Goal: Task Accomplishment & Management: Use online tool/utility

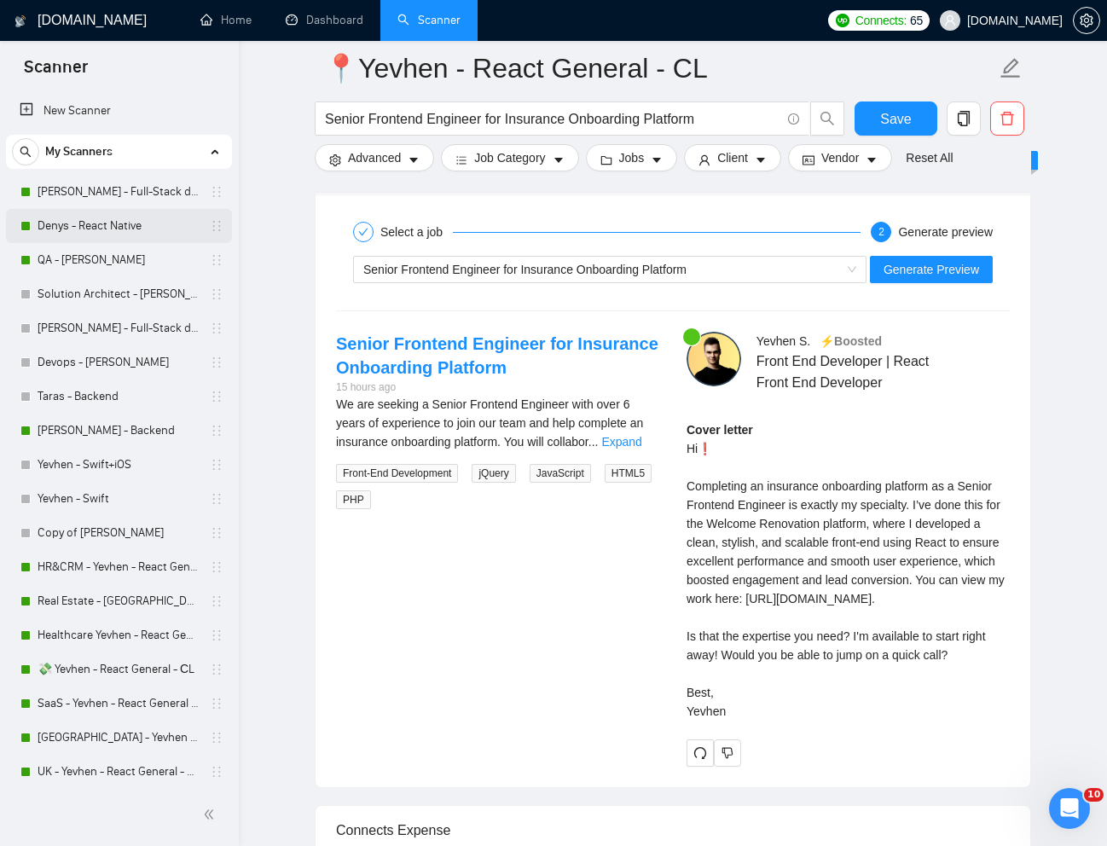
click at [56, 218] on link "Denys - React Native" at bounding box center [119, 226] width 162 height 34
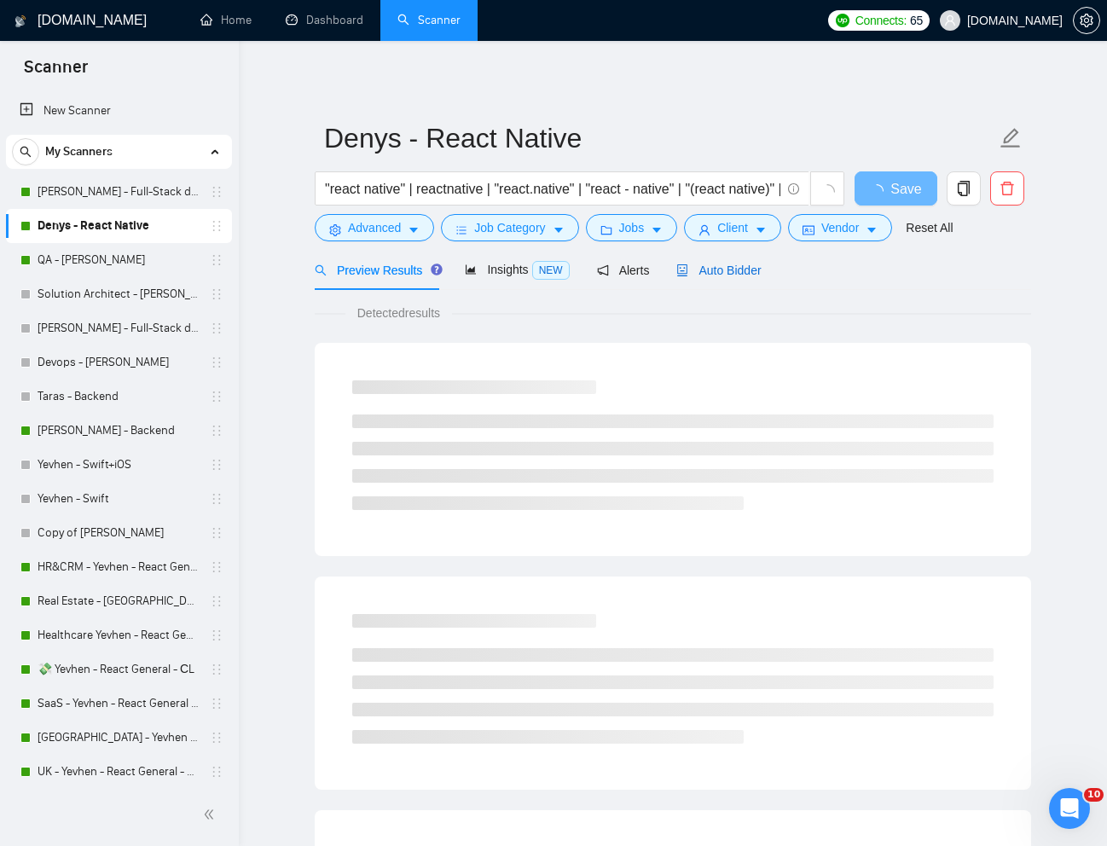
click at [740, 264] on span "Auto Bidder" at bounding box center [718, 271] width 84 height 14
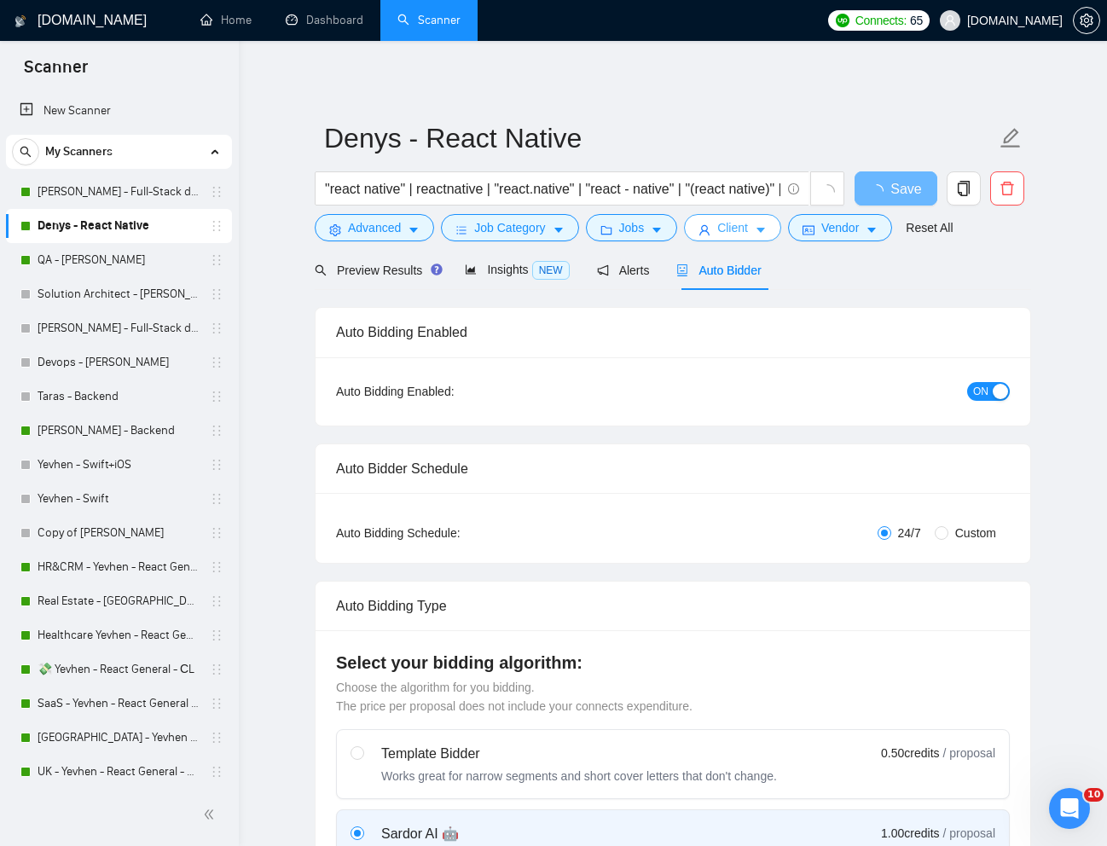
click at [763, 229] on icon "caret-down" at bounding box center [761, 230] width 12 height 12
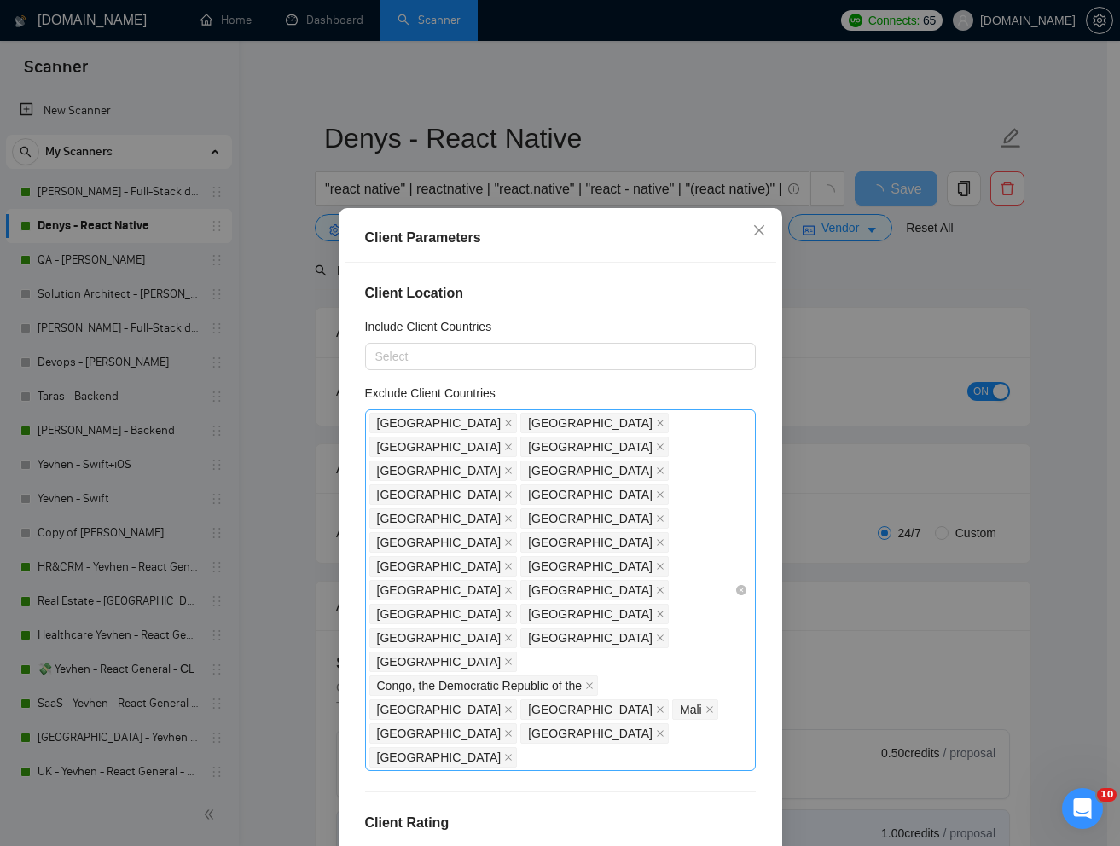
click at [716, 567] on div "[GEOGRAPHIC_DATA] [GEOGRAPHIC_DATA] [GEOGRAPHIC_DATA] [GEOGRAPHIC_DATA] [GEOGRA…" at bounding box center [551, 590] width 365 height 358
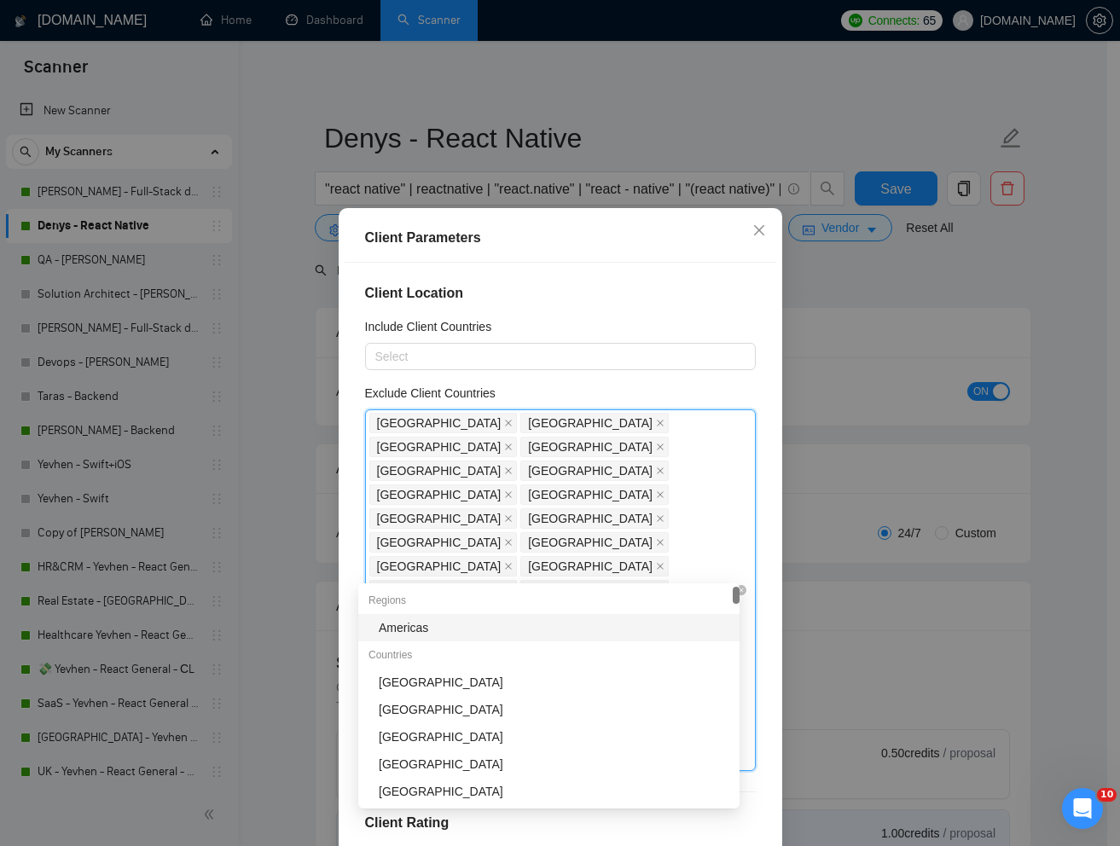
type input "Mo"
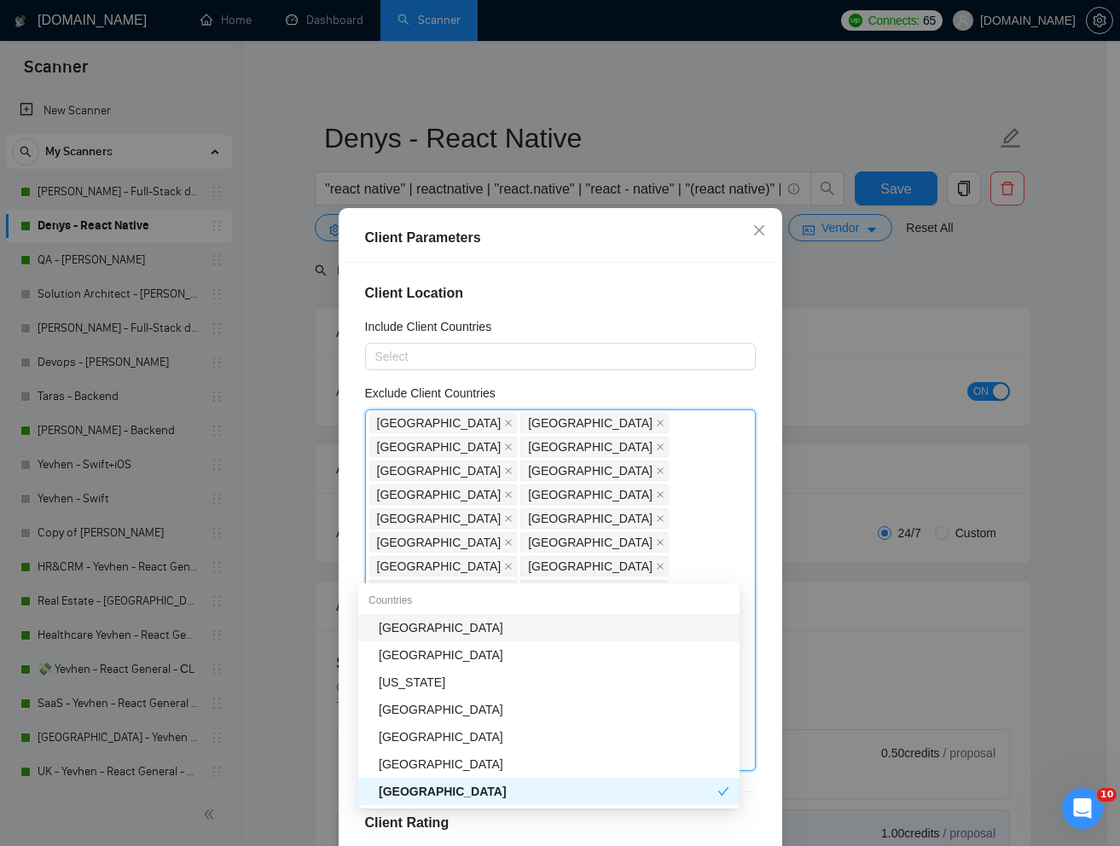
click at [577, 622] on div "[GEOGRAPHIC_DATA]" at bounding box center [554, 627] width 351 height 19
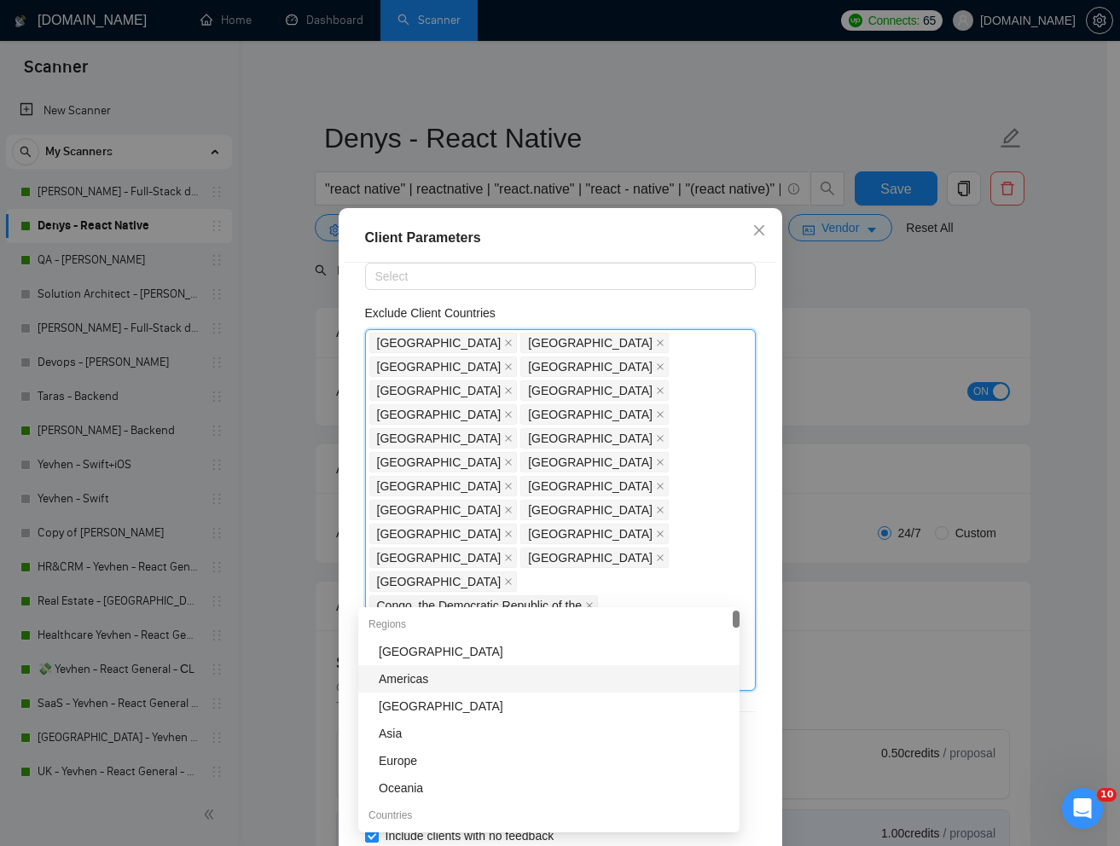
scroll to position [135, 0]
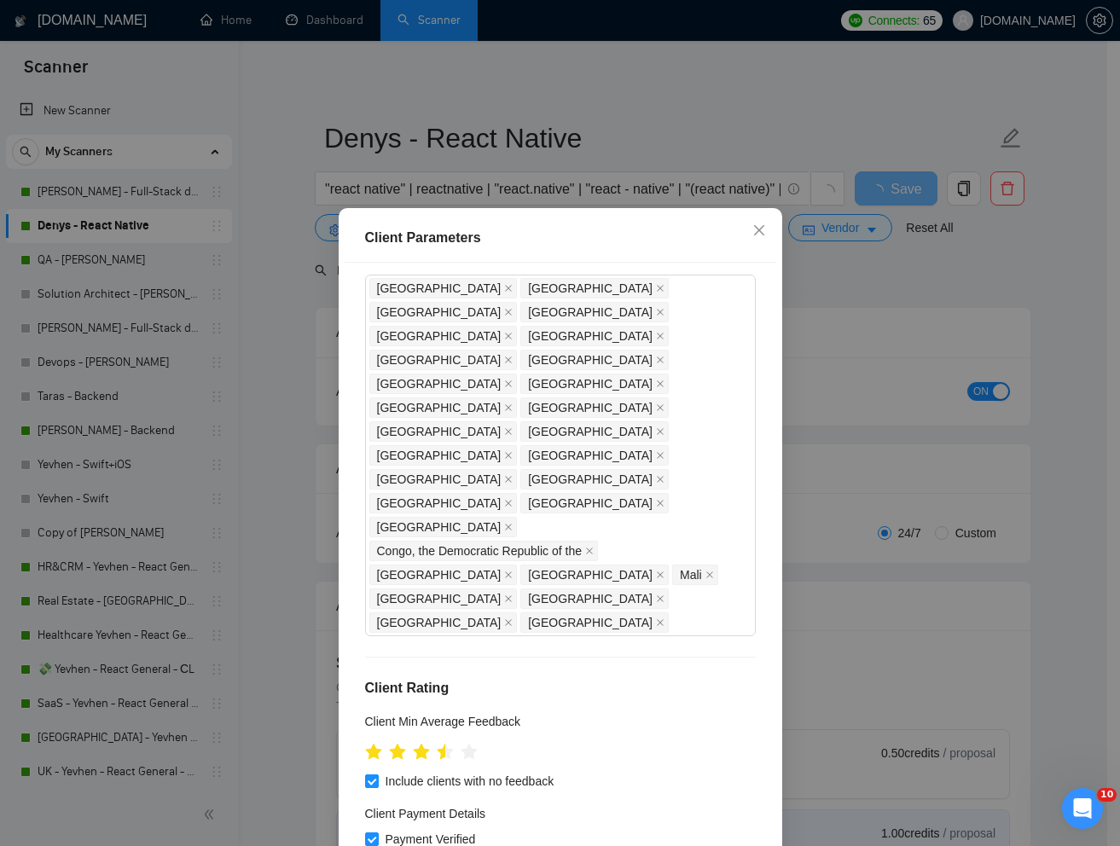
click at [727, 678] on h4 "Client Rating" at bounding box center [560, 688] width 391 height 20
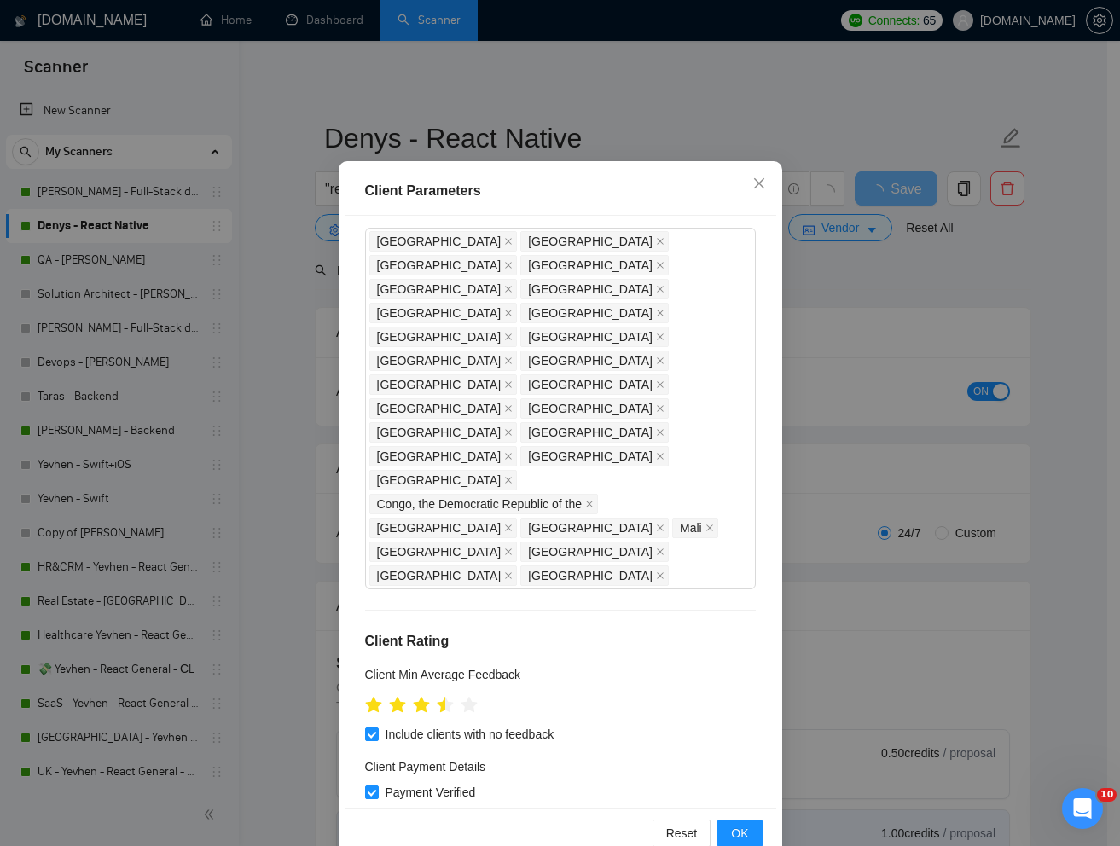
scroll to position [84, 0]
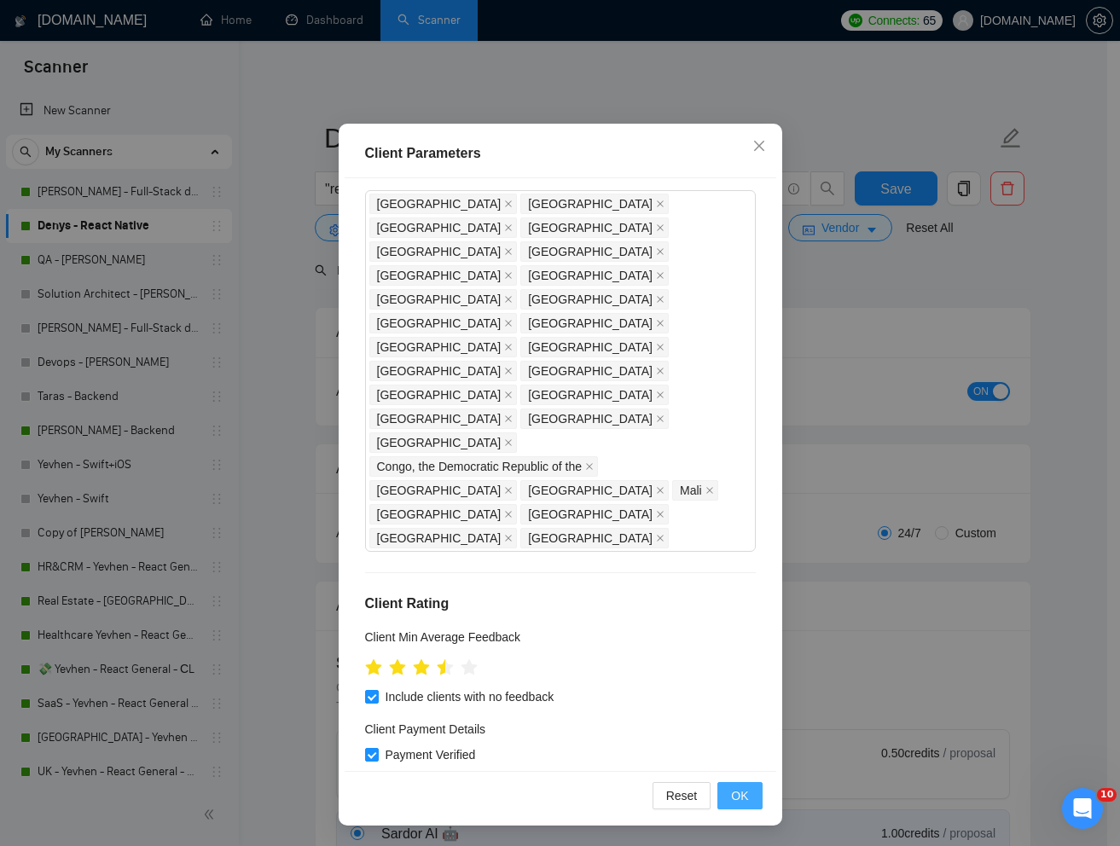
click at [739, 793] on span "OK" at bounding box center [739, 796] width 17 height 19
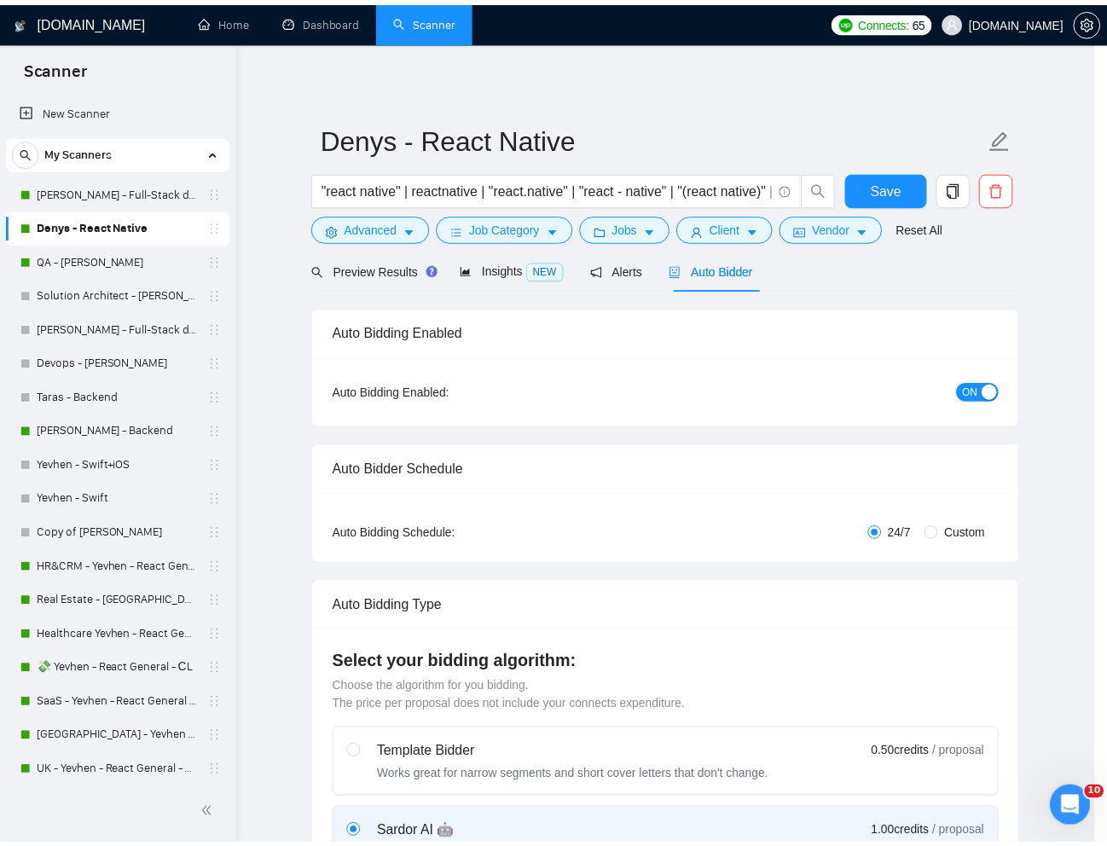
scroll to position [0, 0]
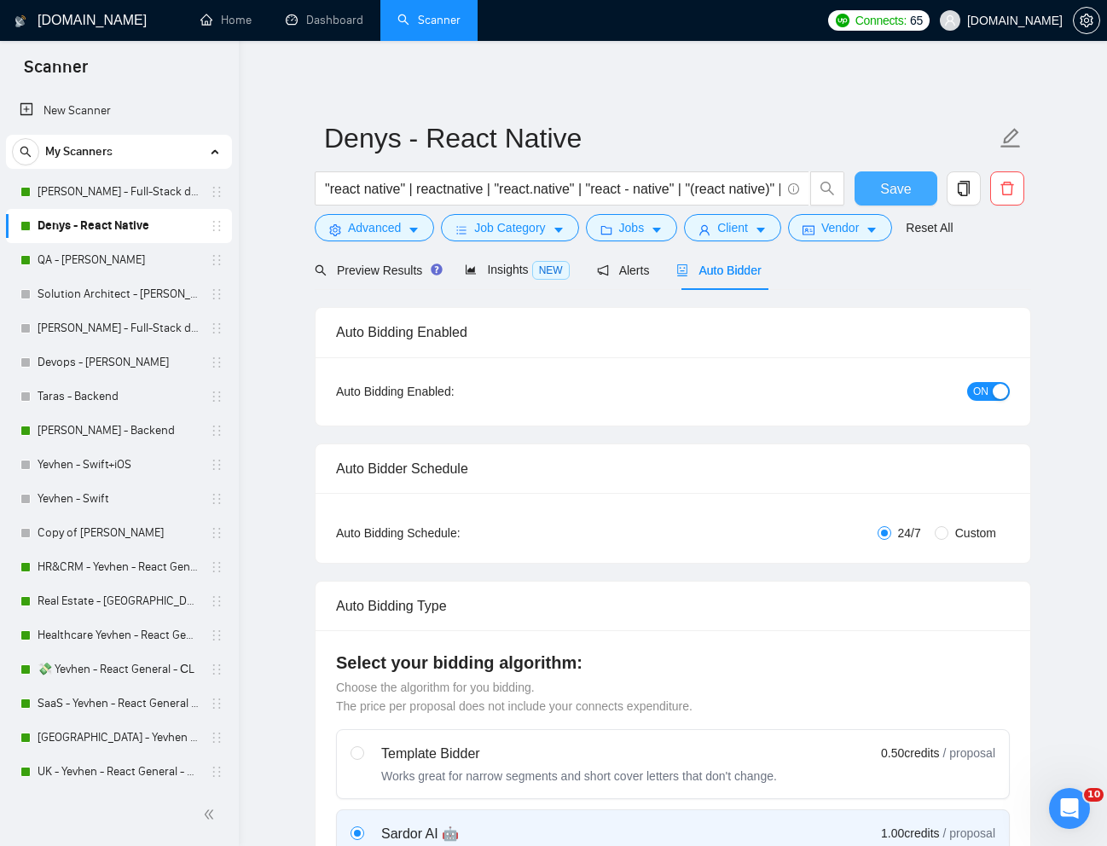
click at [916, 175] on button "Save" at bounding box center [896, 188] width 83 height 34
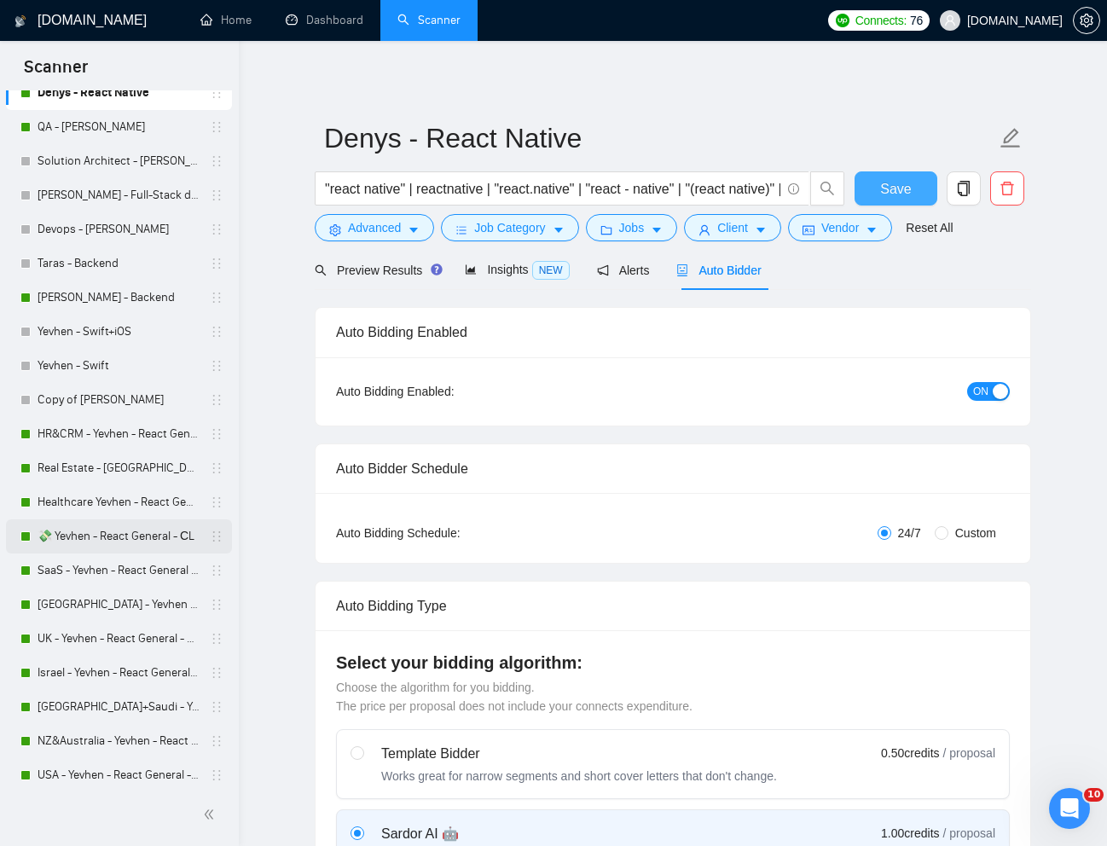
scroll to position [135, 0]
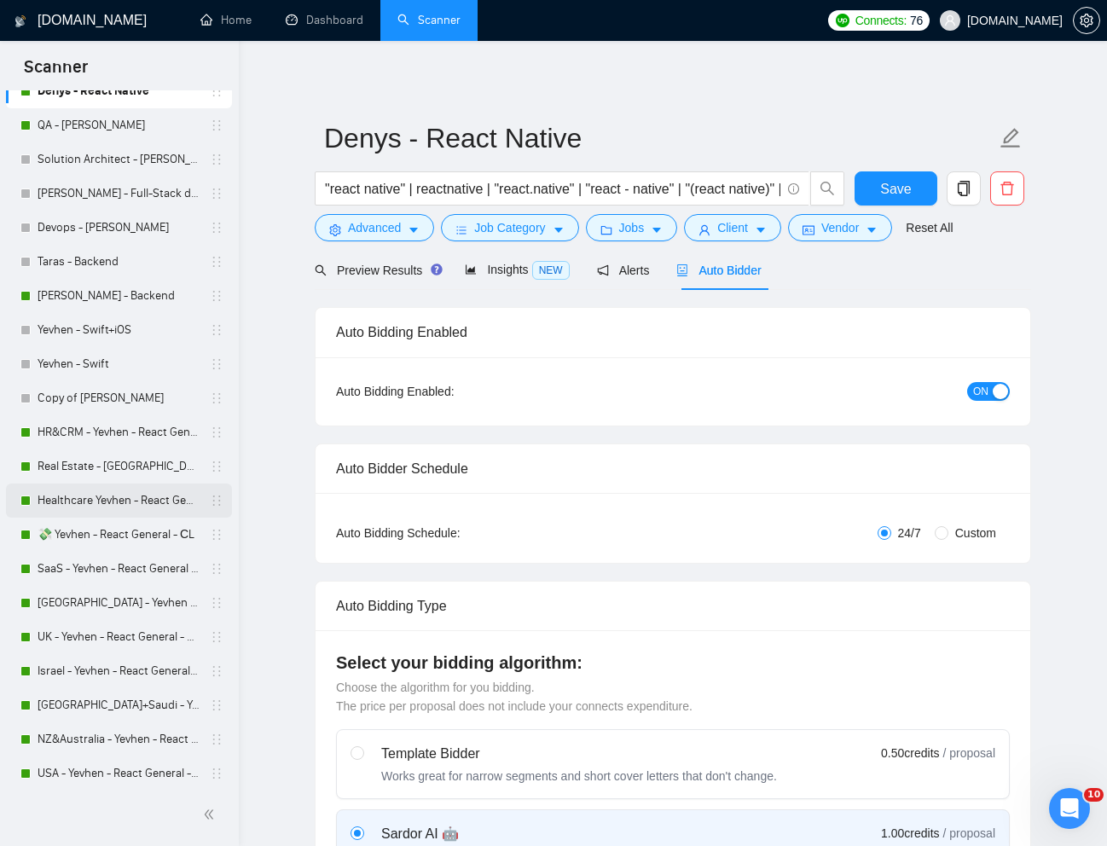
click at [87, 504] on link "Healthcare Yevhen - React General - СL" at bounding box center [119, 501] width 162 height 34
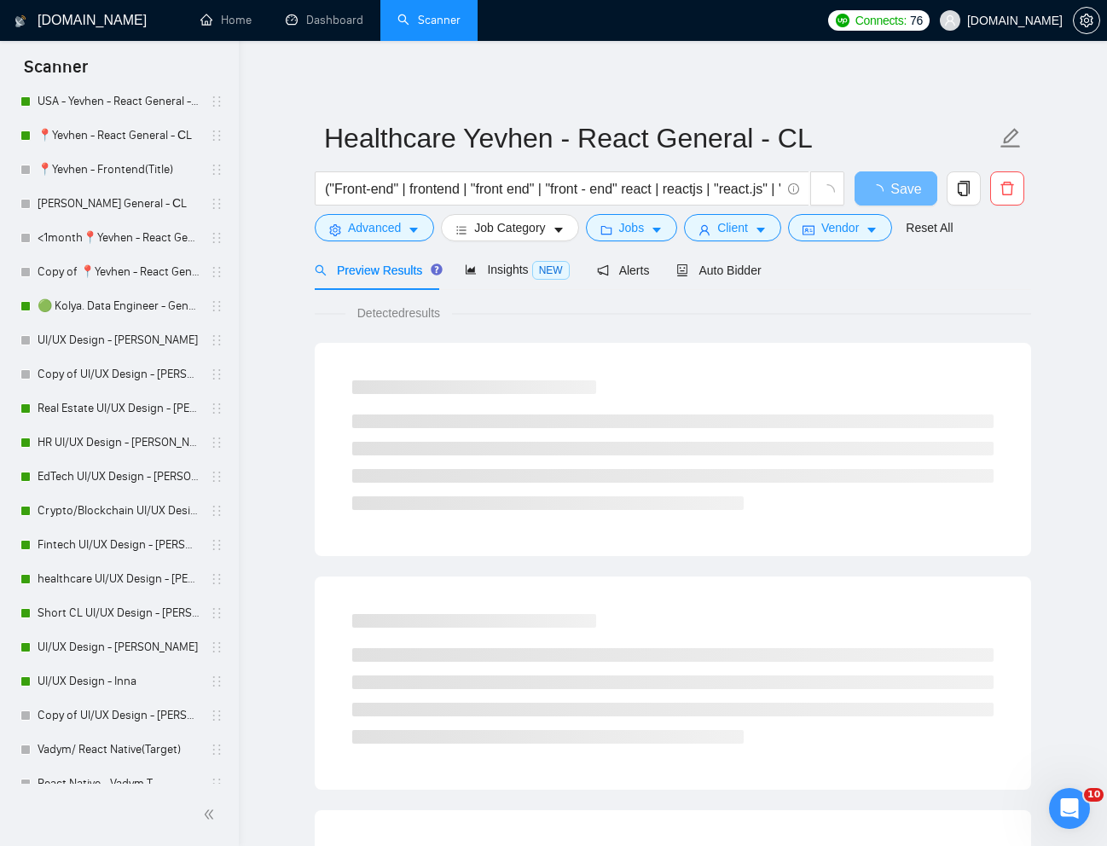
scroll to position [841, 0]
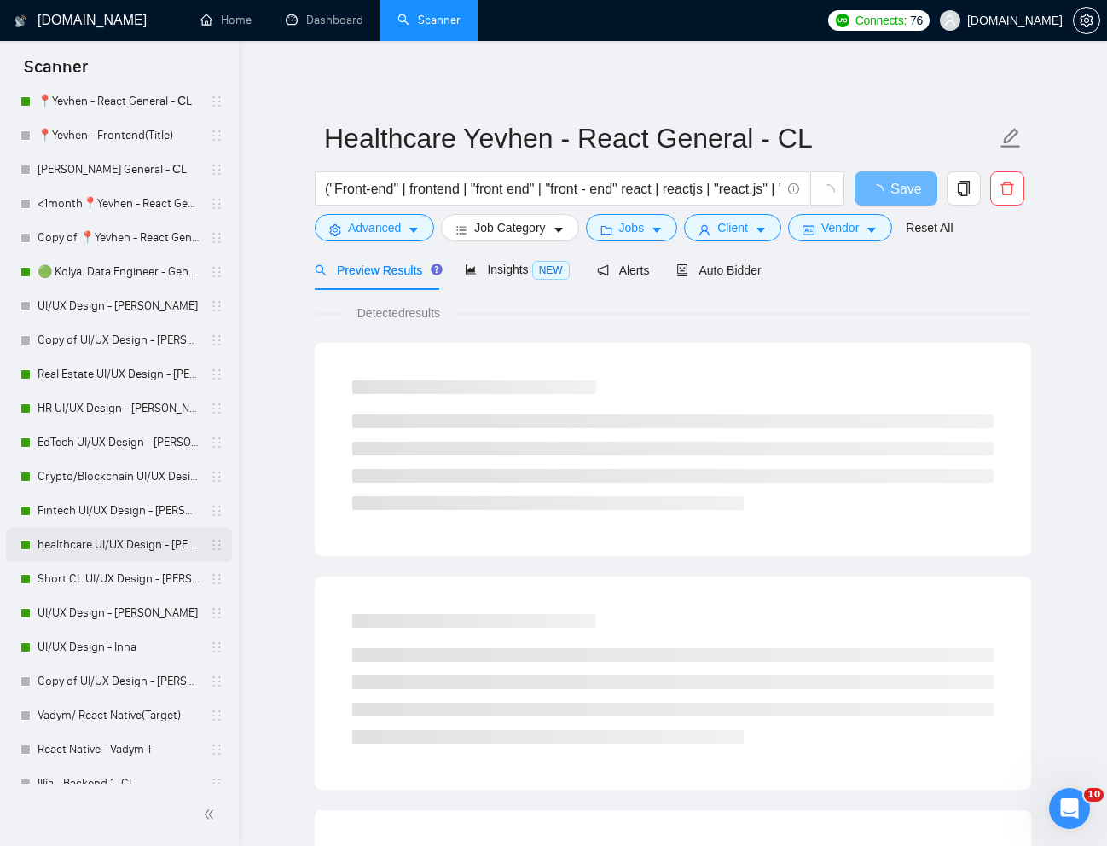
click at [92, 539] on link "healthcare UI/UX Design - [PERSON_NAME]" at bounding box center [119, 545] width 162 height 34
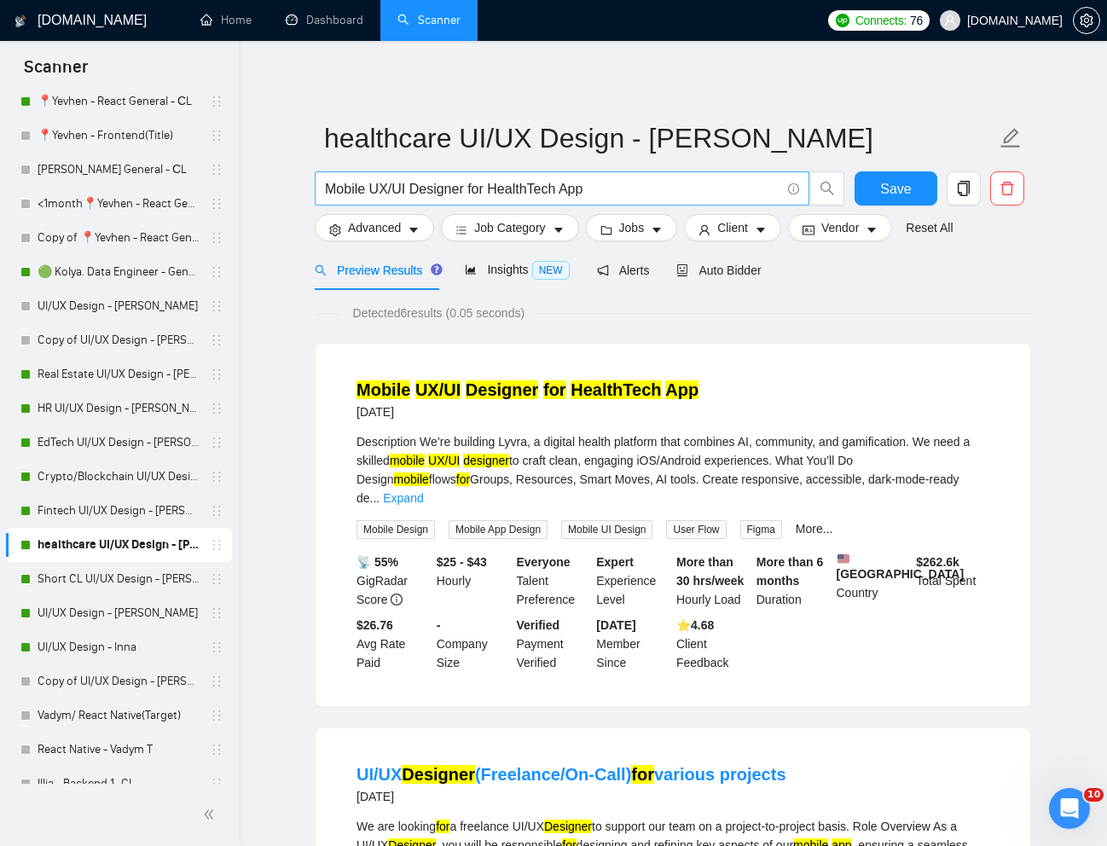
click at [521, 187] on input "Mobile UX/UI Designer for HealthTech App" at bounding box center [553, 188] width 456 height 21
paste input "Experienced UI/UX Designer for Innovative Web App (Start Immediately)"
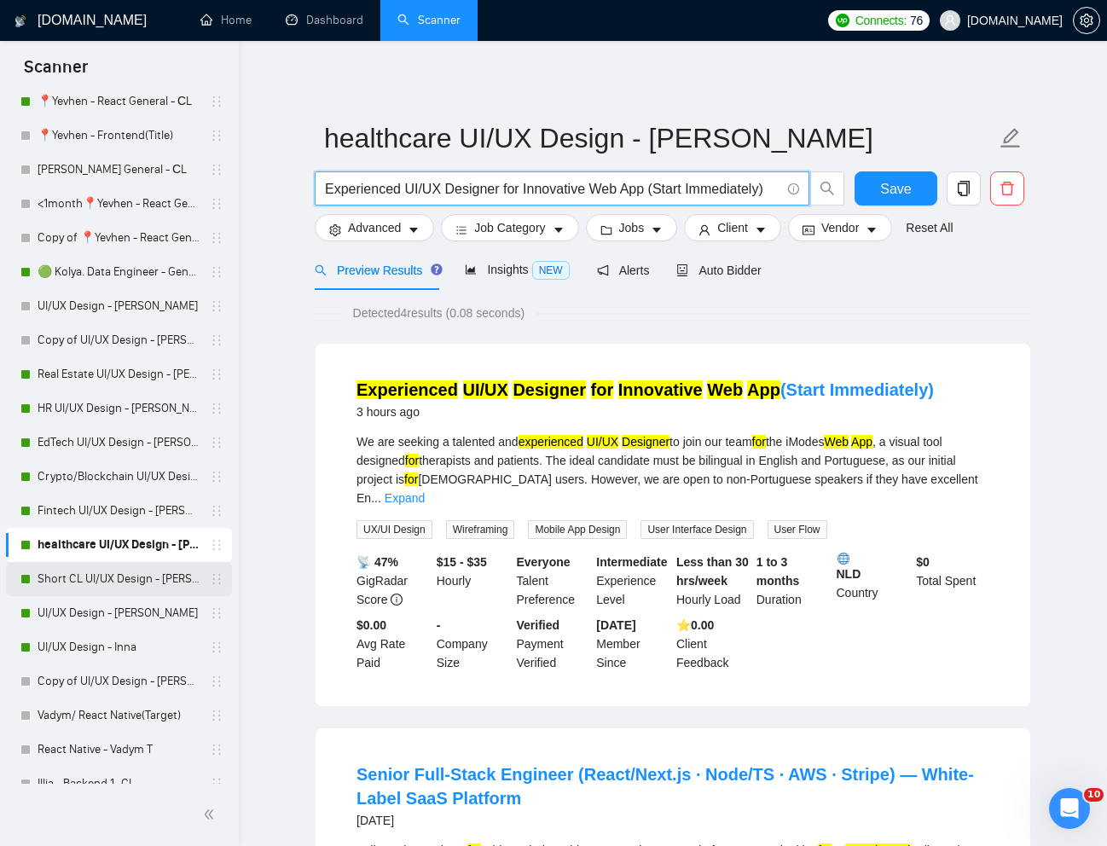
type input "Experienced UI/UX Designer for Innovative Web App (Start Immediately)"
click at [124, 572] on link "Short CL UI/UX Design - [PERSON_NAME]" at bounding box center [119, 579] width 162 height 34
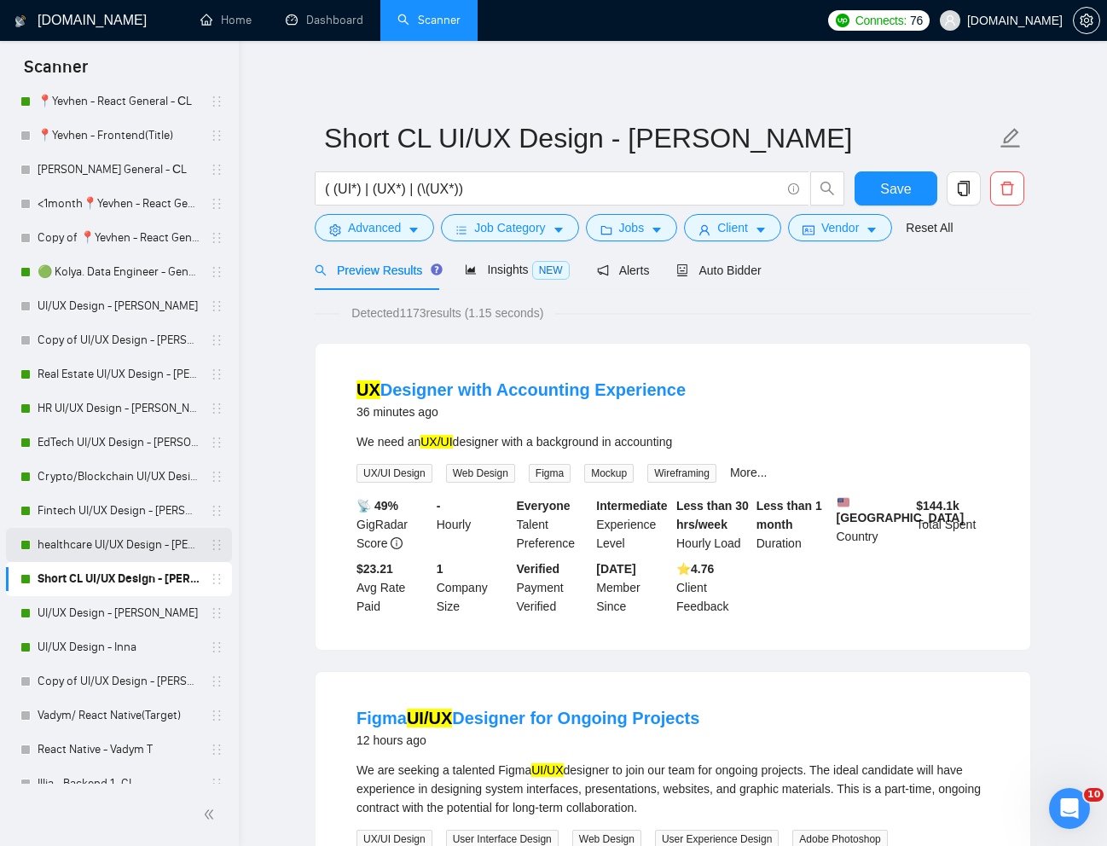
click at [111, 537] on link "healthcare UI/UX Design - [PERSON_NAME]" at bounding box center [119, 545] width 162 height 34
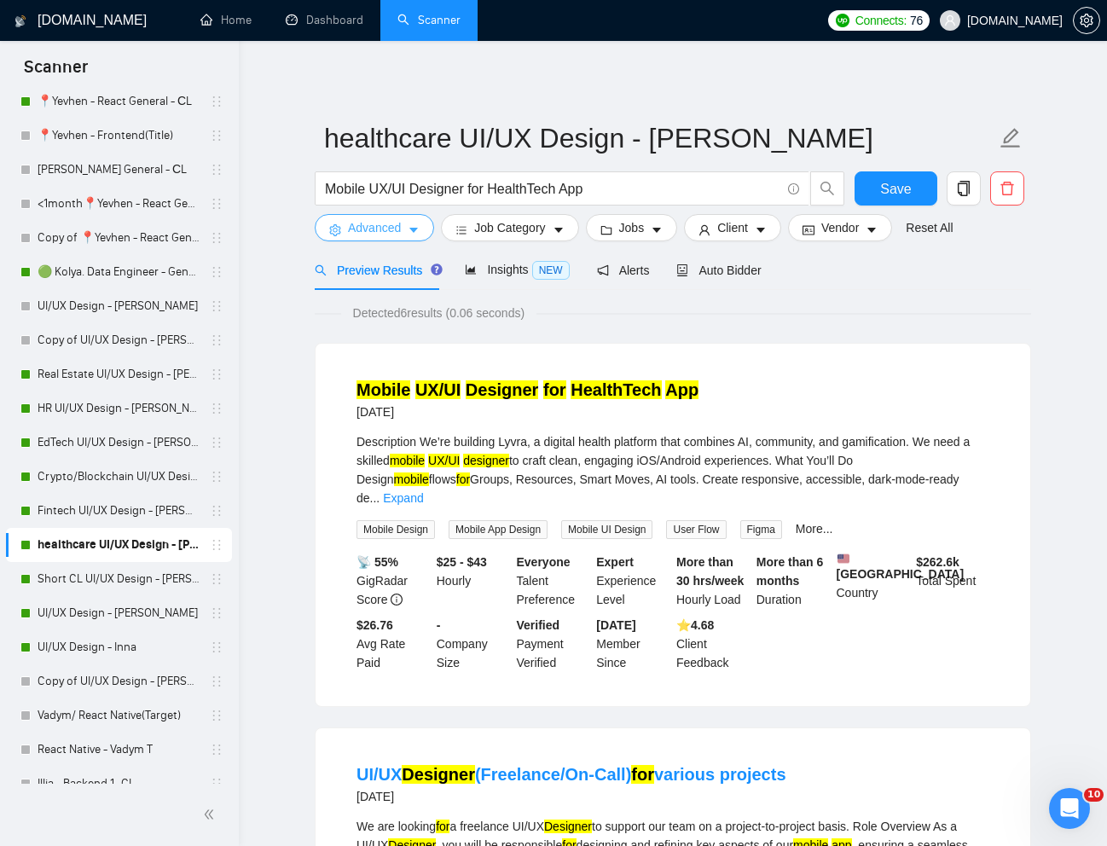
click at [362, 230] on span "Advanced" at bounding box center [374, 227] width 53 height 19
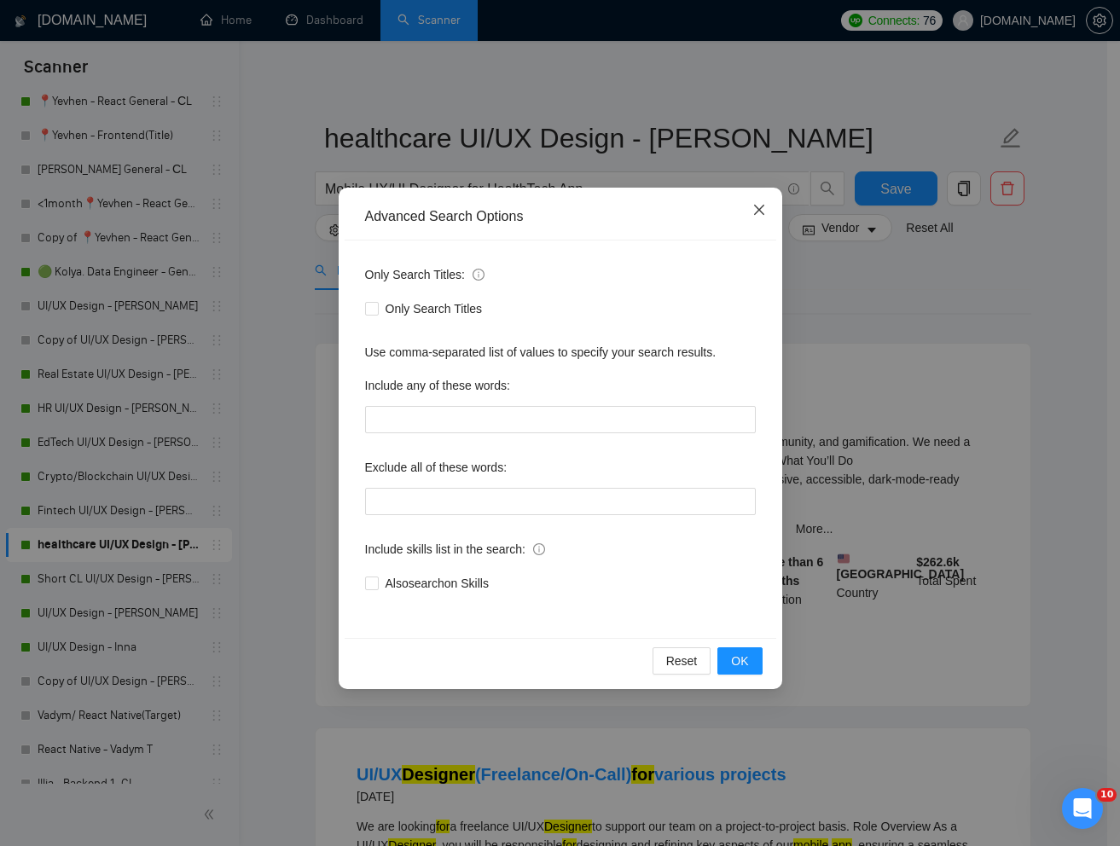
click at [759, 212] on icon "close" at bounding box center [758, 210] width 10 height 10
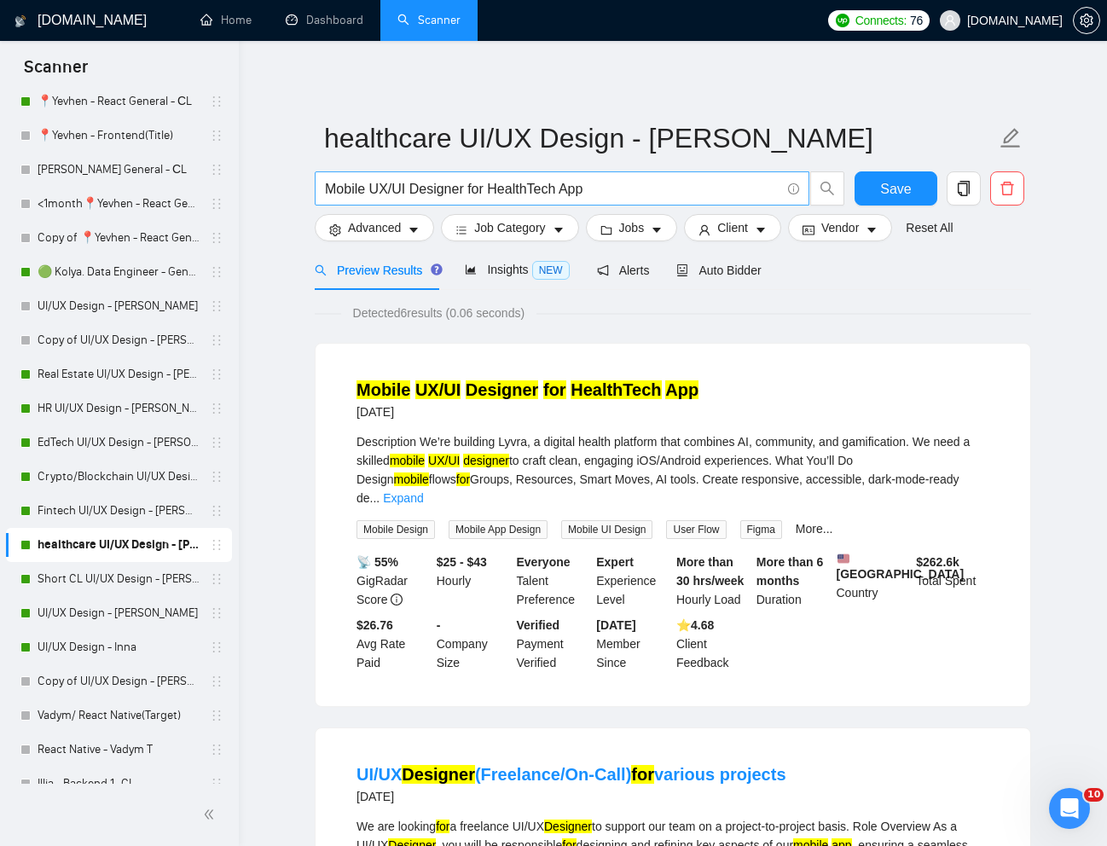
click at [411, 194] on input "Mobile UX/UI Designer for HealthTech App" at bounding box center [553, 188] width 456 height 21
paste input "Experienced UI/UX Designer for Innovative Web App (Start Immediately)"
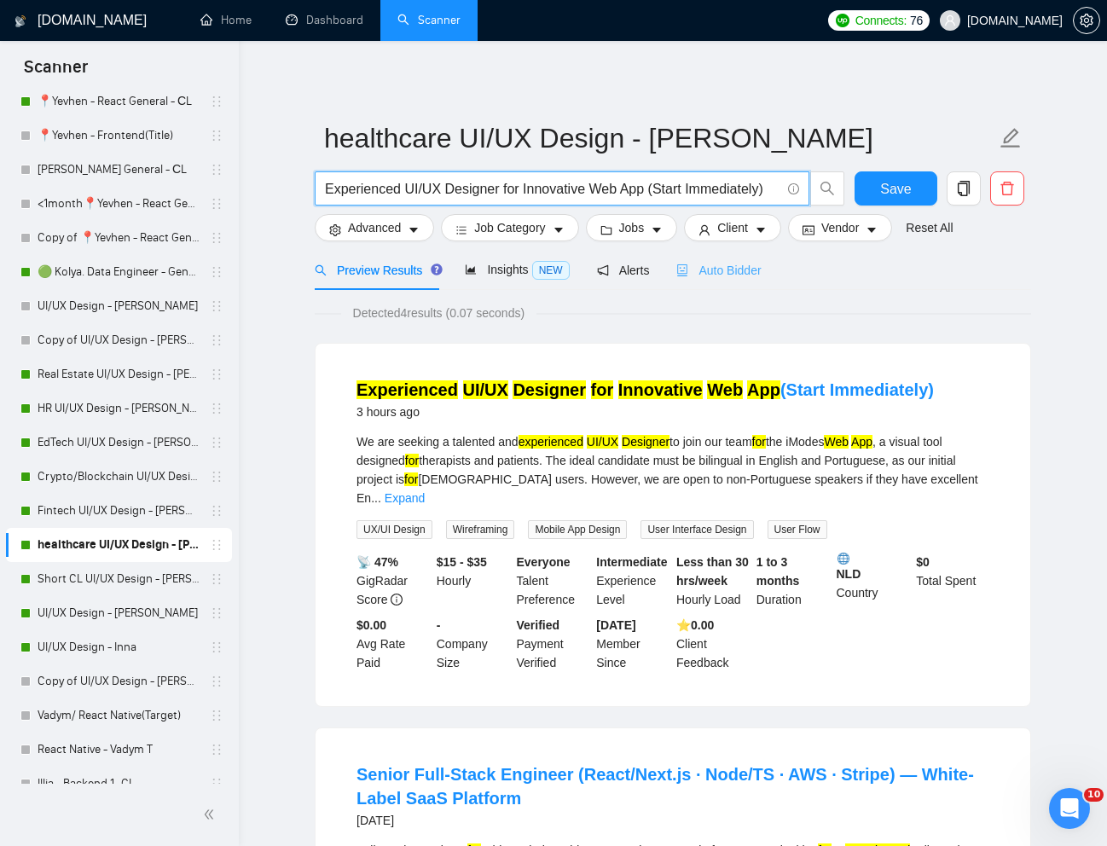
type input "Experienced UI/UX Designer for Innovative Web App (Start Immediately)"
click at [732, 282] on div "Auto Bidder" at bounding box center [718, 270] width 84 height 40
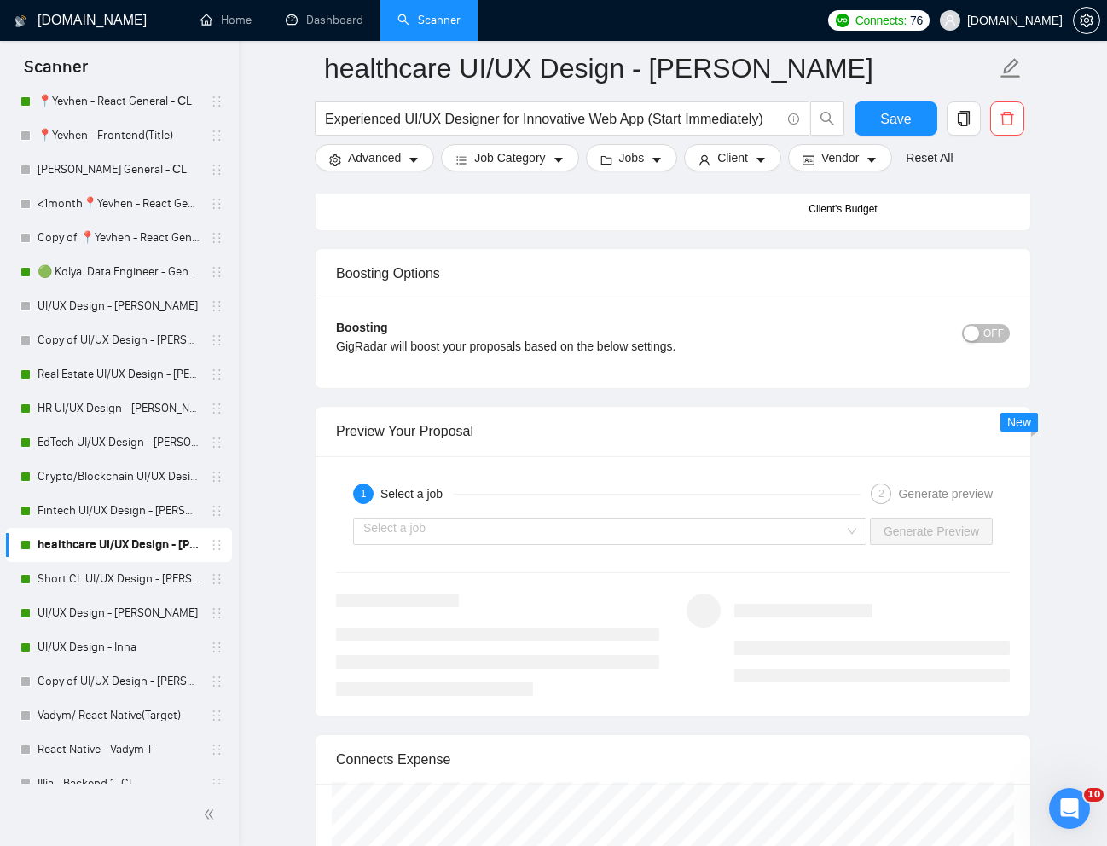
scroll to position [3147, 0]
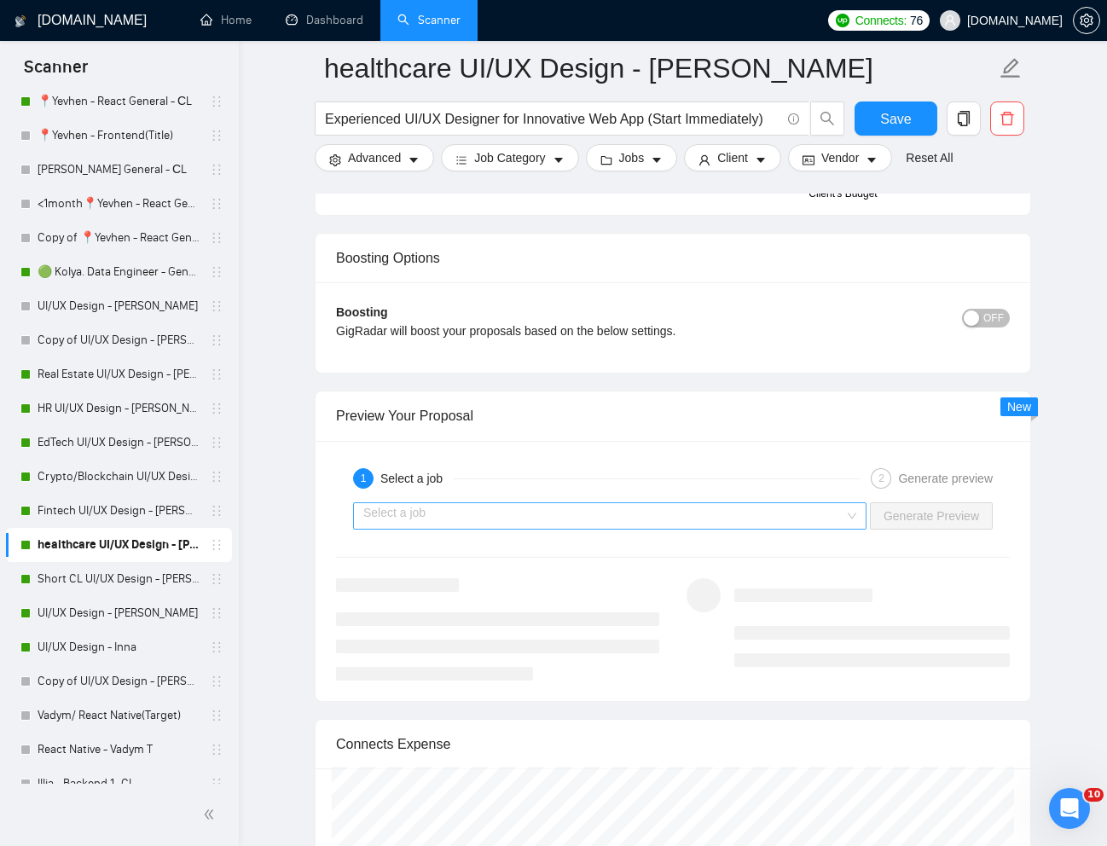
click at [814, 506] on input "search" at bounding box center [603, 516] width 481 height 26
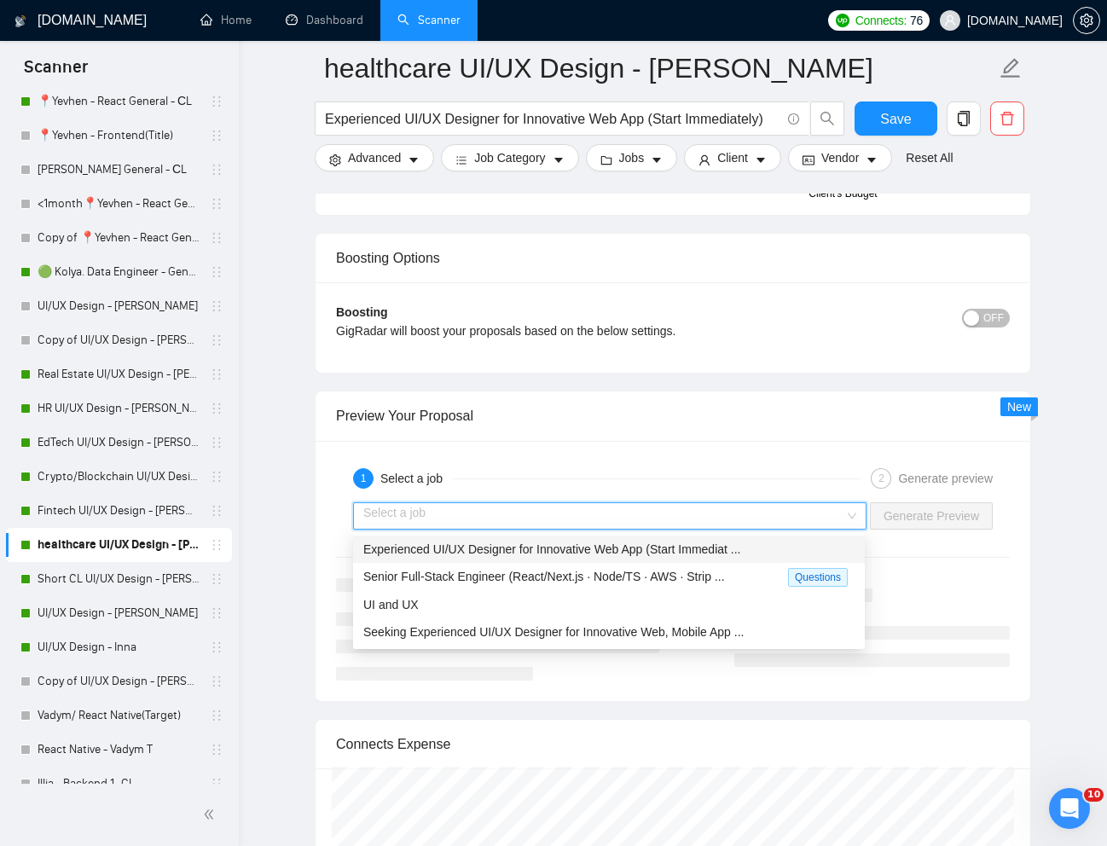
click at [711, 543] on span "Experienced UI/UX Designer for Innovative Web App (Start Immediat ..." at bounding box center [552, 550] width 378 height 14
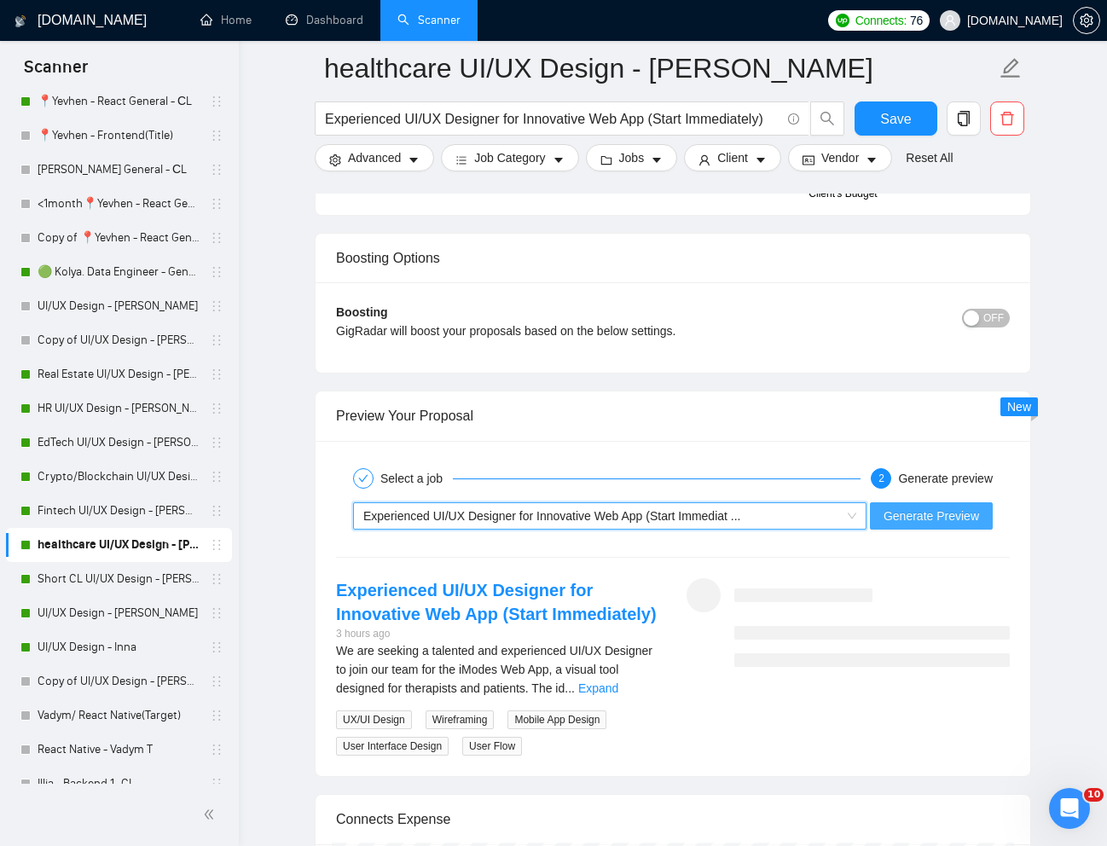
click at [911, 519] on span "Generate Preview" at bounding box center [932, 516] width 96 height 19
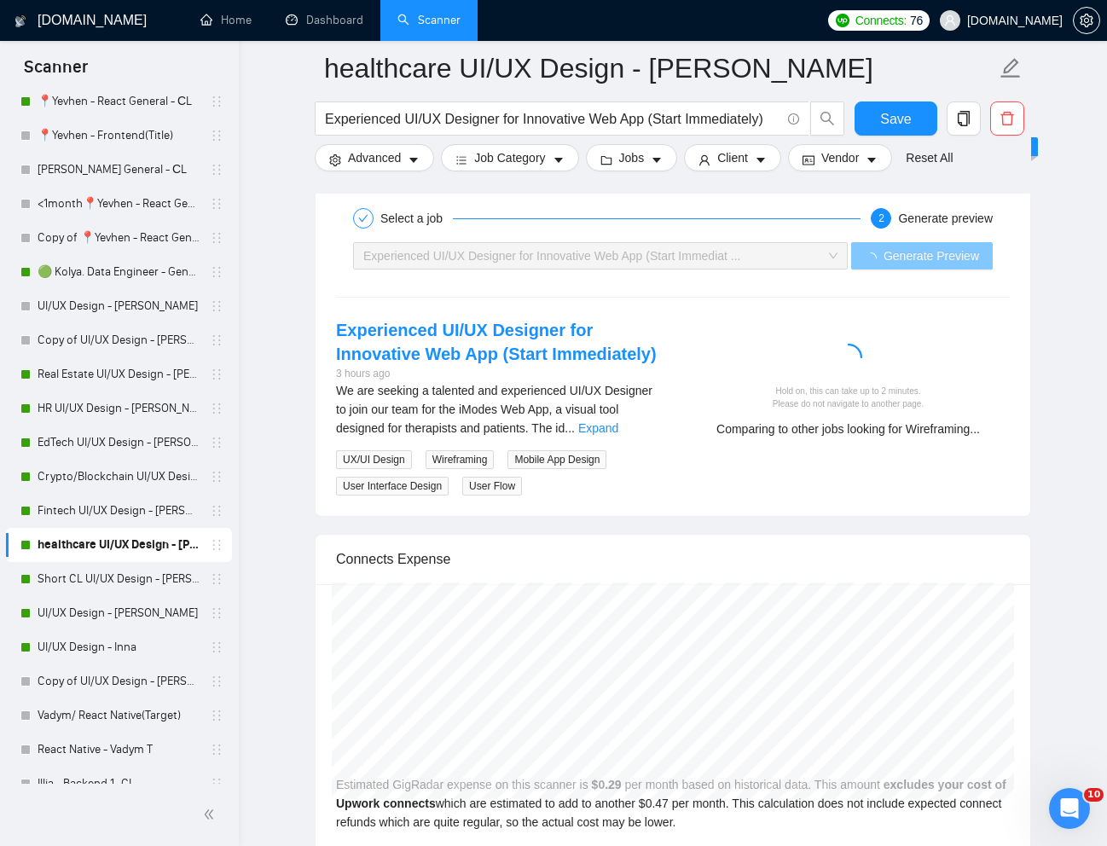
scroll to position [3417, 0]
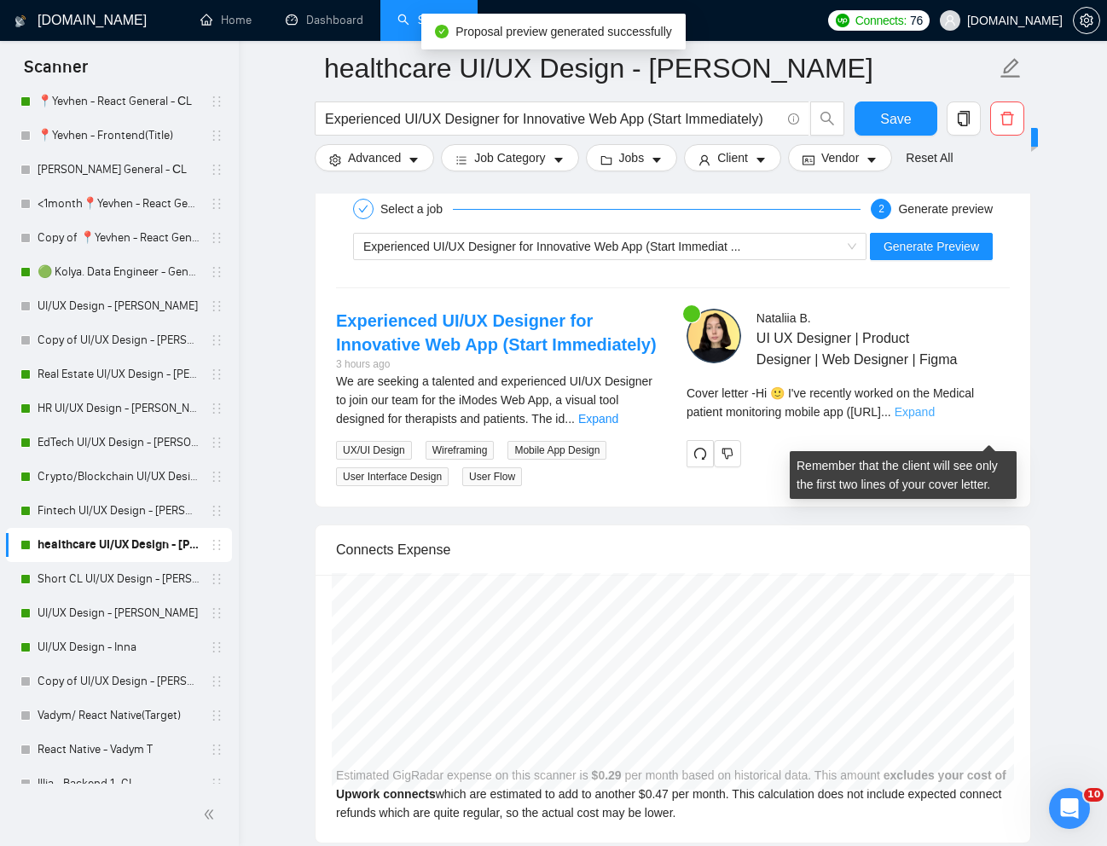
click at [935, 419] on link "Expand" at bounding box center [915, 412] width 40 height 14
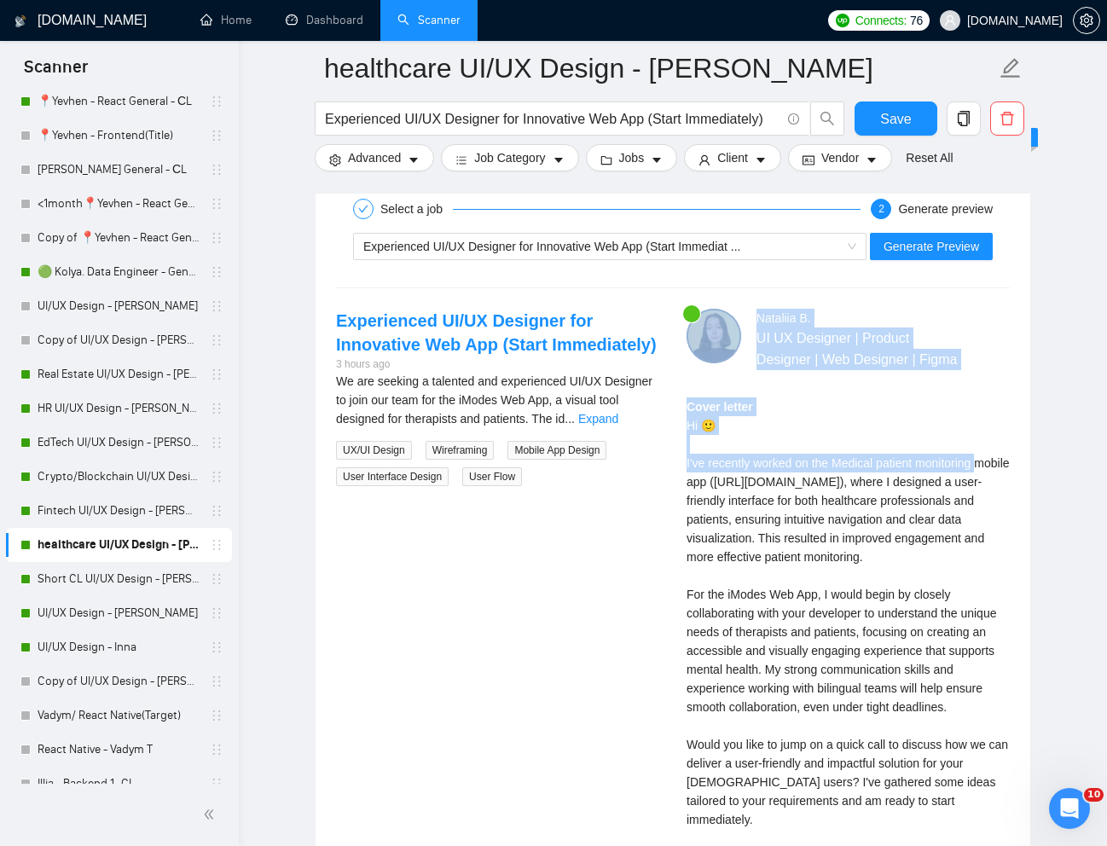
drag, startPoint x: 670, startPoint y: 482, endPoint x: 691, endPoint y: 504, distance: 30.8
click at [691, 504] on div "Experienced UI/UX Designer for Innovative Web App (Start Immediately) 3 hours a…" at bounding box center [672, 620] width 701 height 623
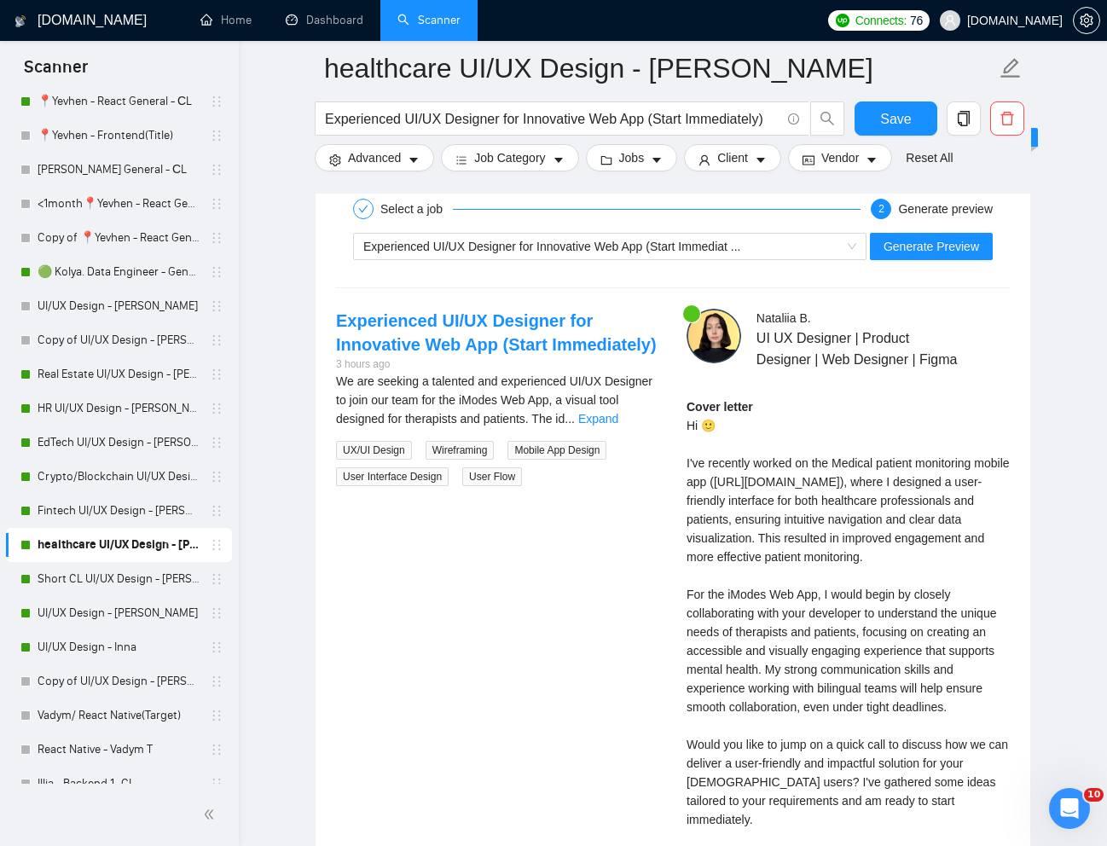
click at [740, 531] on div "Cover letter Hi 🙂 I've recently worked on the Medical patient monitoring mobile…" at bounding box center [848, 642] width 323 height 488
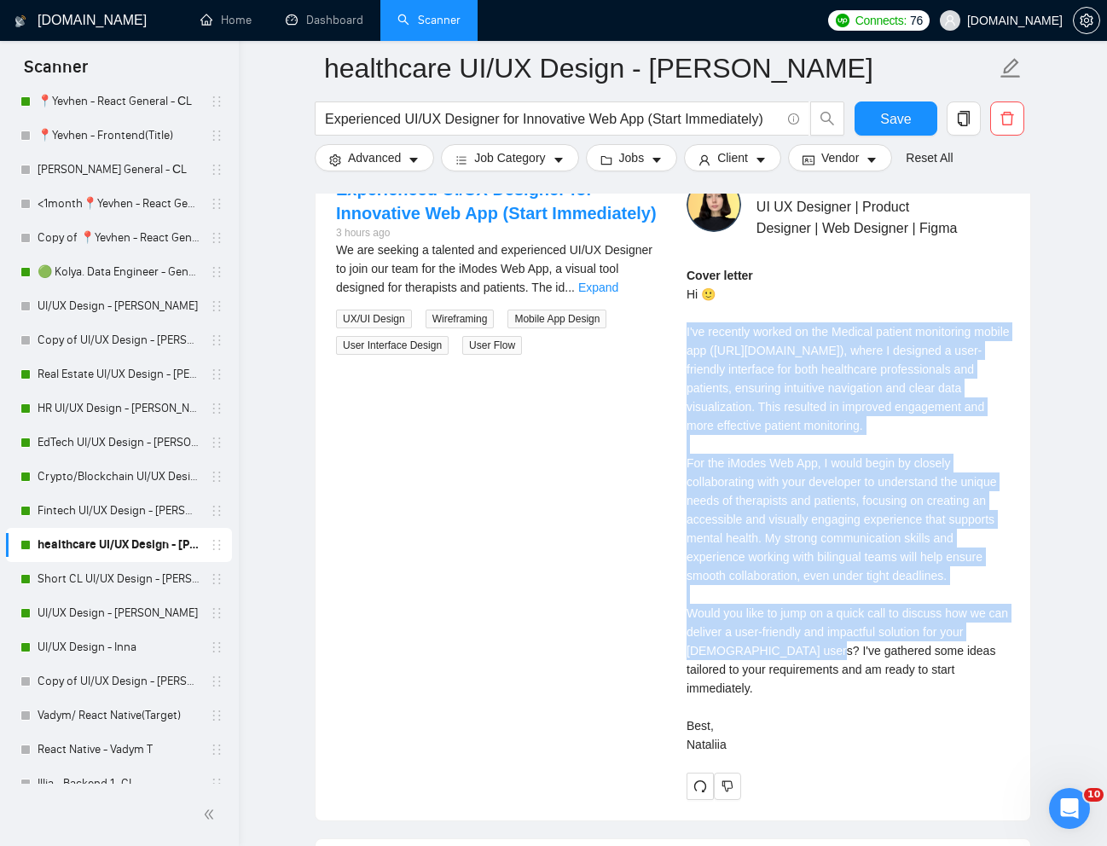
scroll to position [3551, 0]
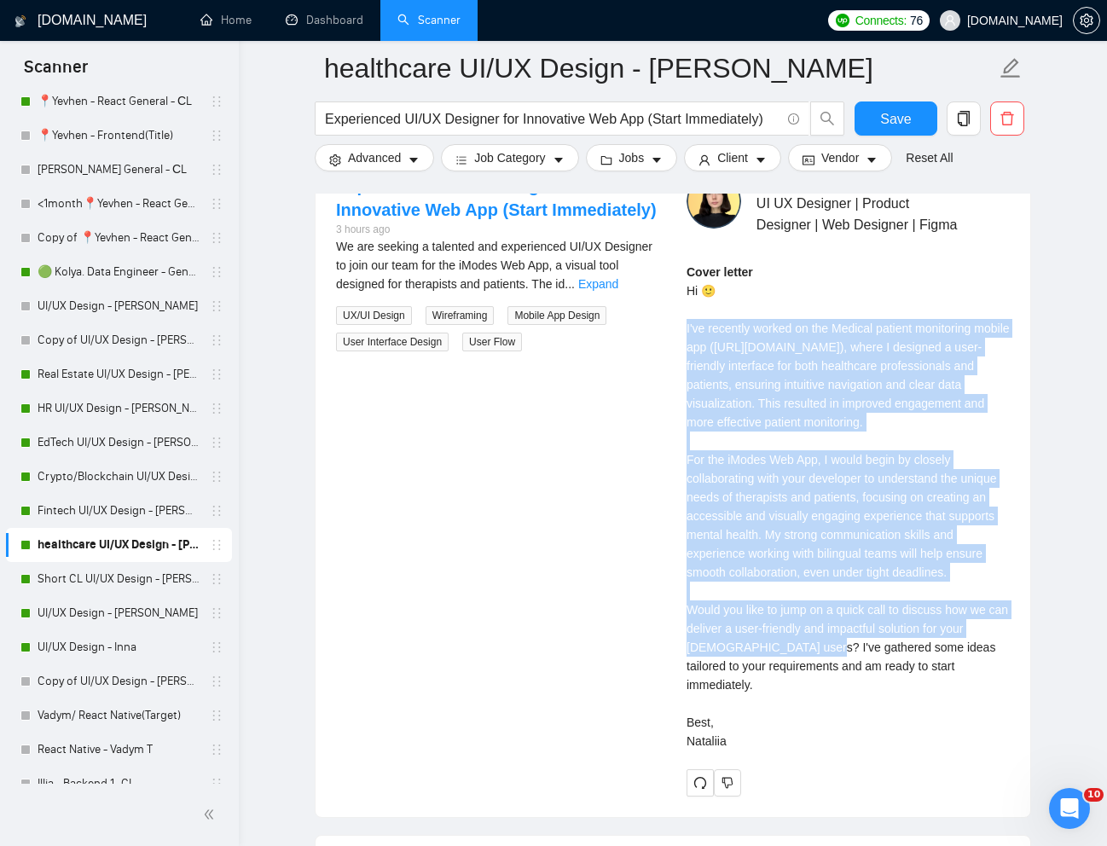
drag, startPoint x: 687, startPoint y: 485, endPoint x: 934, endPoint y: 779, distance: 383.8
click at [934, 751] on div "Cover letter Hi 🙂 I've recently worked on the Medical patient monitoring mobile…" at bounding box center [848, 507] width 323 height 488
copy div "'ve recently worked on the Medical patient monitoring mobile app ([URL][DOMAIN_…"
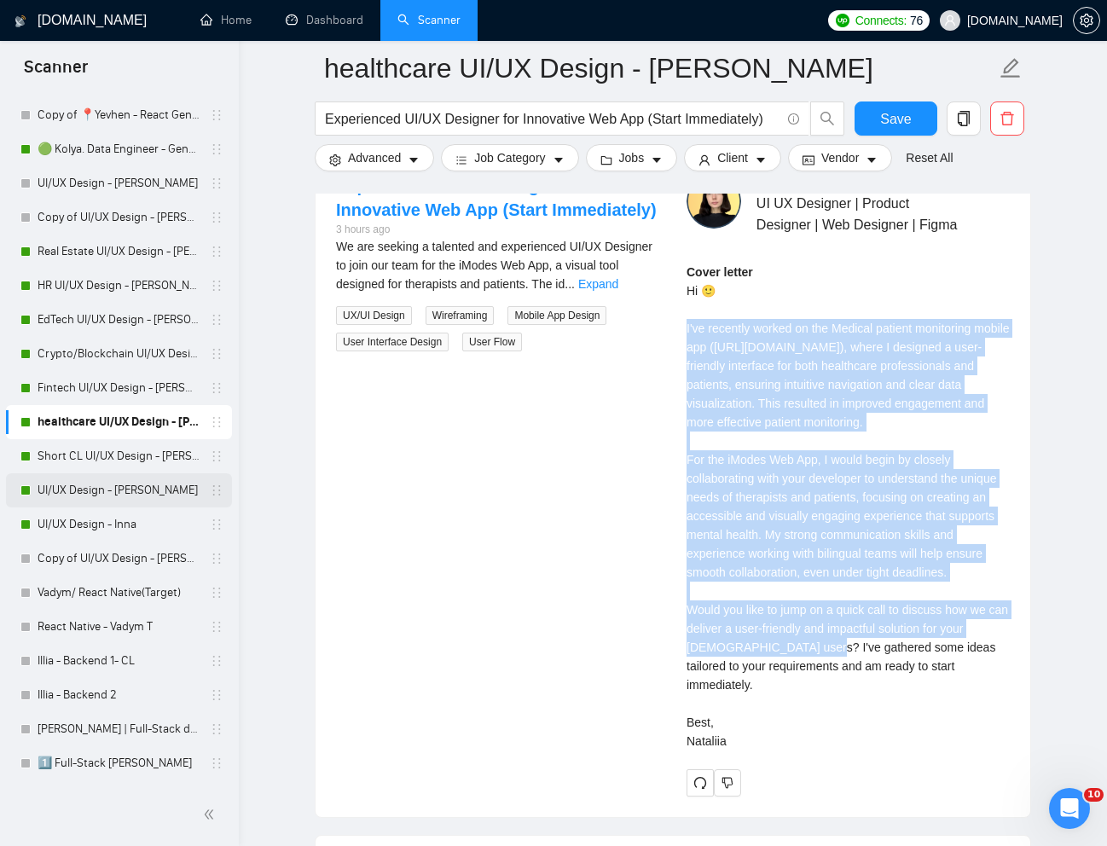
scroll to position [976, 0]
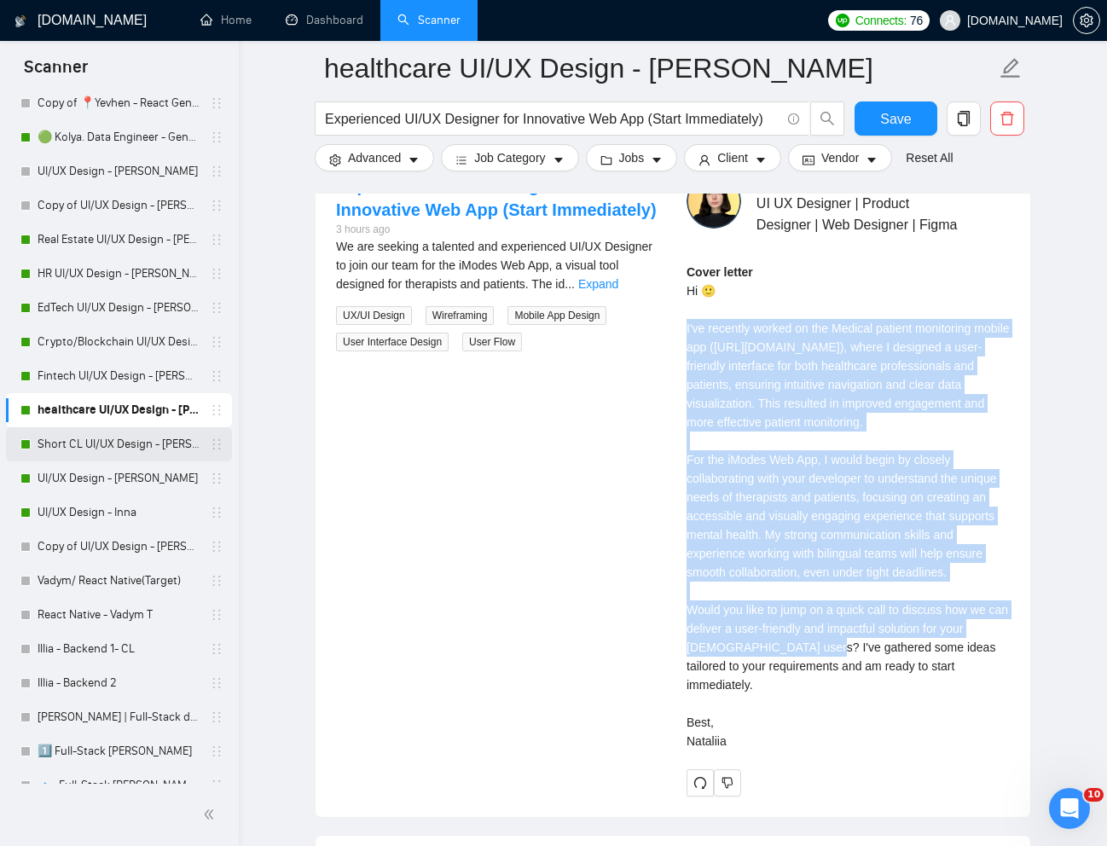
click at [102, 441] on link "Short CL UI/UX Design - [PERSON_NAME]" at bounding box center [119, 444] width 162 height 34
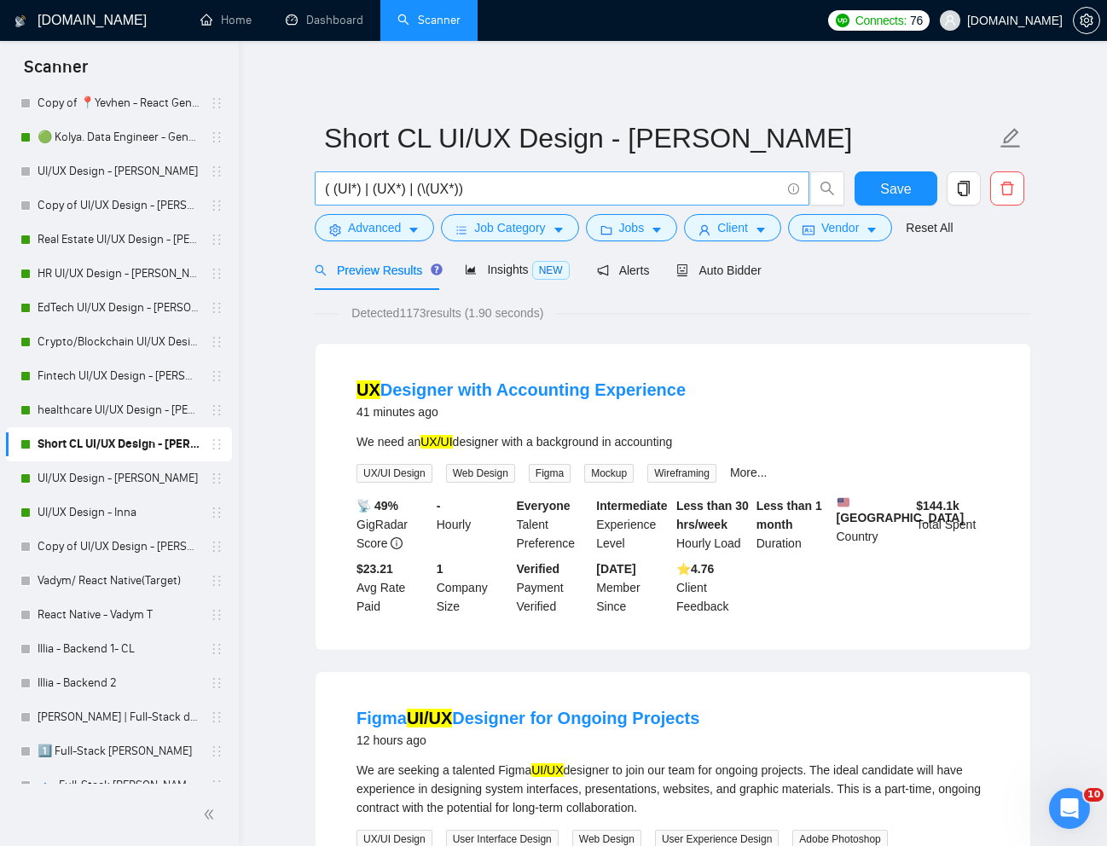
click at [436, 188] on input "( (UI*) | (UX*) | (\(UX*))" at bounding box center [553, 188] width 456 height 21
paste input "Figma Expert and Diagram Creator"
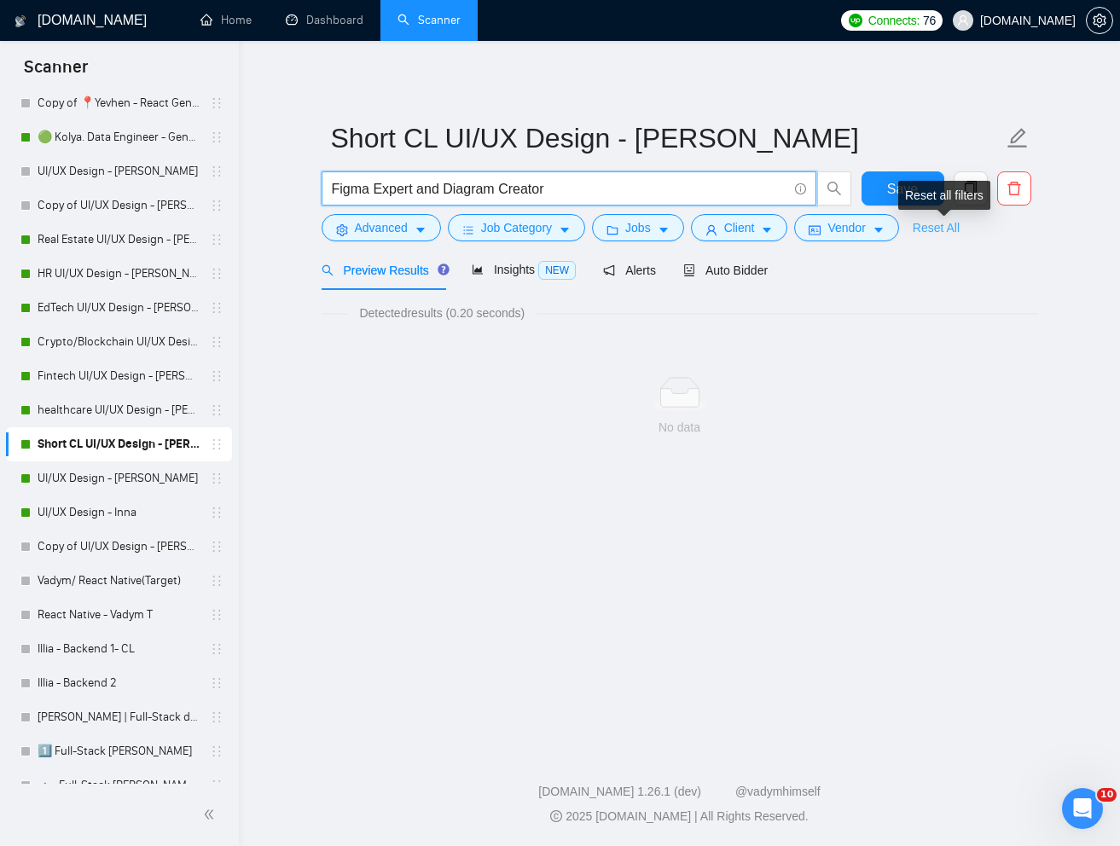
type input "Figma Expert and Diagram Creator"
click at [940, 234] on link "Reset All" at bounding box center [936, 227] width 47 height 19
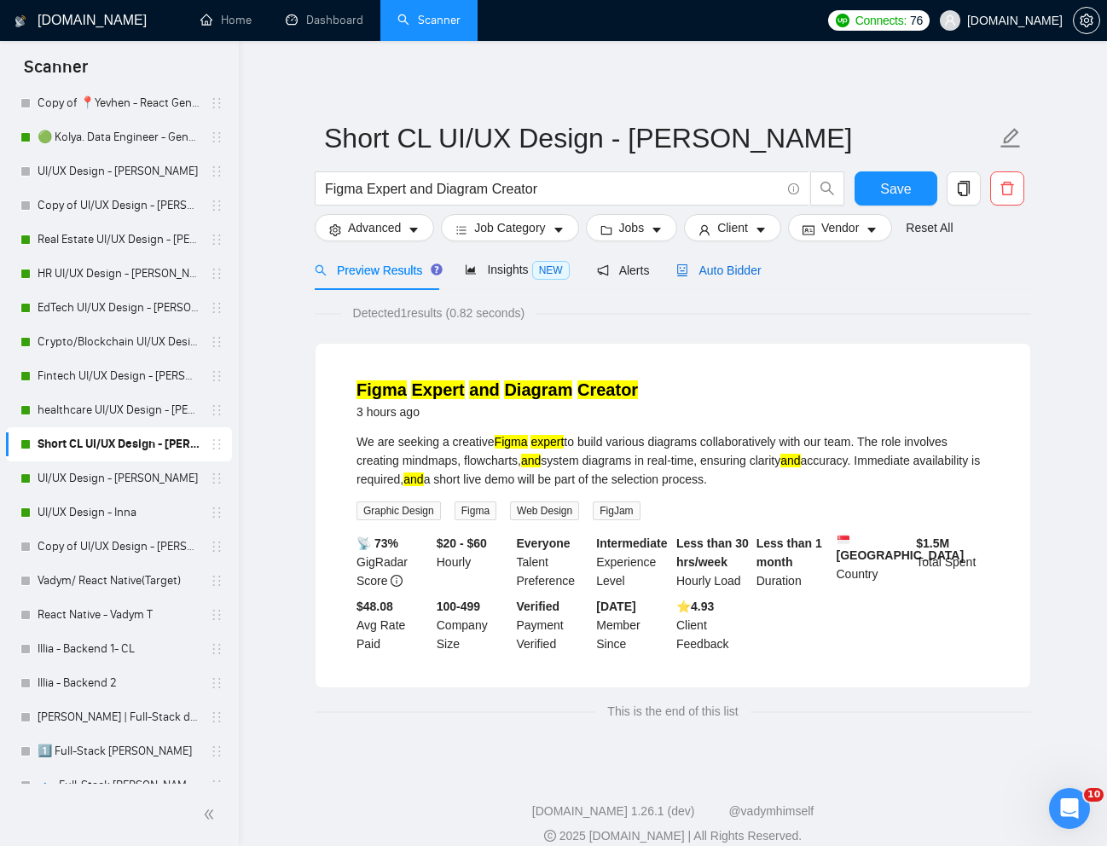
click at [744, 272] on span "Auto Bidder" at bounding box center [718, 271] width 84 height 14
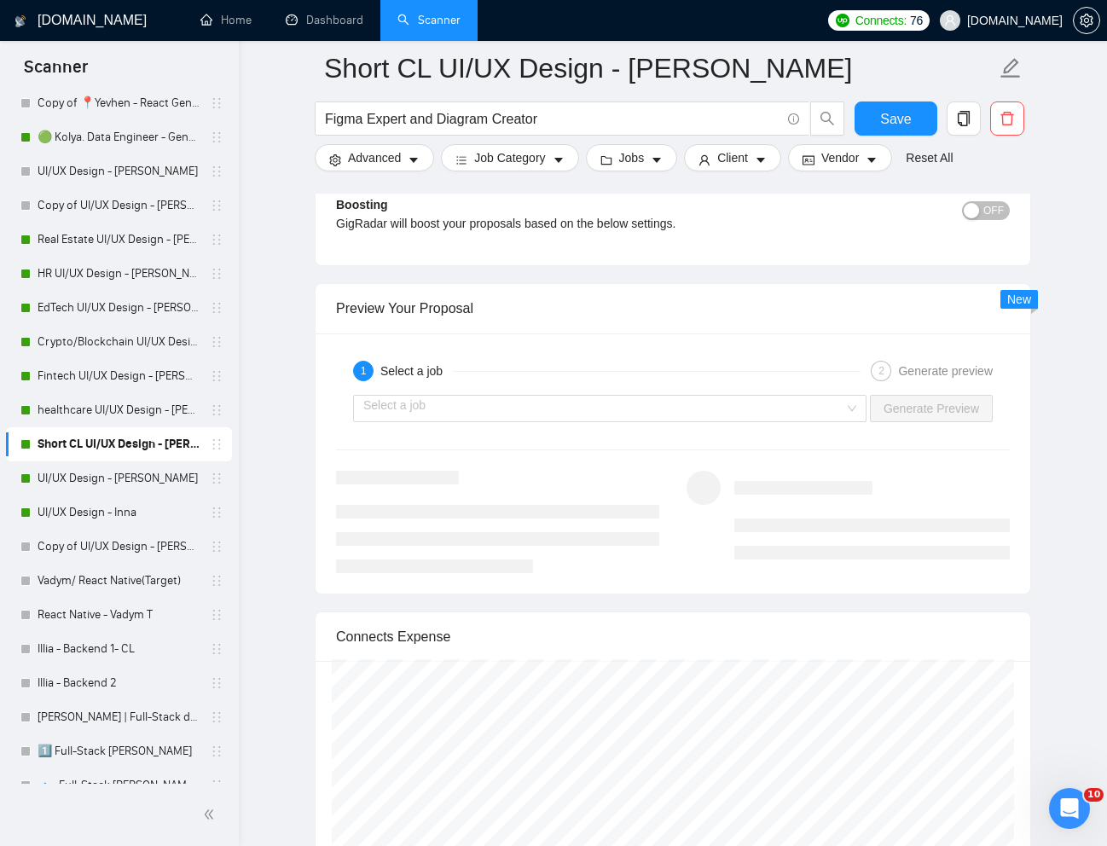
scroll to position [3265, 0]
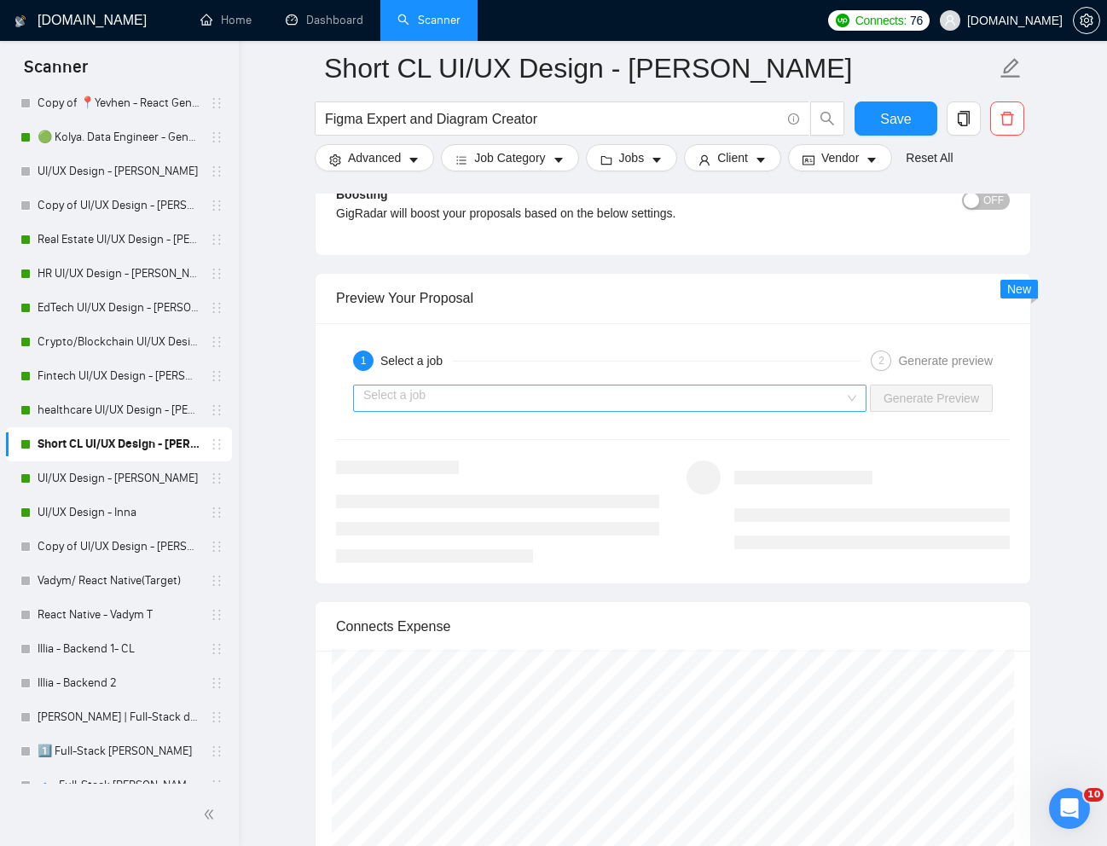
click at [772, 407] on input "search" at bounding box center [603, 399] width 481 height 26
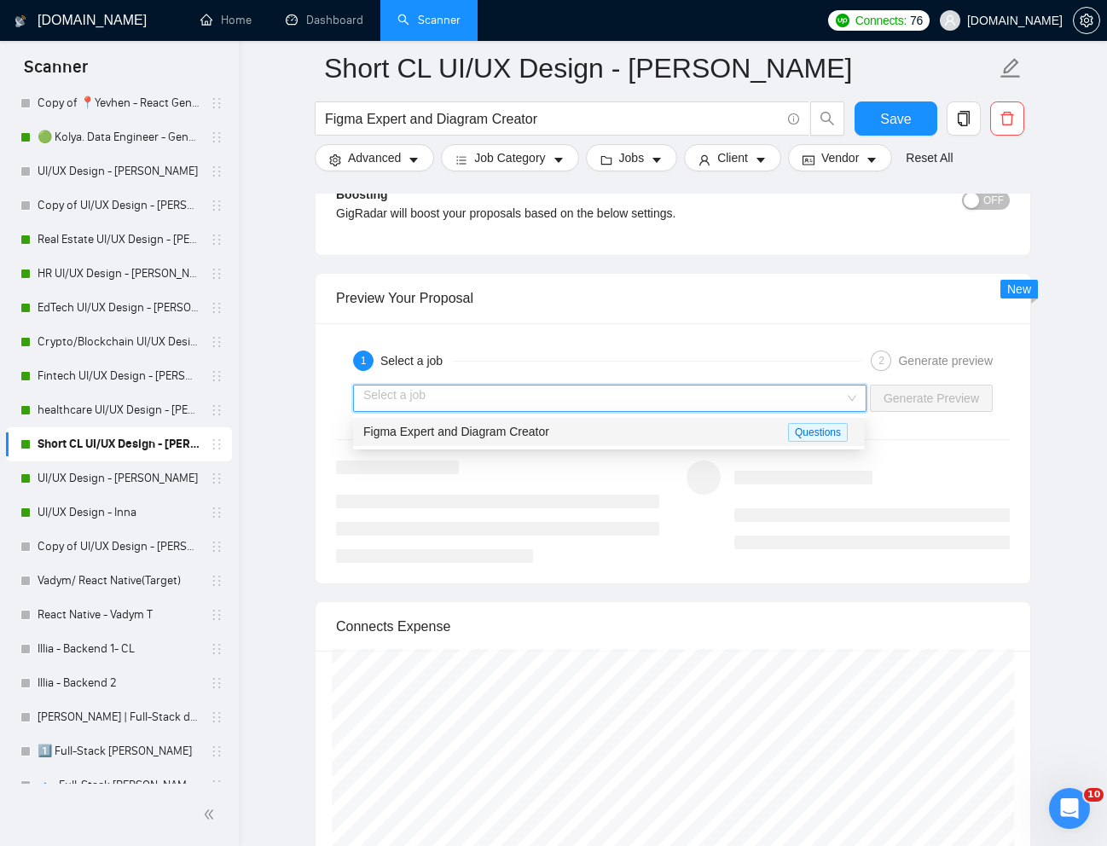
click at [677, 441] on div "Figma Expert and Diagram Creator" at bounding box center [575, 432] width 425 height 20
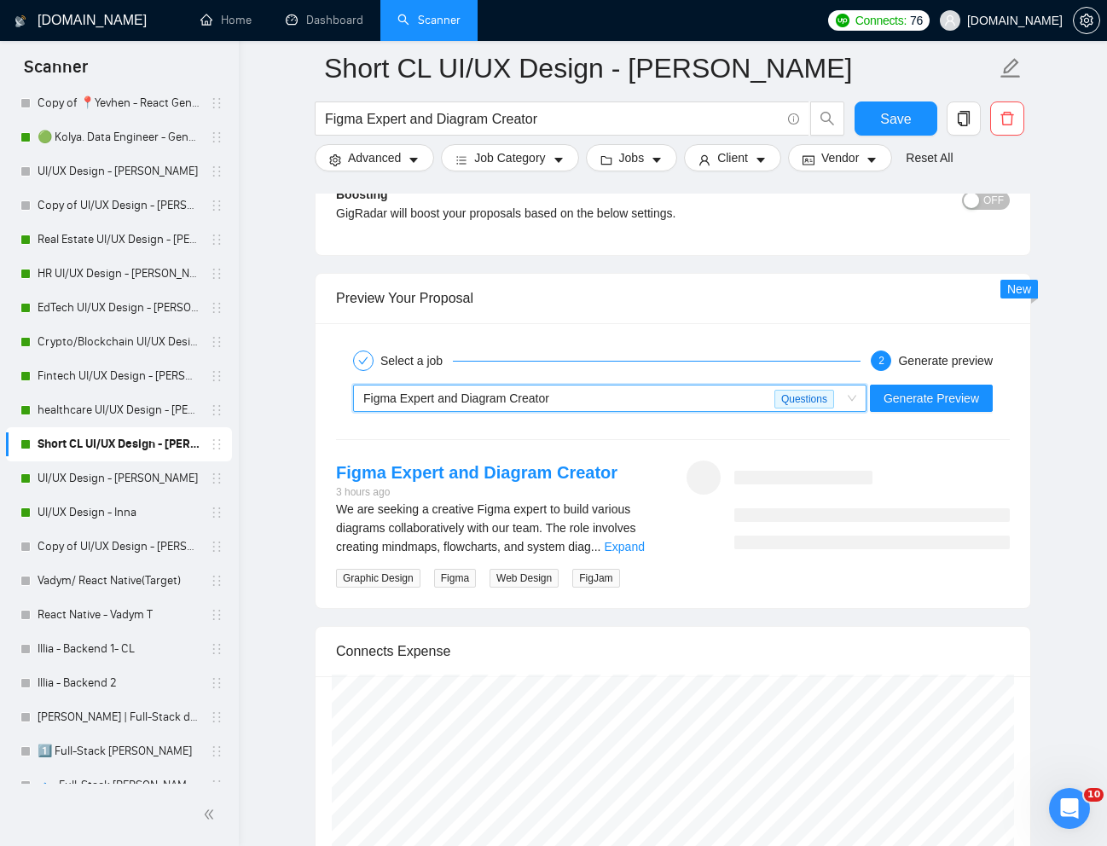
click at [949, 415] on div "~021975466969917046361 Figma Expert and Diagram Creator Questions Generate Prev…" at bounding box center [672, 398] width 677 height 41
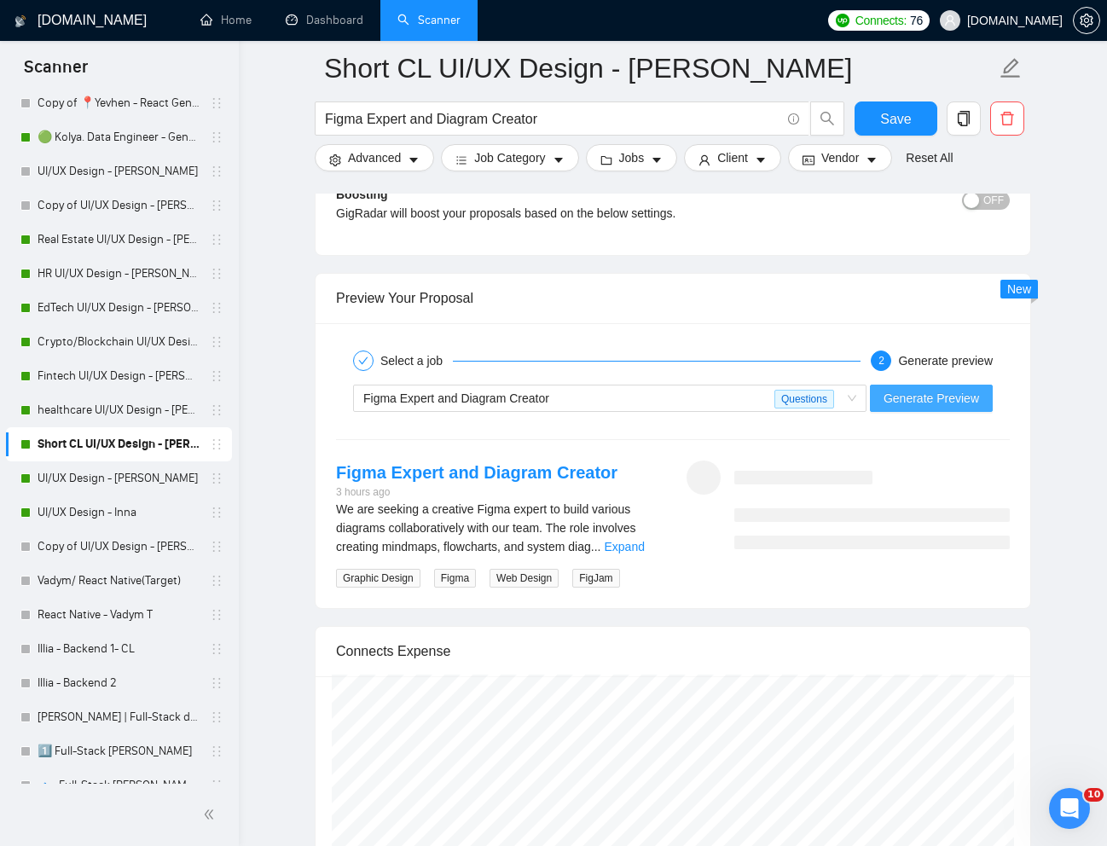
click at [950, 409] on button "Generate Preview" at bounding box center [931, 398] width 123 height 27
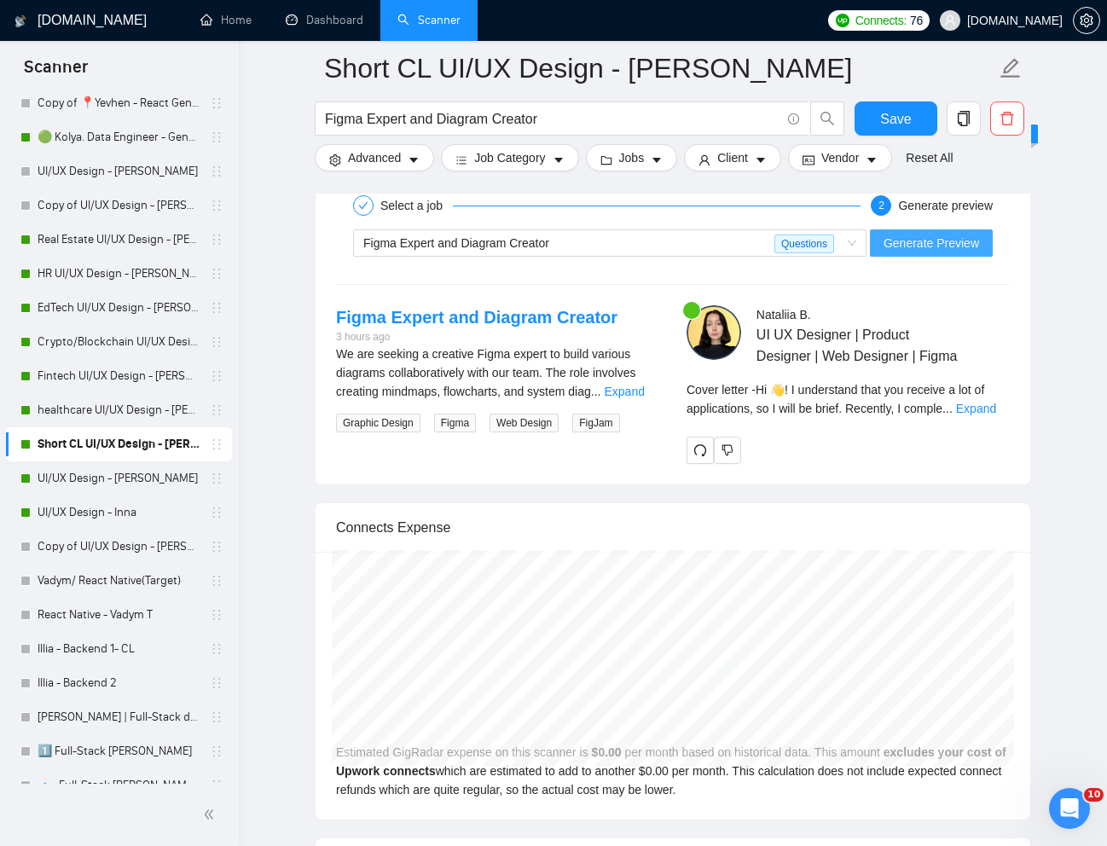
scroll to position [3417, 0]
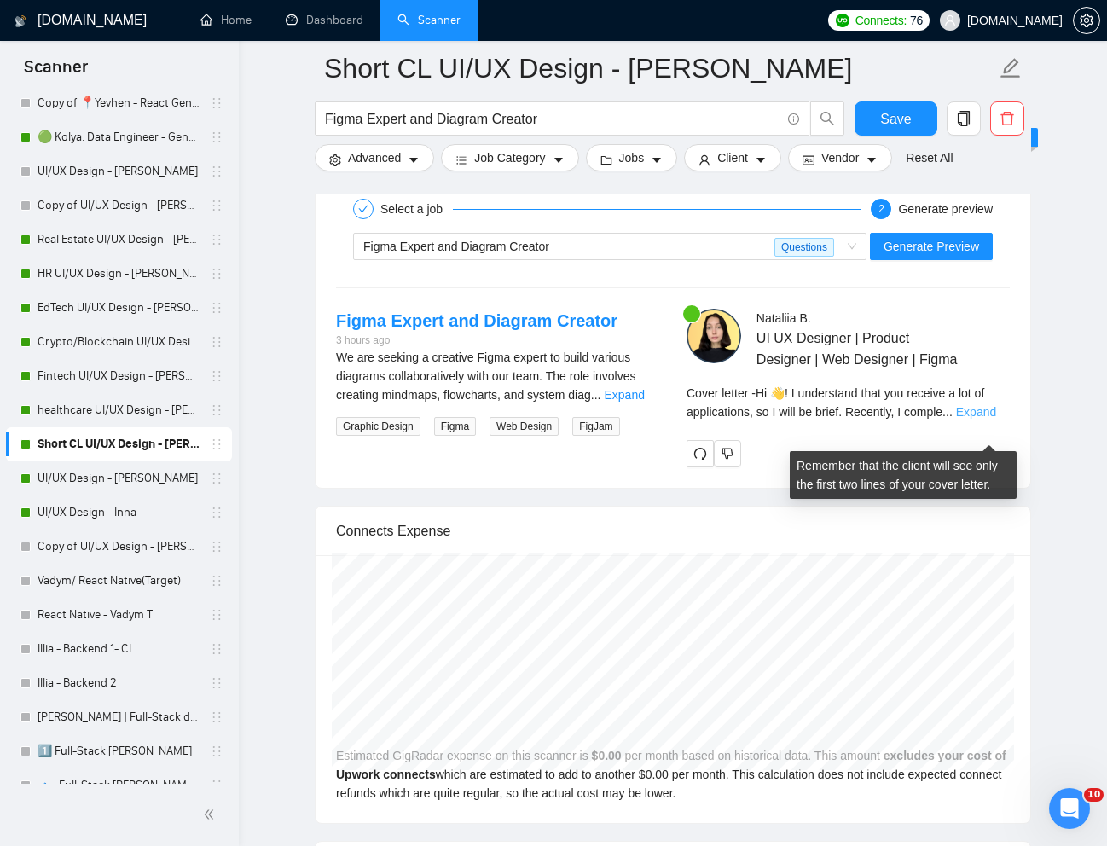
click at [986, 419] on link "Expand" at bounding box center [976, 412] width 40 height 14
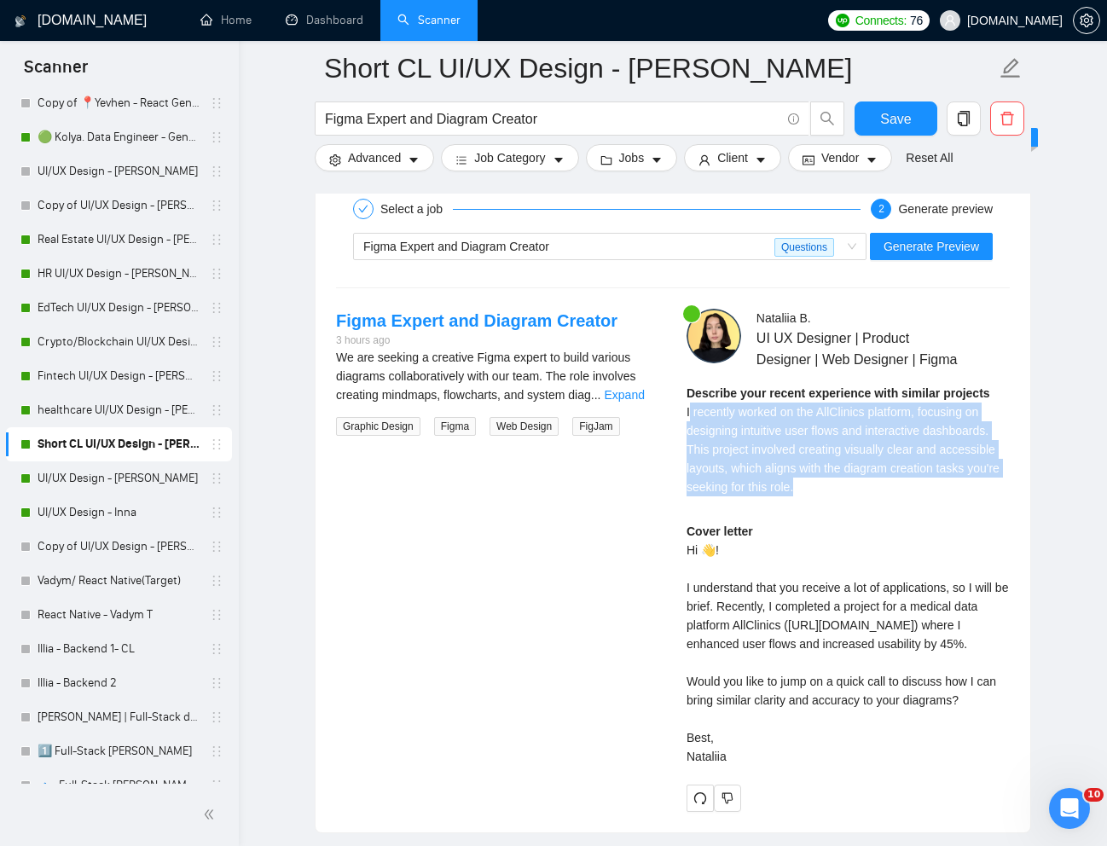
drag, startPoint x: 688, startPoint y: 433, endPoint x: 848, endPoint y: 503, distance: 174.2
click at [848, 496] on div "Describe your recent experience with similar projects I recently worked on the …" at bounding box center [848, 440] width 323 height 113
copy span "recently worked on the AllClinics platform, focusing on designing intuitive use…"
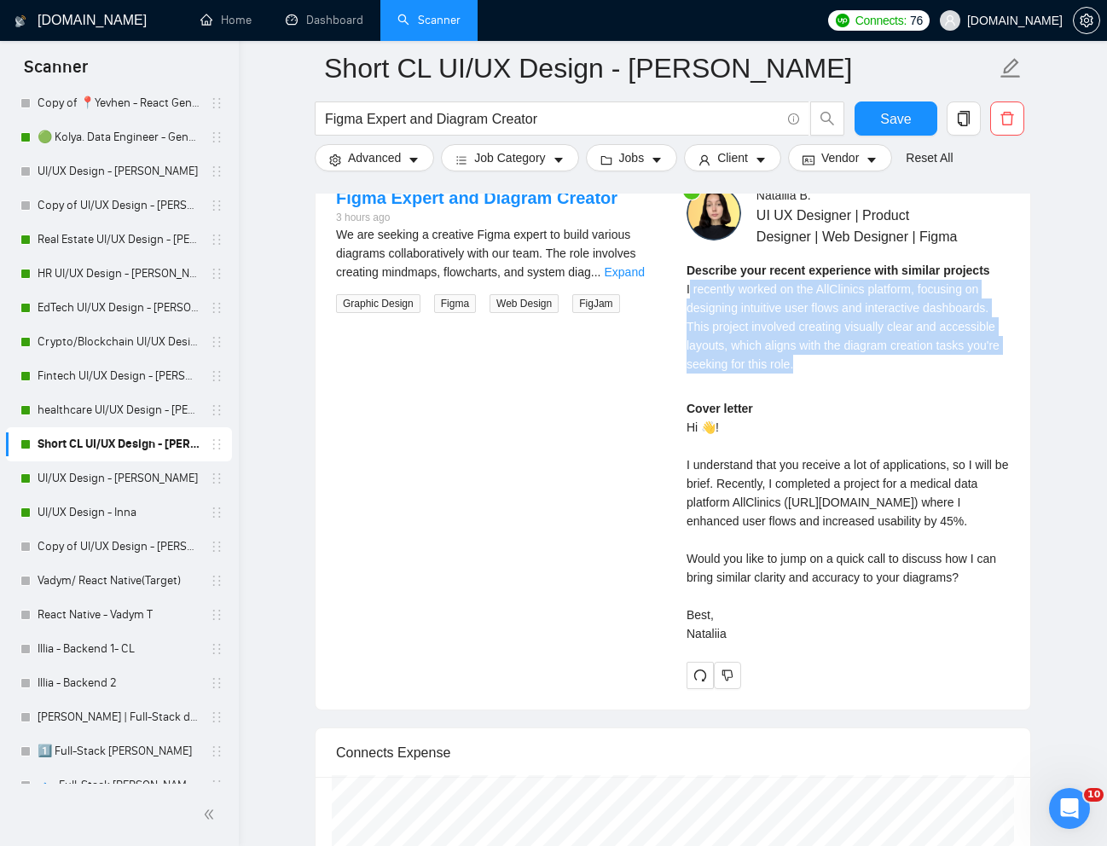
scroll to position [3551, 0]
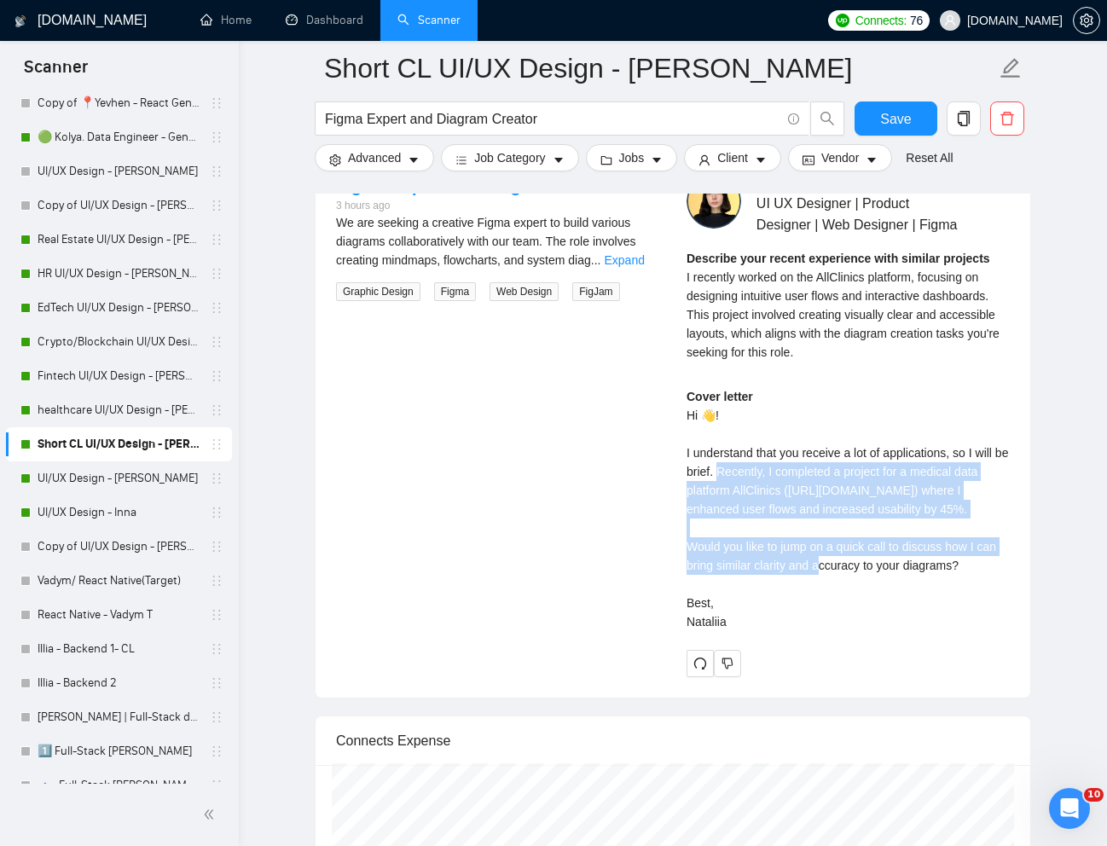
drag, startPoint x: 736, startPoint y: 494, endPoint x: 934, endPoint y: 583, distance: 217.2
click at [934, 583] on div "Cover letter Hi 👋! I understand that you receive a lot of applications, so I wi…" at bounding box center [848, 509] width 323 height 244
copy div "ecently, I completed a project for a medical data platform AllClinics ([URL][DO…"
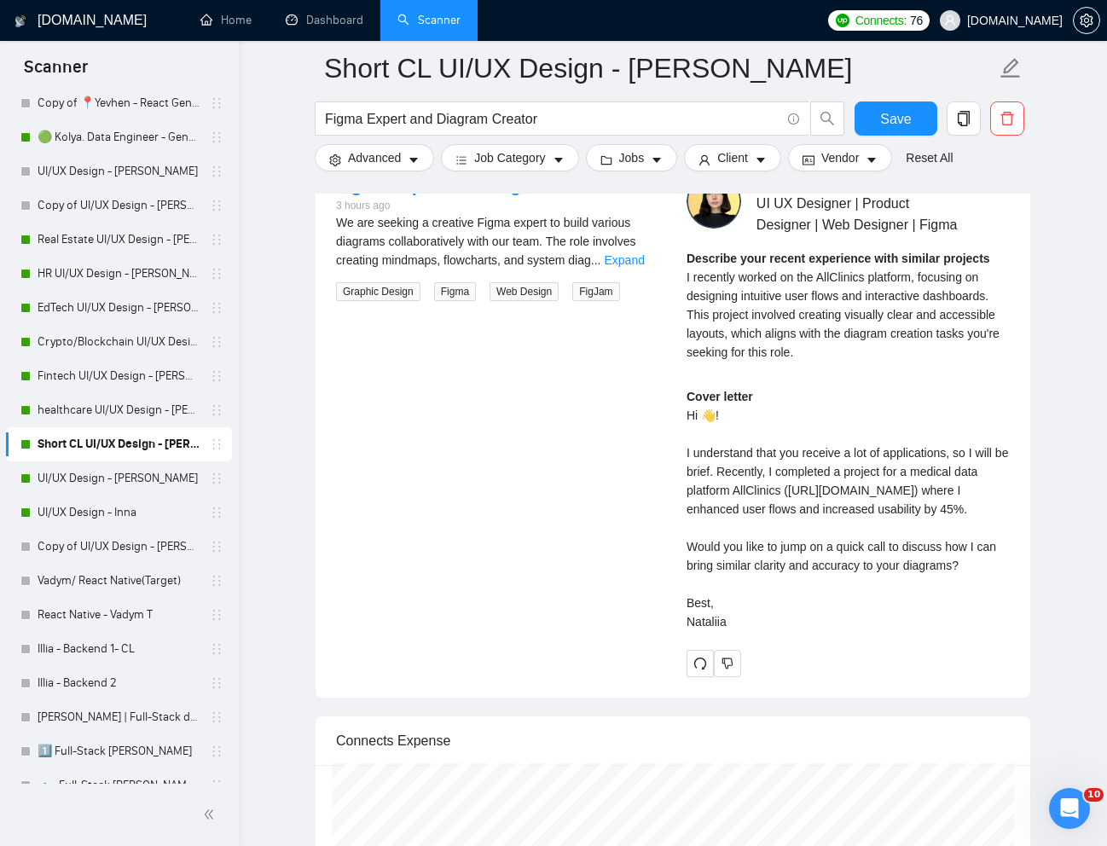
click at [761, 631] on div "Cover letter Hi 👋! I understand that you receive a lot of applications, so I wi…" at bounding box center [848, 509] width 323 height 244
drag, startPoint x: 684, startPoint y: 622, endPoint x: 751, endPoint y: 694, distance: 98.4
click at [751, 677] on div "[PERSON_NAME] UI UX Designer | Product Designer | Web Designer | Figma Describe…" at bounding box center [848, 425] width 351 height 503
copy div "ould you like to jump on a quick call to discuss how I can bring similar clarit…"
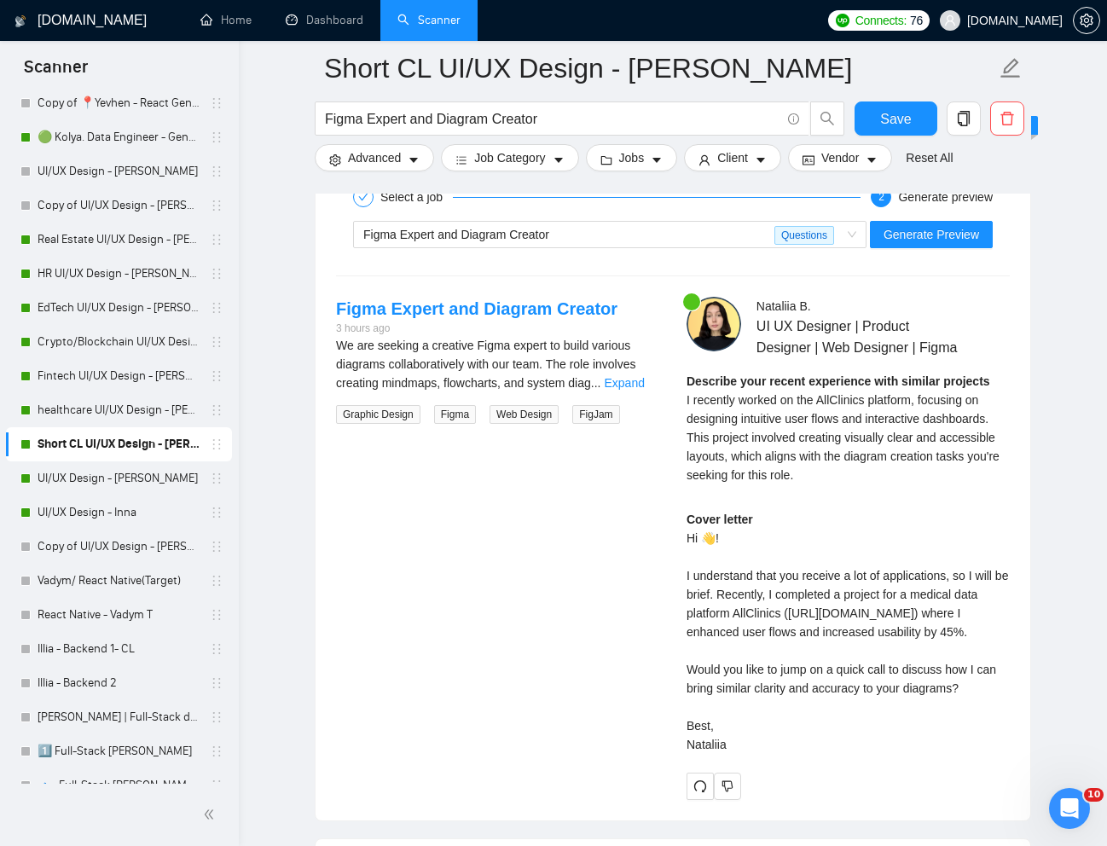
scroll to position [3417, 0]
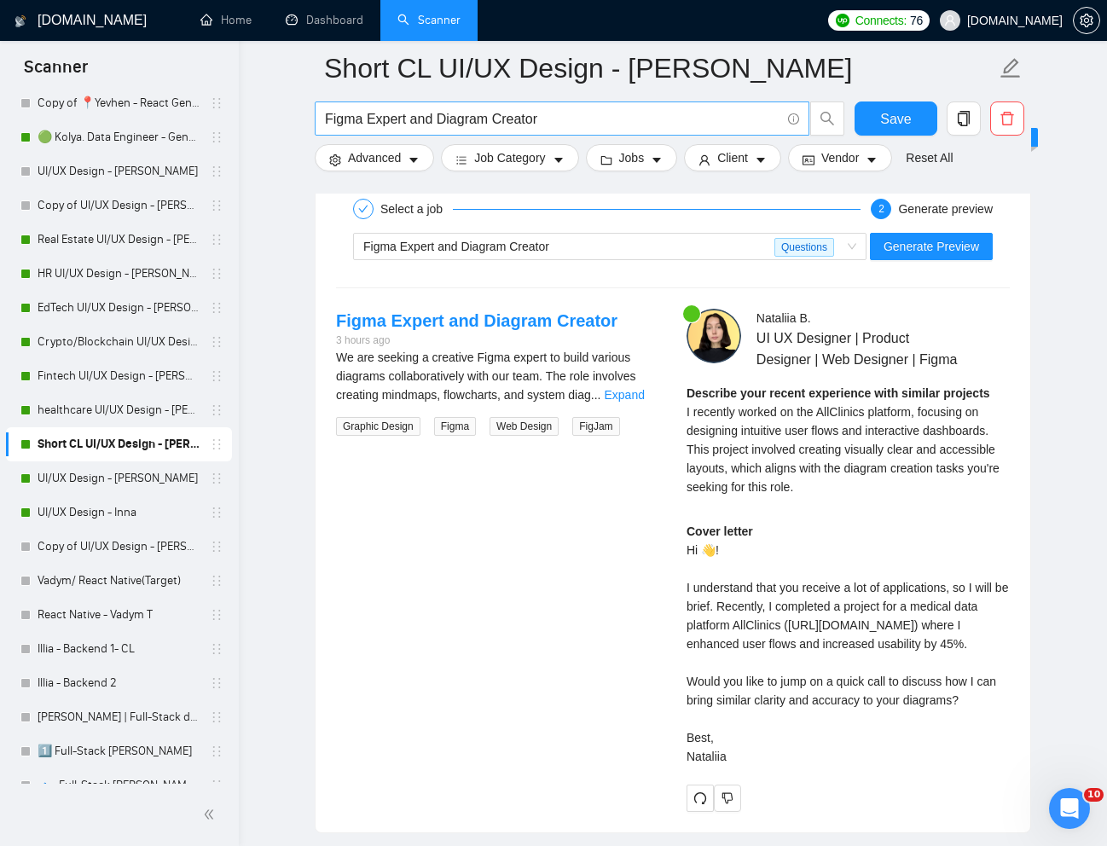
click at [462, 122] on input "Figma Expert and Diagram Creator" at bounding box center [553, 118] width 456 height 21
paste input "Experienced UX/UI Designe"
type input "Experienced UX/UI Designer"
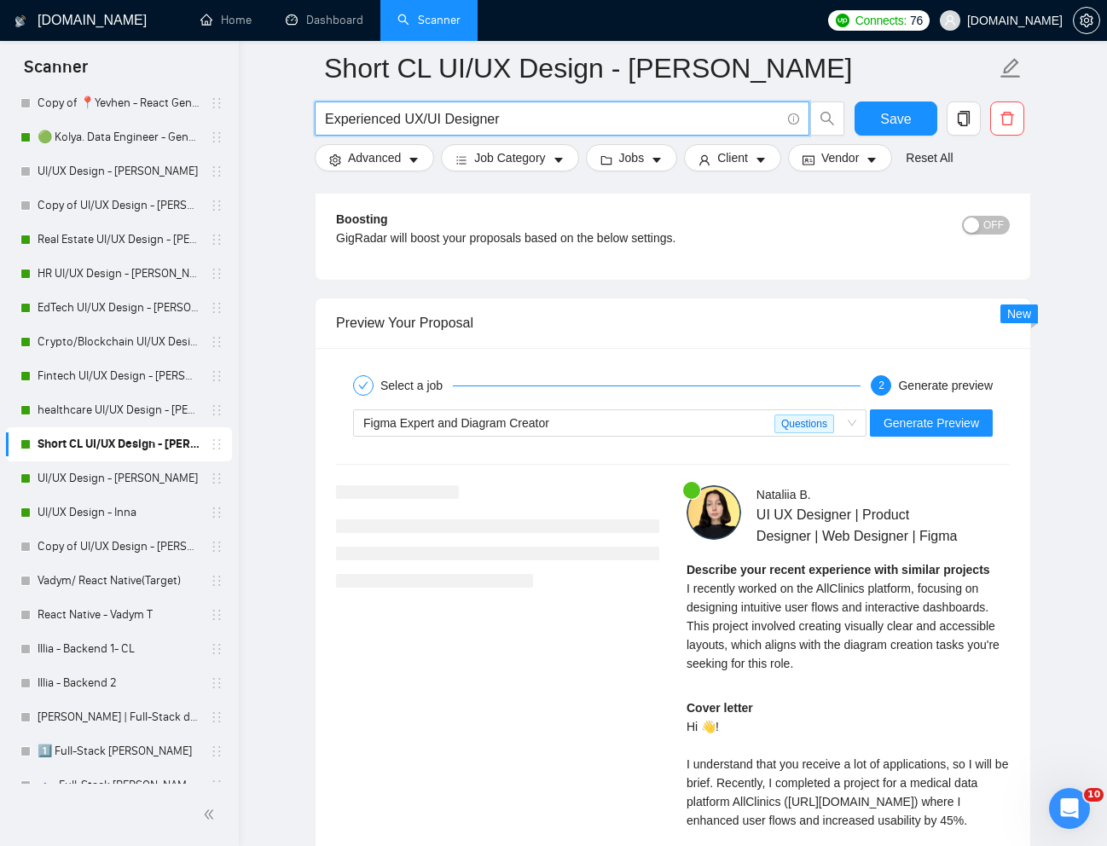
scroll to position [3263, 0]
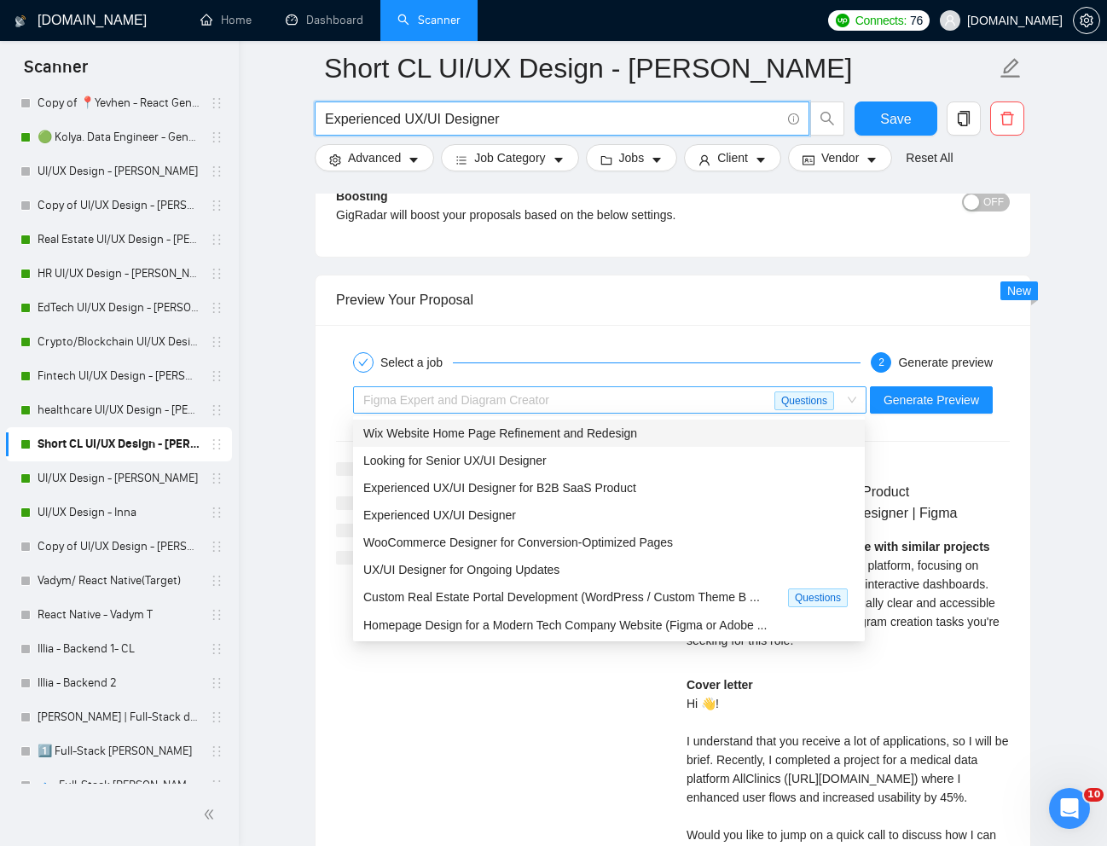
click at [682, 396] on div "Figma Expert and Diagram Creator" at bounding box center [568, 400] width 411 height 26
type input "Experienced UX/UI Designer"
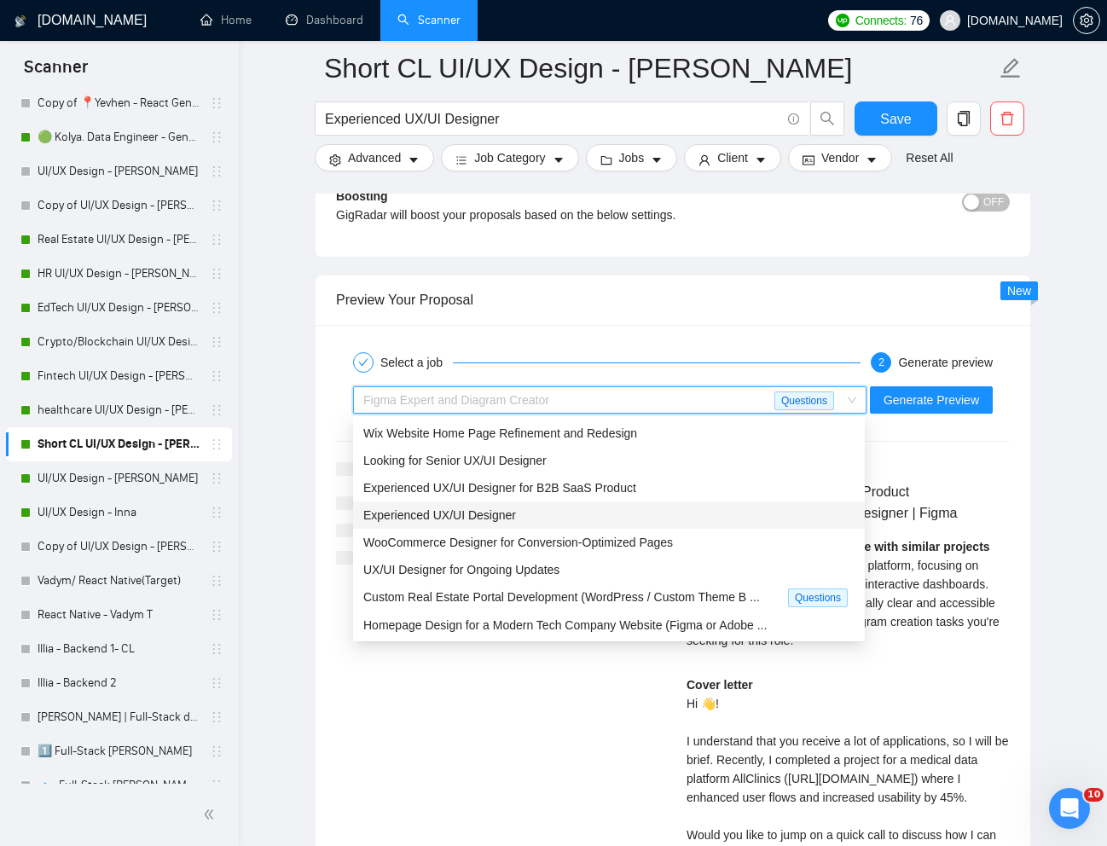
click at [573, 511] on div "Experienced UX/UI Designer" at bounding box center [608, 515] width 491 height 19
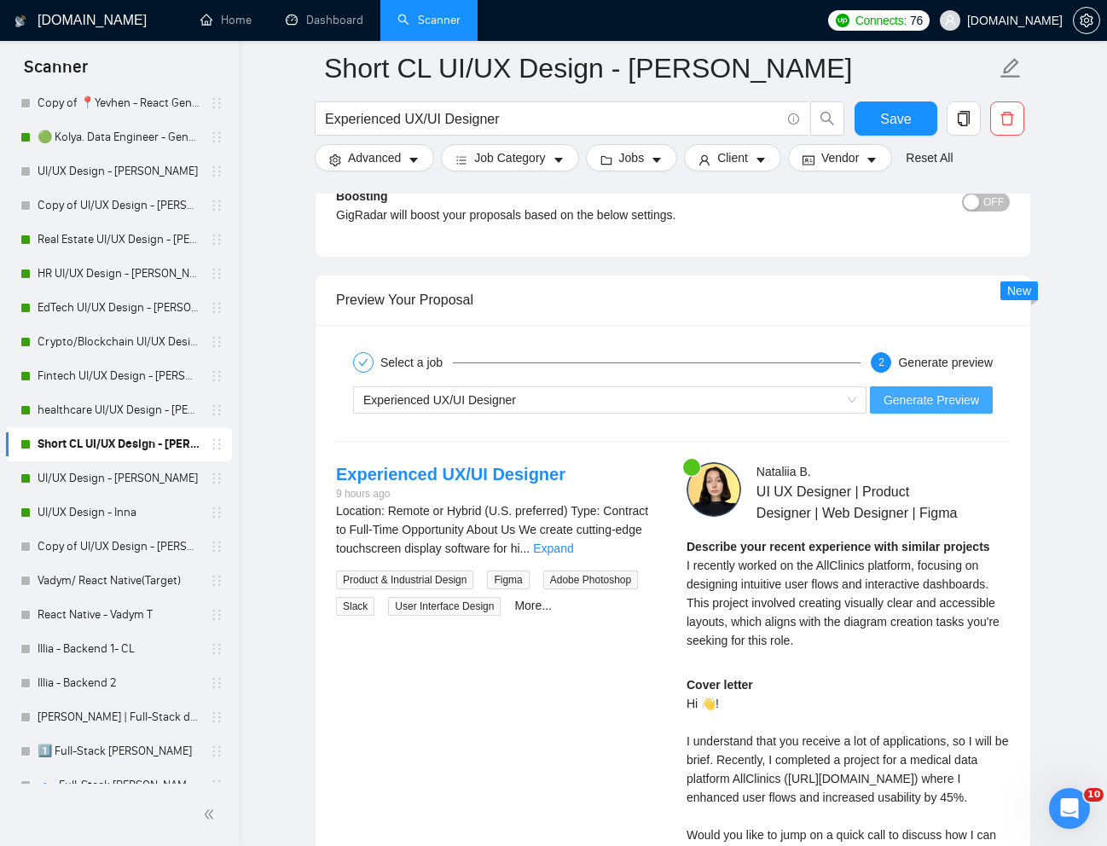
click at [929, 407] on span "Generate Preview" at bounding box center [932, 400] width 96 height 19
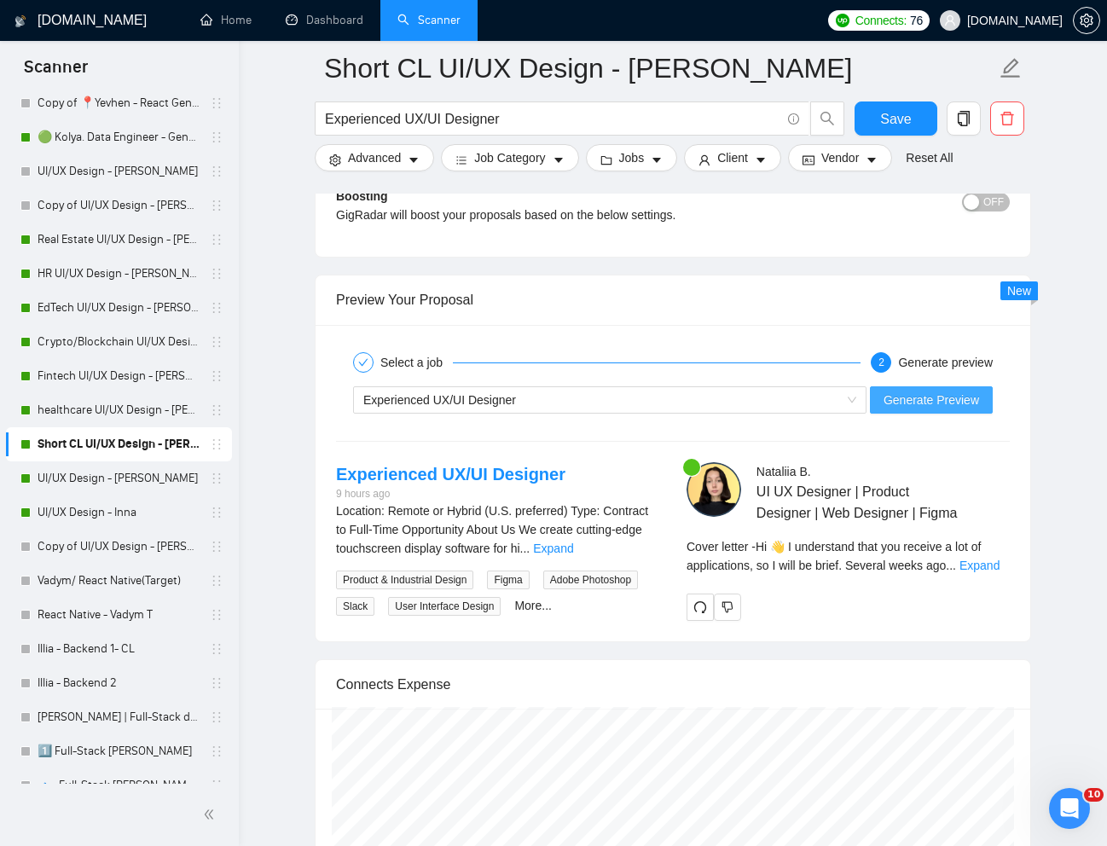
scroll to position [507, 0]
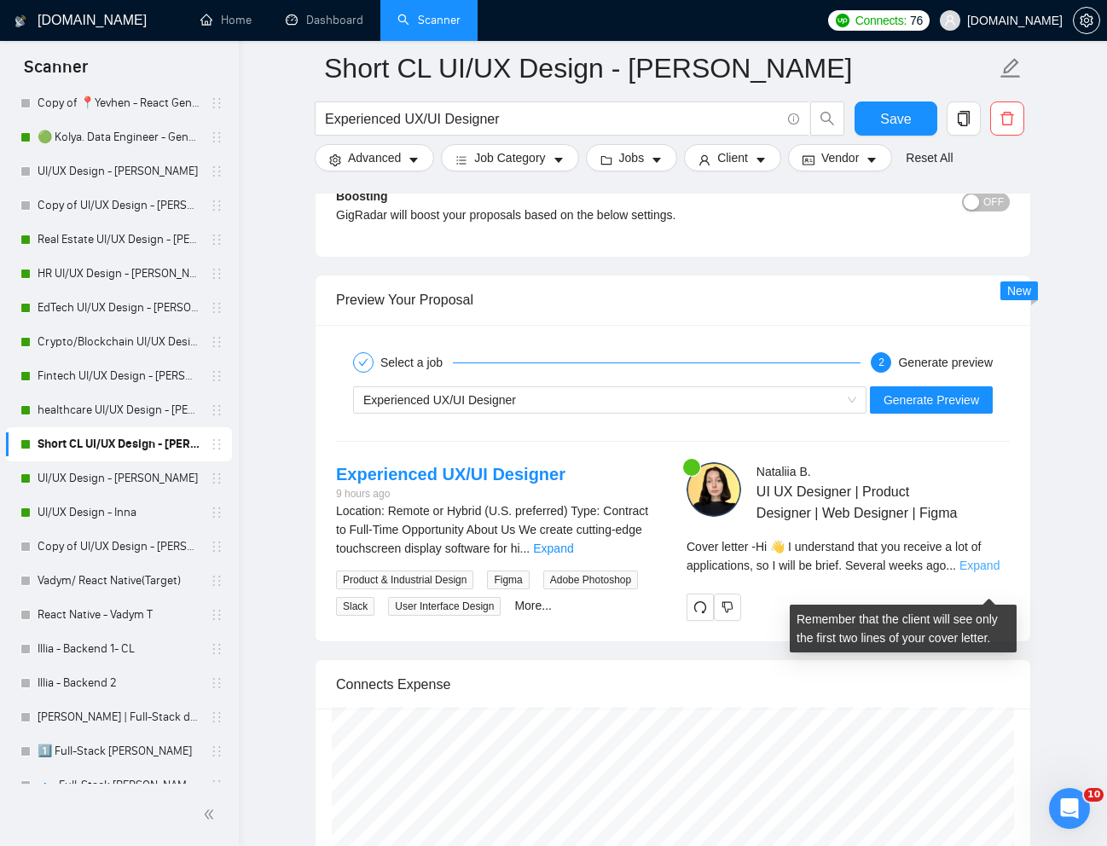
click at [986, 572] on link "Expand" at bounding box center [980, 566] width 40 height 14
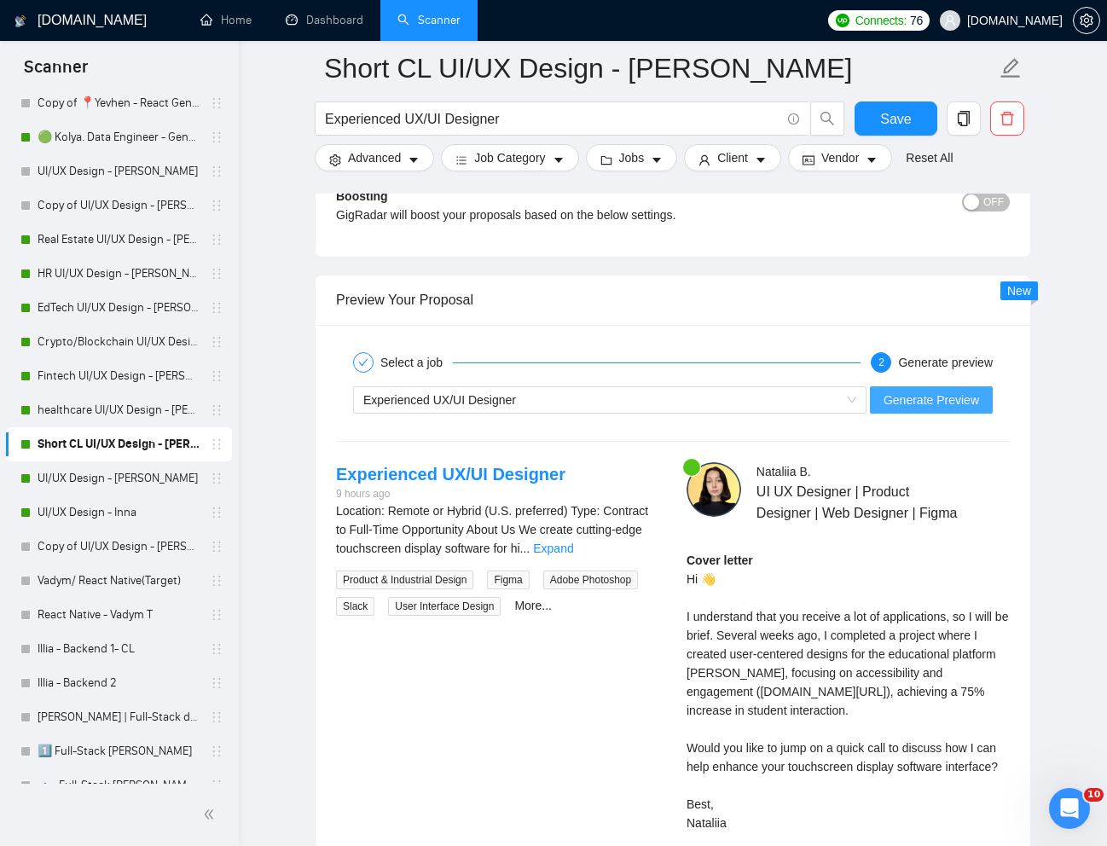
click at [945, 404] on span "Generate Preview" at bounding box center [932, 400] width 96 height 19
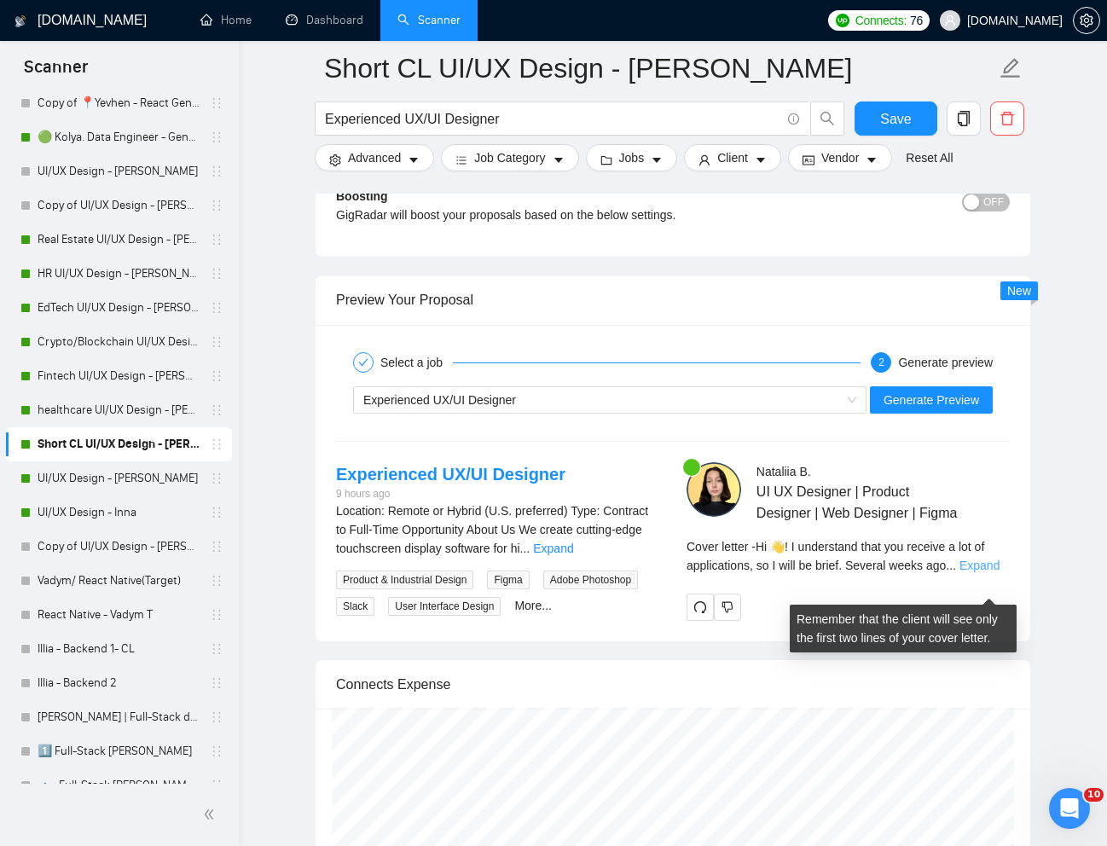
click at [989, 572] on link "Expand" at bounding box center [980, 566] width 40 height 14
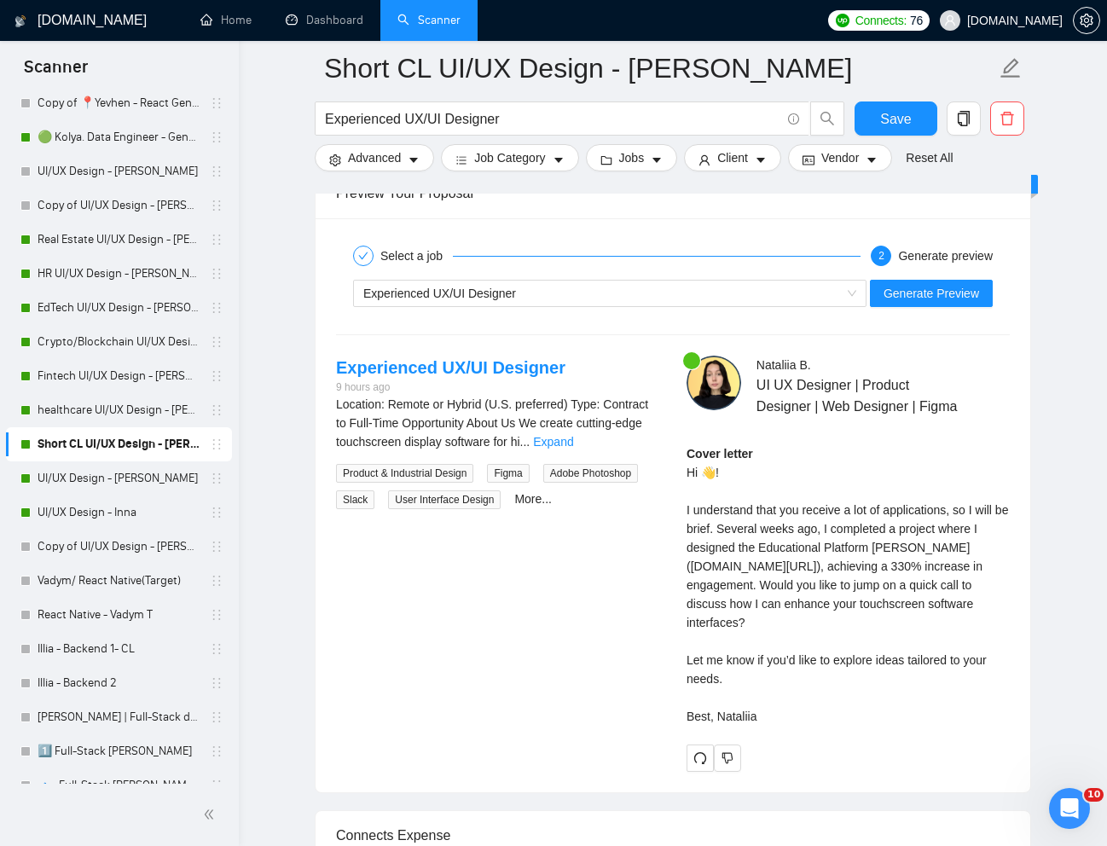
scroll to position [3398, 0]
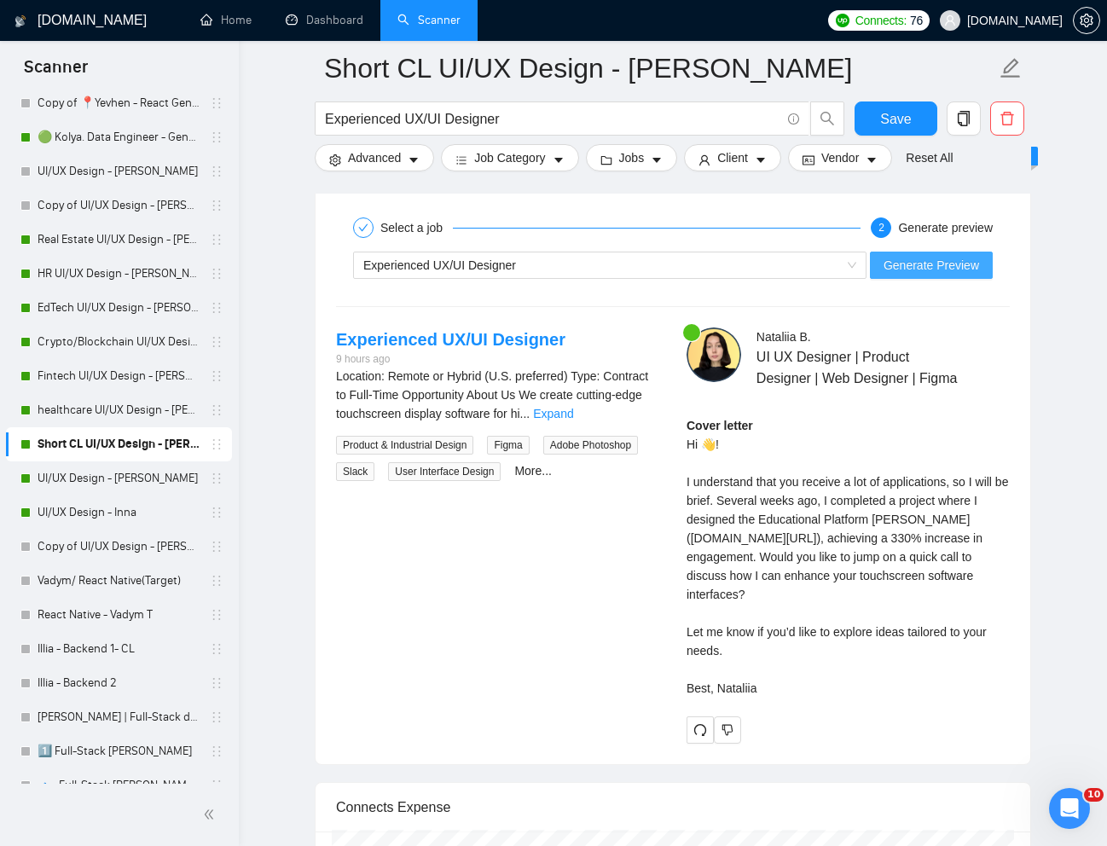
click at [906, 275] on button "Generate Preview" at bounding box center [931, 265] width 123 height 27
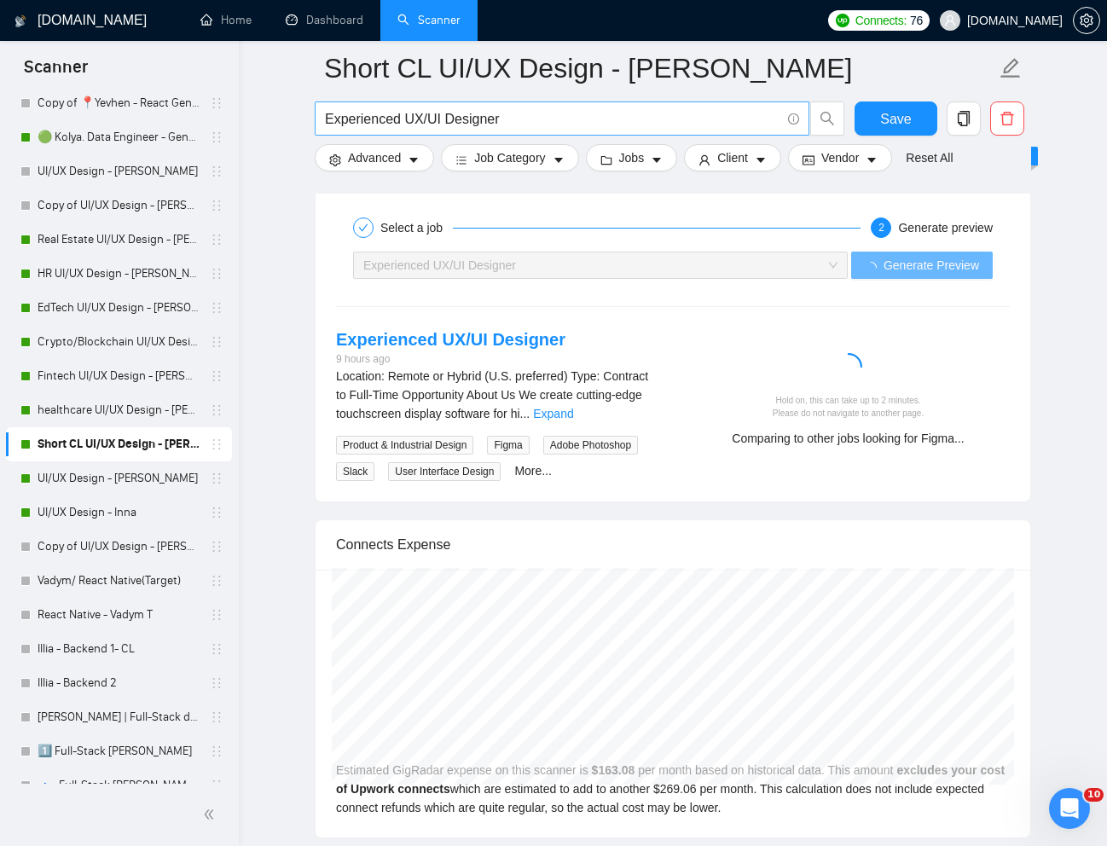
click at [389, 120] on input "Experienced UX/UI Designer" at bounding box center [553, 118] width 456 height 21
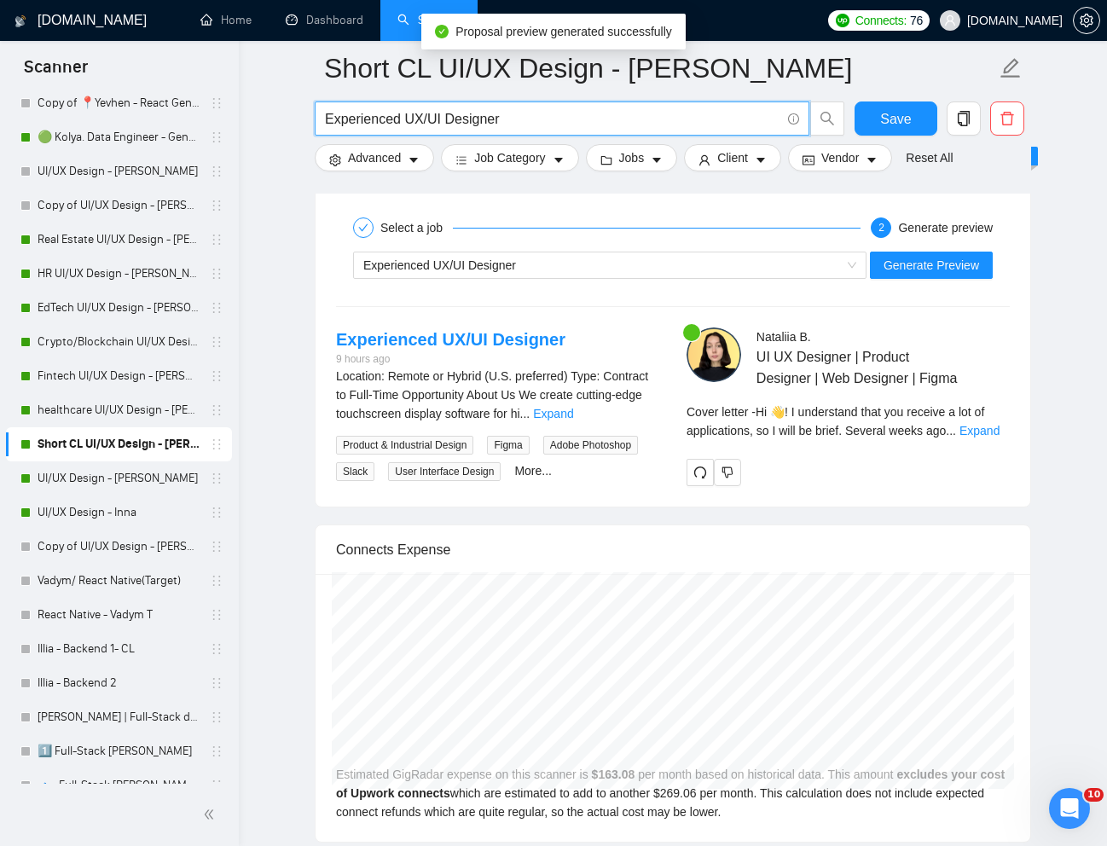
click at [389, 120] on input "Experienced UX/UI Designer" at bounding box center [553, 118] width 456 height 21
click at [123, 505] on link "UI/UX Design - Inna" at bounding box center [119, 513] width 162 height 34
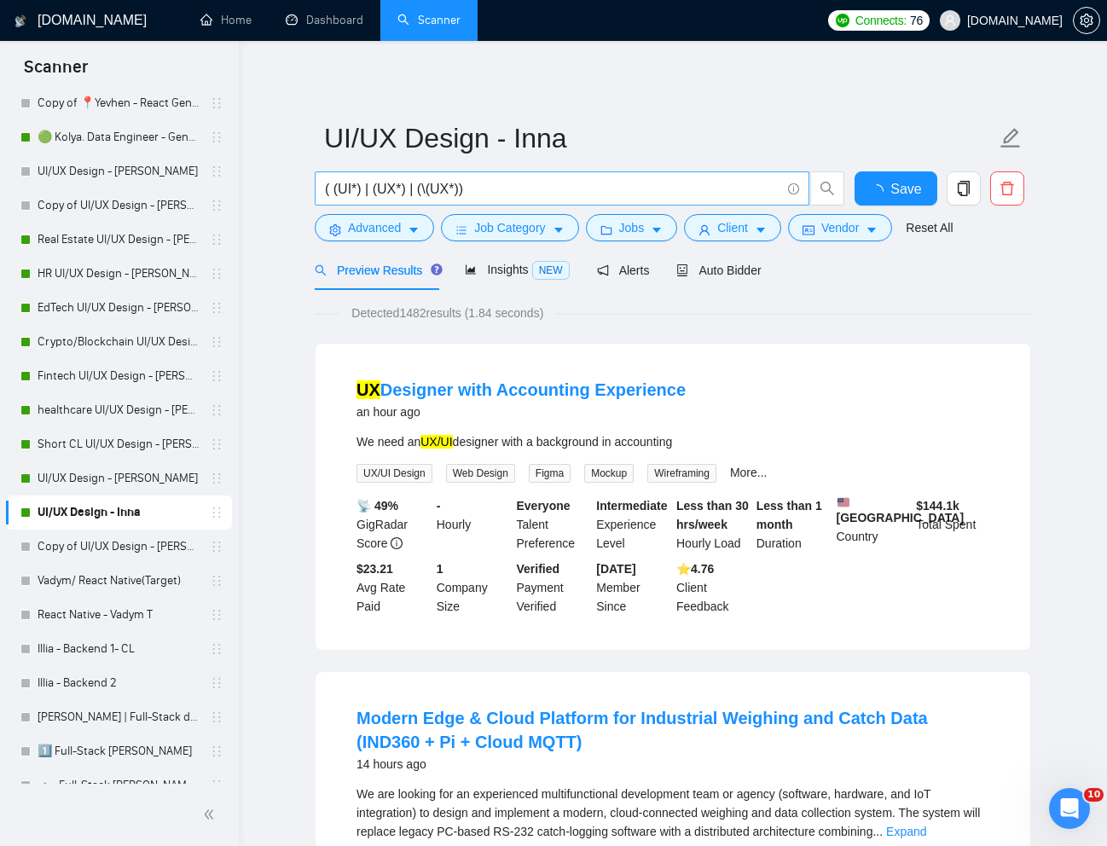
click at [647, 185] on input "( (UI*) | (UX*) | (\(UX*))" at bounding box center [553, 188] width 456 height 21
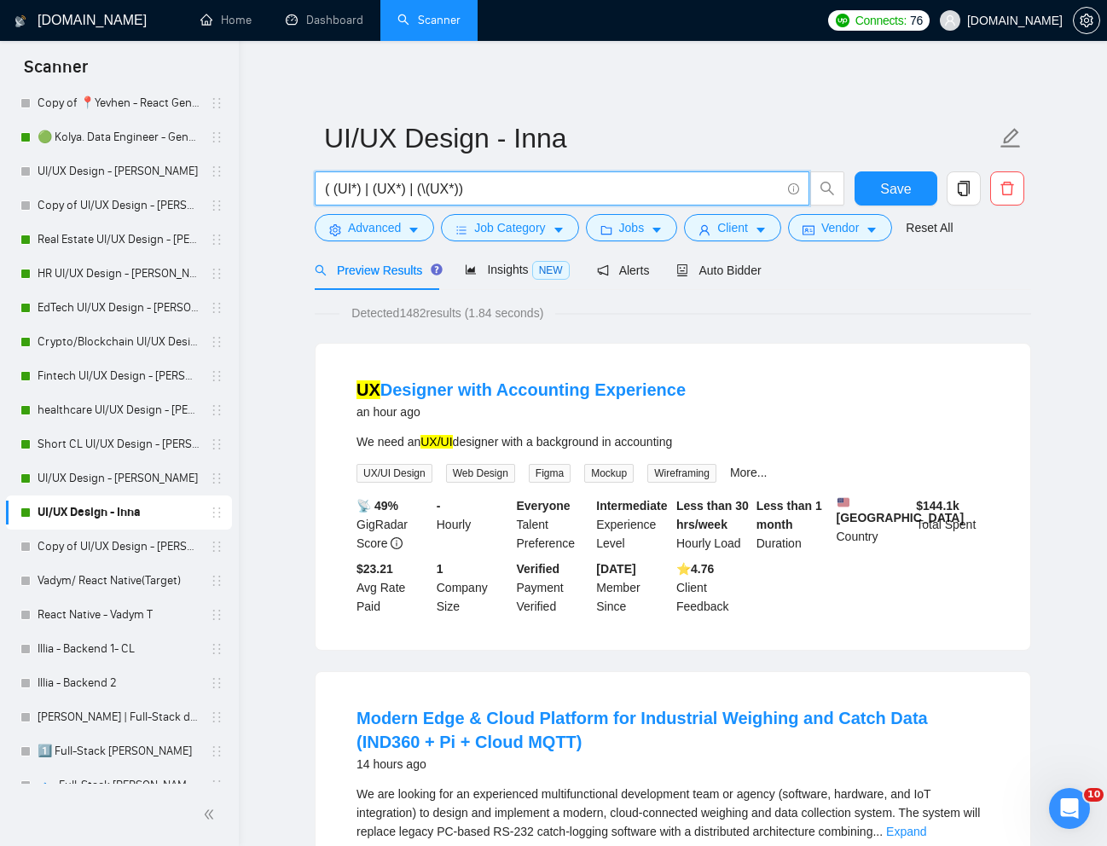
click at [647, 185] on input "( (UI*) | (UX*) | (\(UX*))" at bounding box center [553, 188] width 456 height 21
paste input "Experienced UX/UI Designer"
type input "Experienced UX/UI Designer"
click at [937, 230] on link "Reset All" at bounding box center [929, 227] width 47 height 19
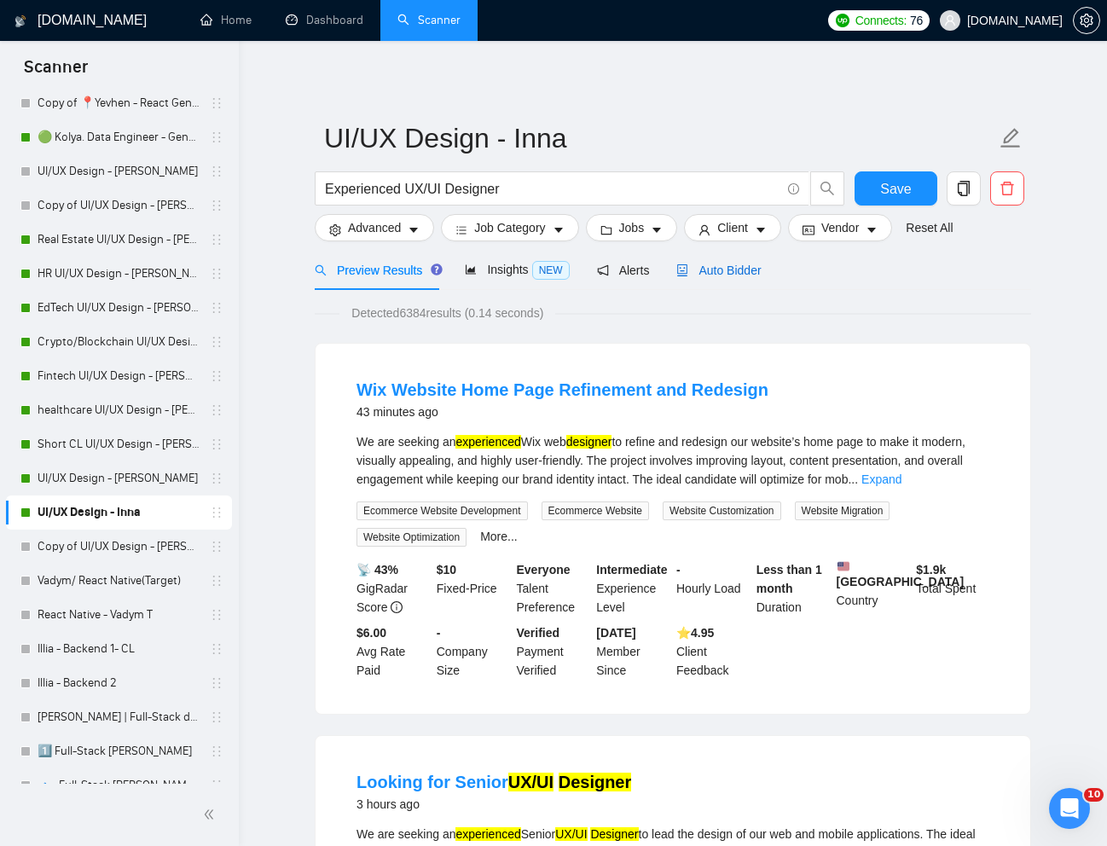
click at [747, 278] on div "Auto Bidder" at bounding box center [718, 270] width 84 height 19
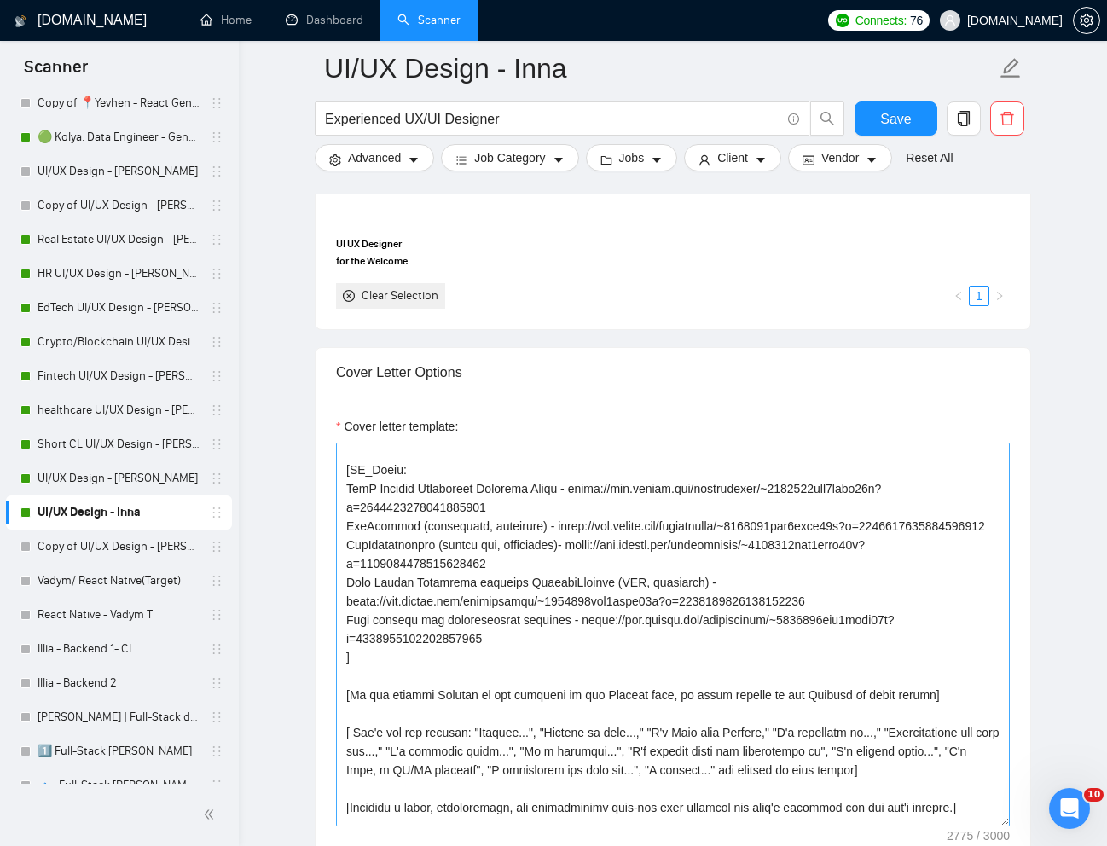
scroll to position [296, 0]
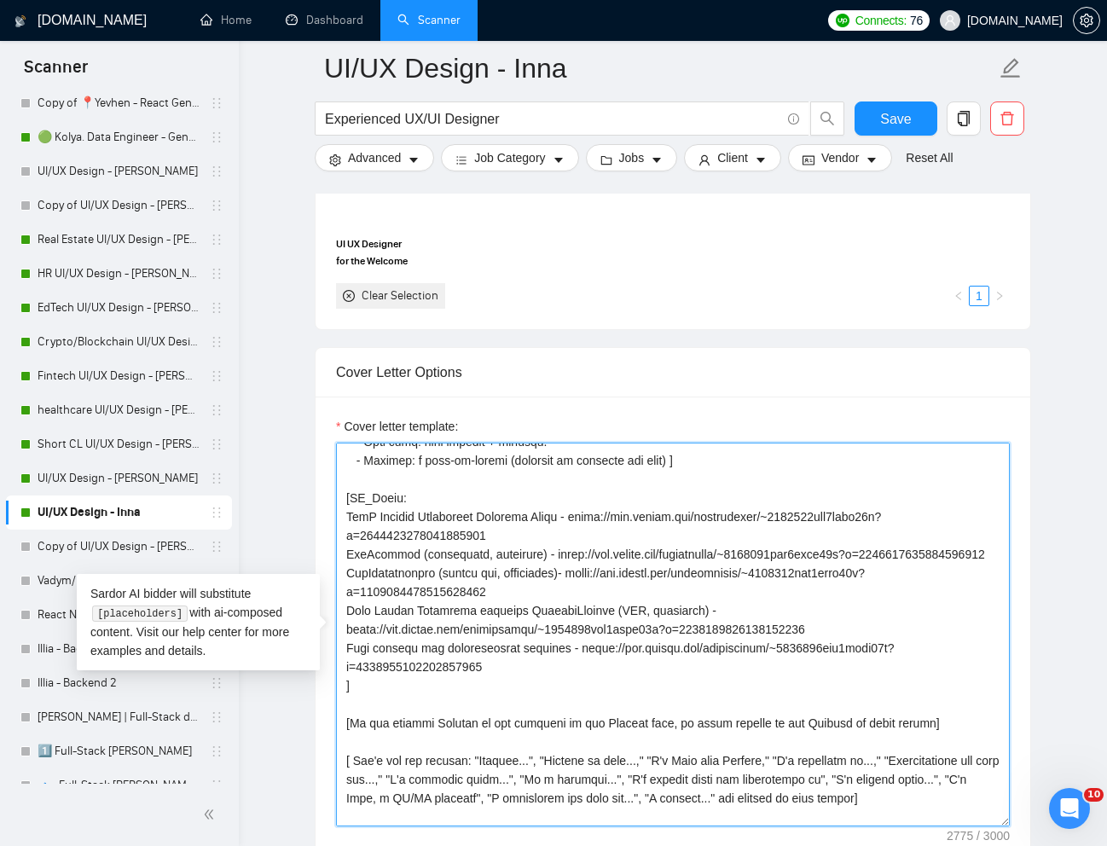
drag, startPoint x: 348, startPoint y: 557, endPoint x: 522, endPoint y: 697, distance: 223.3
click at [522, 697] on textarea "Cover letter template:" at bounding box center [673, 635] width 674 height 384
click at [546, 631] on textarea "Cover letter template:" at bounding box center [673, 635] width 674 height 384
drag, startPoint x: 345, startPoint y: 575, endPoint x: 508, endPoint y: 698, distance: 203.4
click at [508, 698] on textarea "Cover letter template:" at bounding box center [673, 635] width 674 height 384
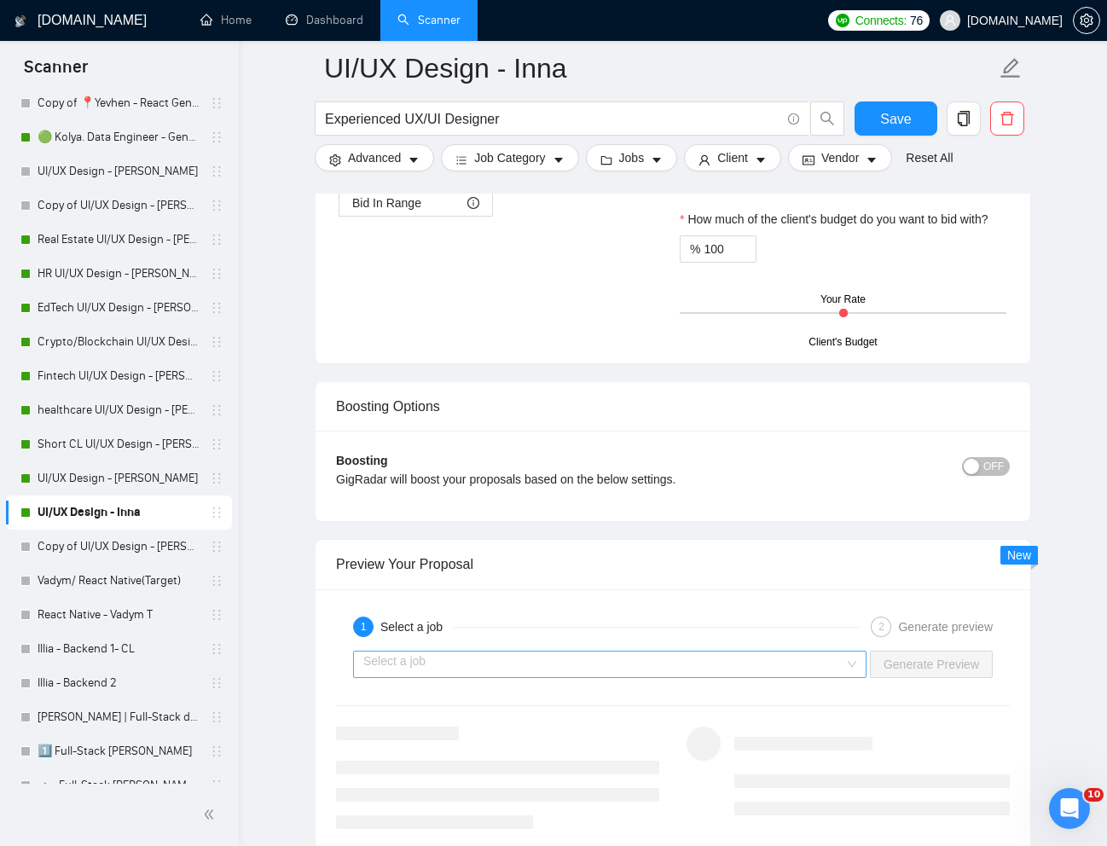
scroll to position [2989, 0]
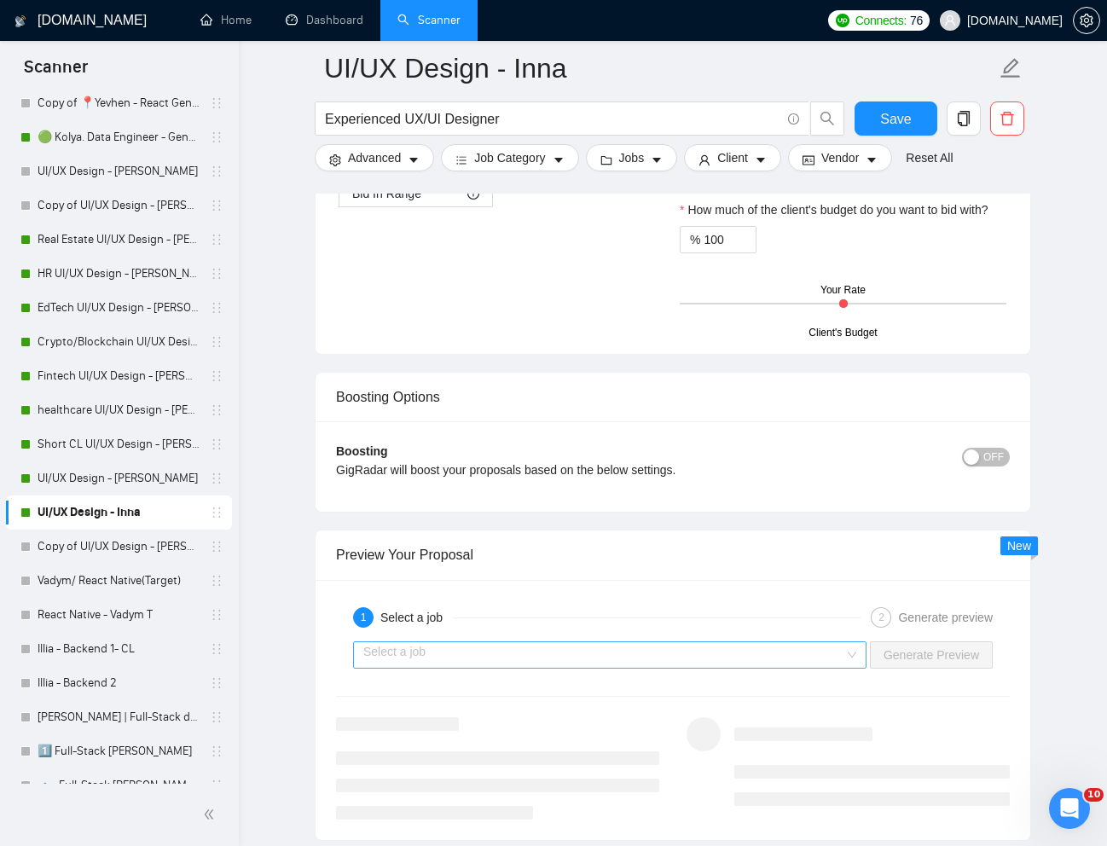
type textarea "[Lorem i dolorsit ametcons adipi eli "Se❗" doe tempor'i utla et dolorem aliq (e…"
click at [834, 659] on input "search" at bounding box center [603, 655] width 481 height 26
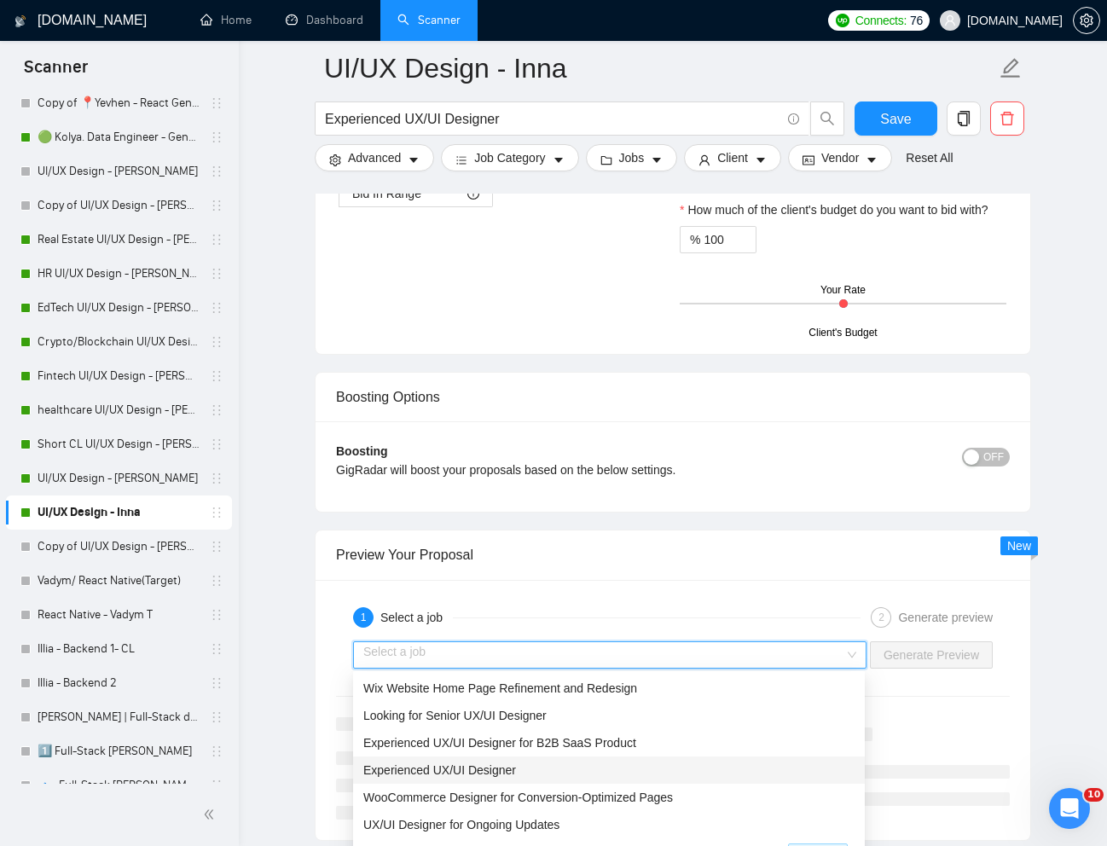
click at [623, 778] on div "Experienced UX/UI Designer" at bounding box center [608, 770] width 491 height 19
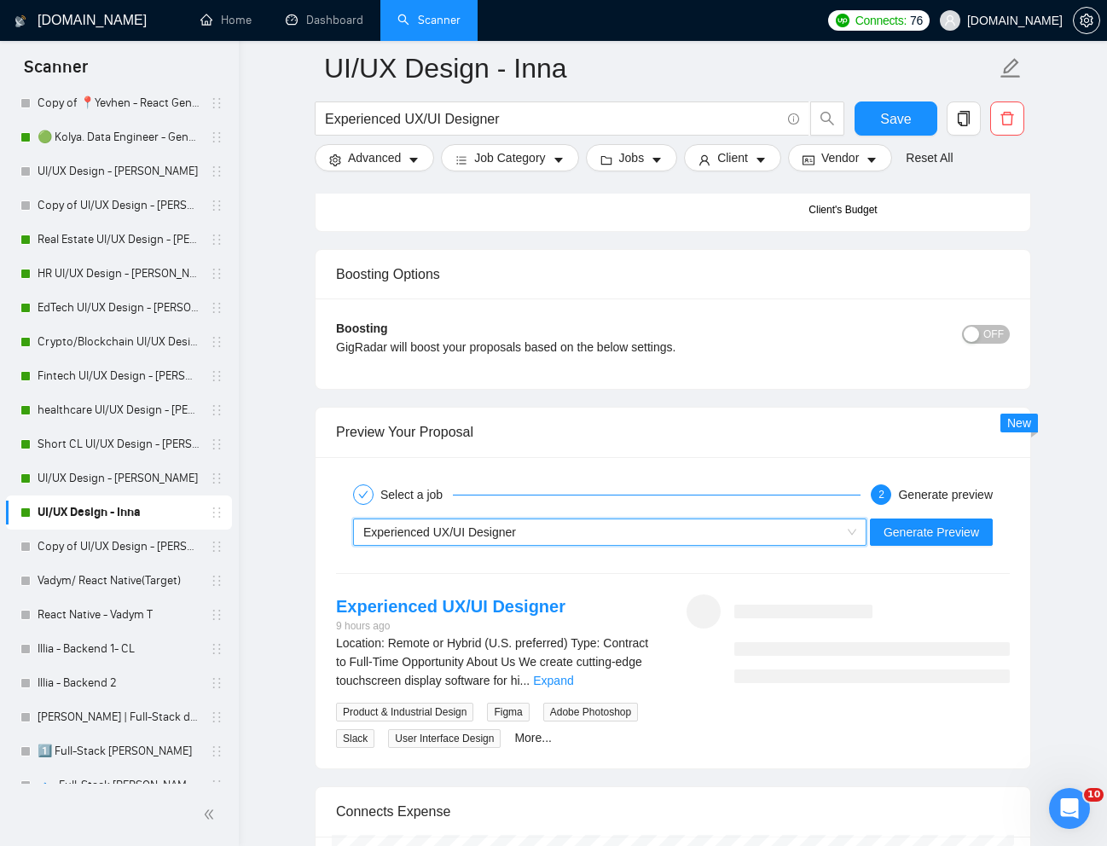
scroll to position [3124, 0]
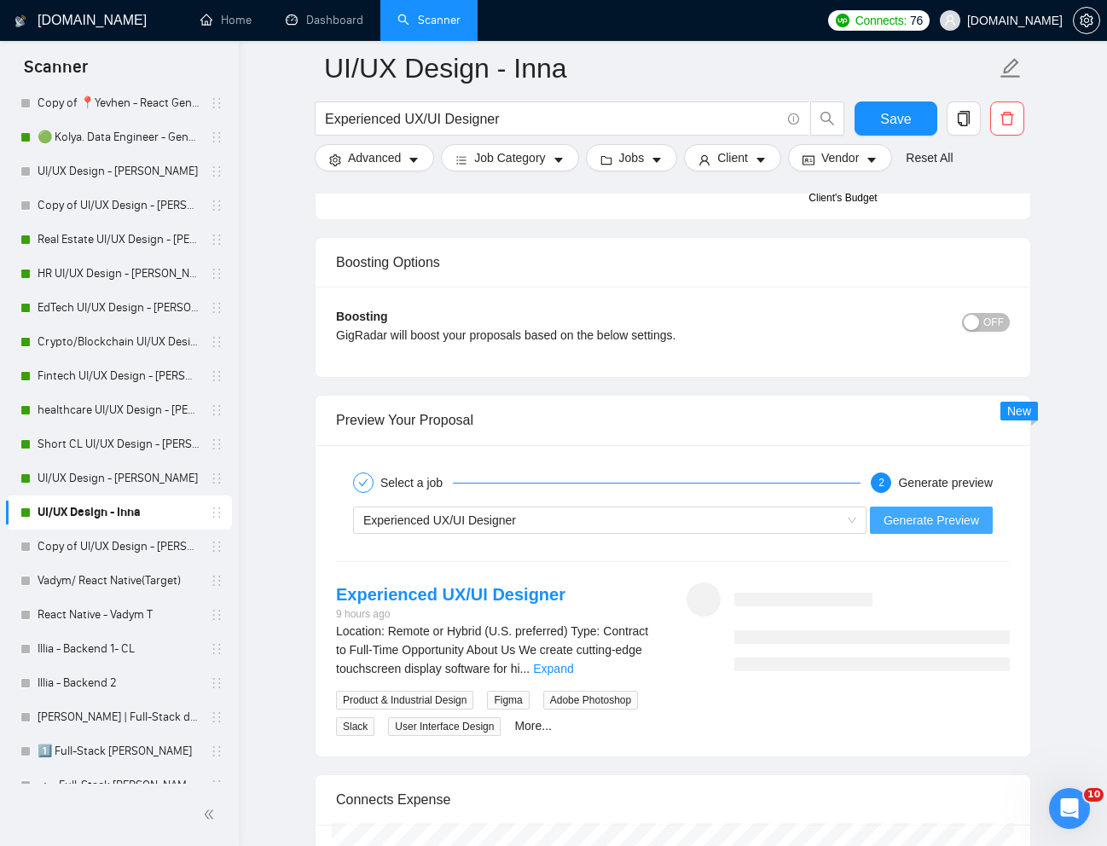
click at [922, 525] on span "Generate Preview" at bounding box center [932, 520] width 96 height 19
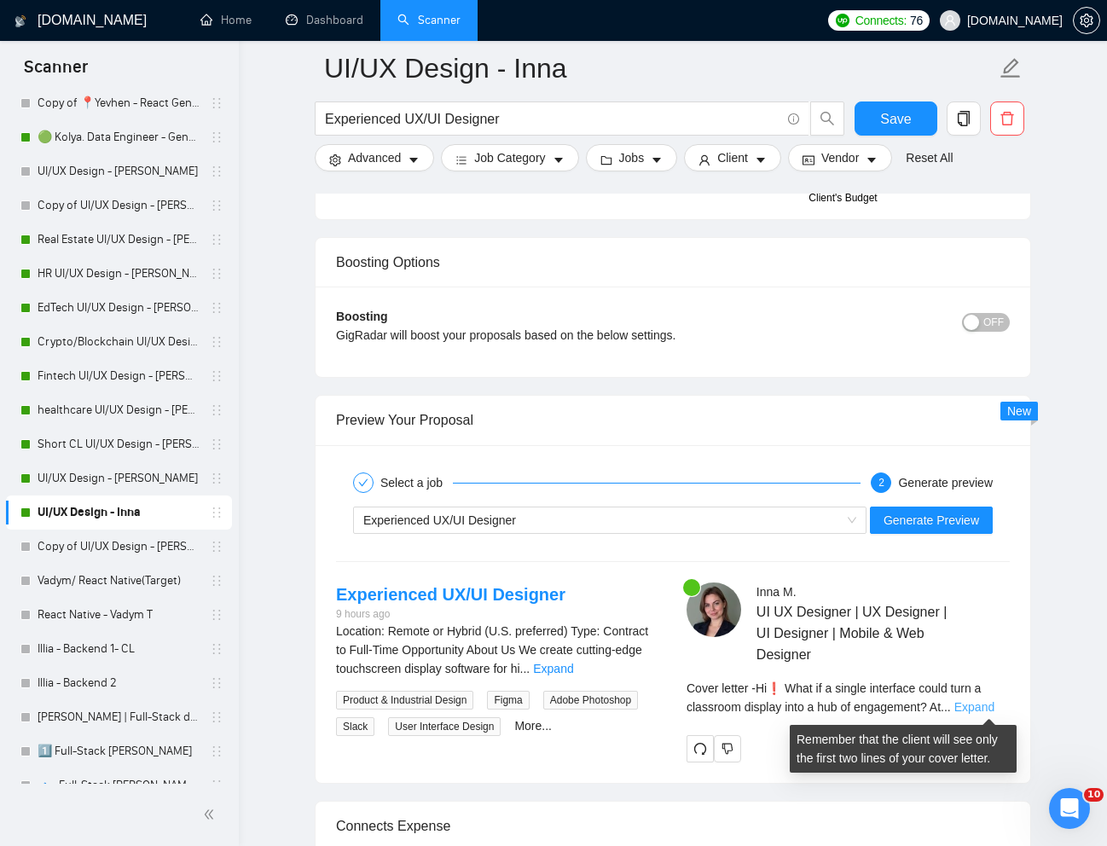
click at [978, 711] on link "Expand" at bounding box center [975, 707] width 40 height 14
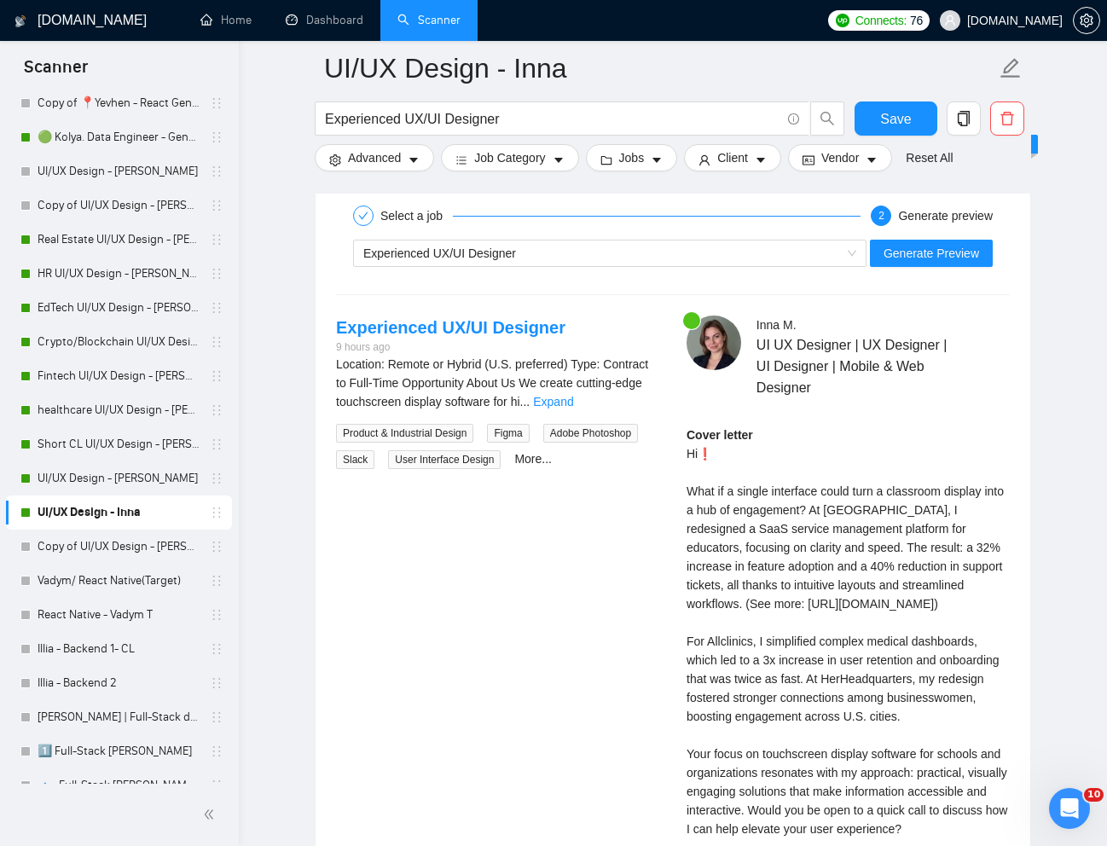
scroll to position [3412, 0]
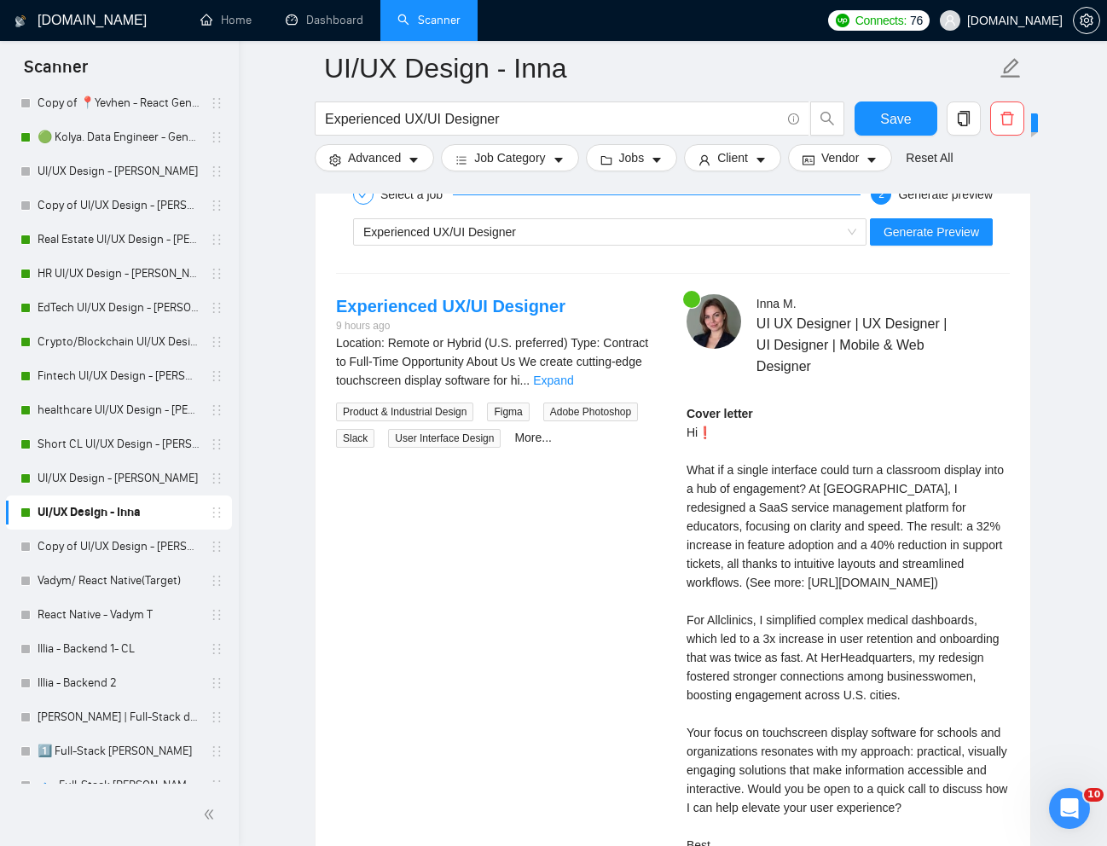
drag, startPoint x: 889, startPoint y: 490, endPoint x: 894, endPoint y: 519, distance: 29.5
click at [893, 522] on div "Cover letter Hi❗ What if a single interface could turn a classroom display into…" at bounding box center [848, 638] width 323 height 469
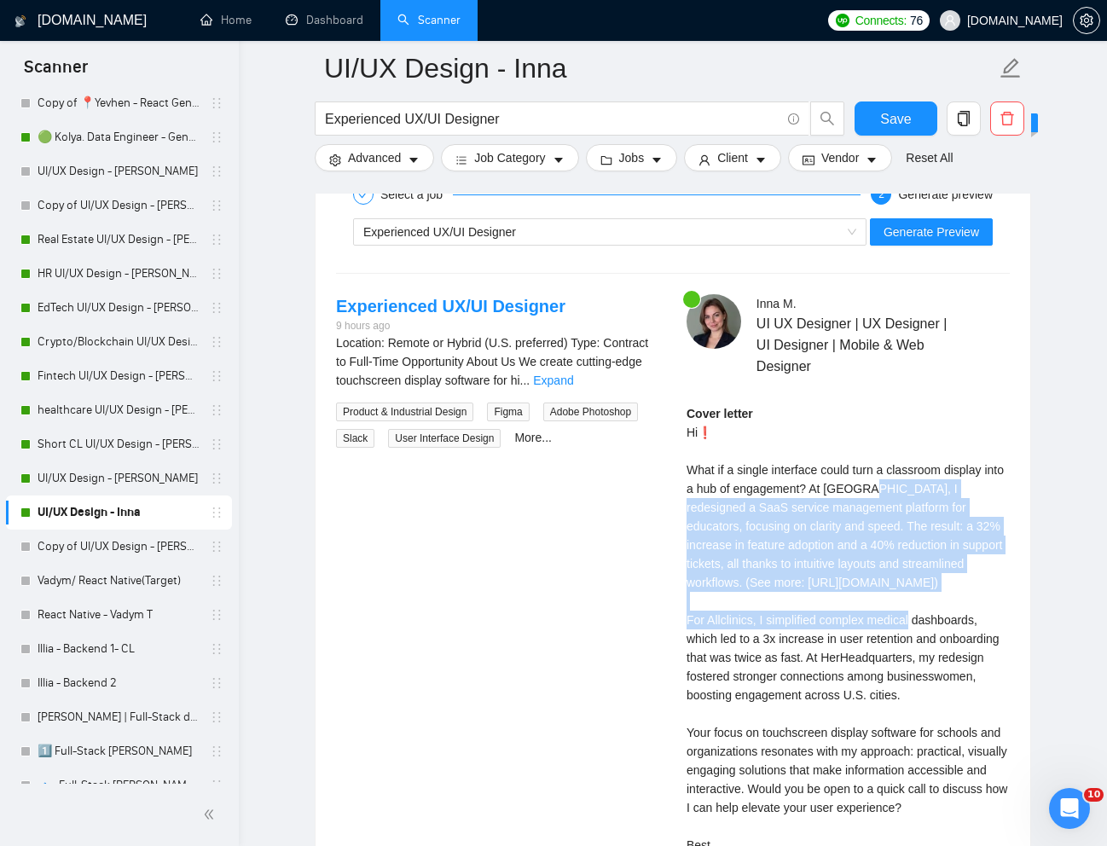
drag, startPoint x: 886, startPoint y: 484, endPoint x: 886, endPoint y: 615, distance: 131.4
click at [886, 615] on div "Cover letter Hi❗ What if a single interface could turn a classroom display into…" at bounding box center [848, 638] width 323 height 469
copy div "I redesigned a SaaS service management platform for educators, focusing on clar…"
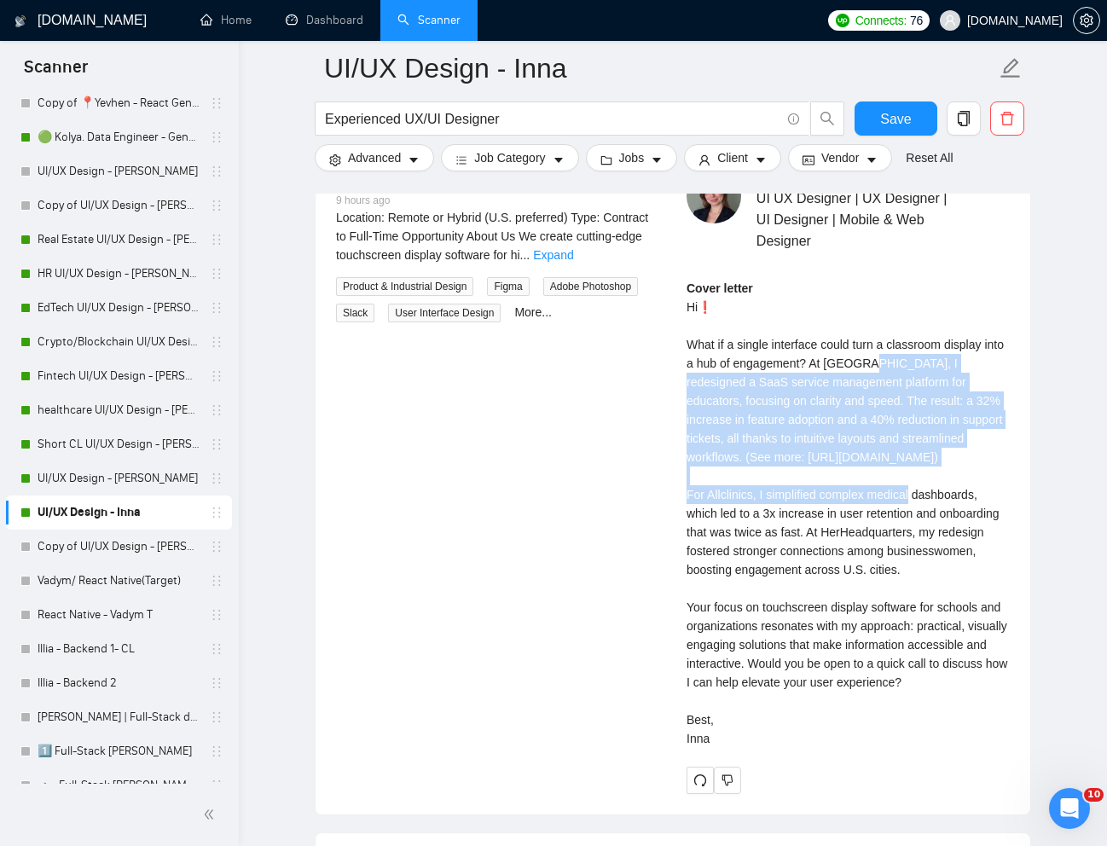
scroll to position [3547, 0]
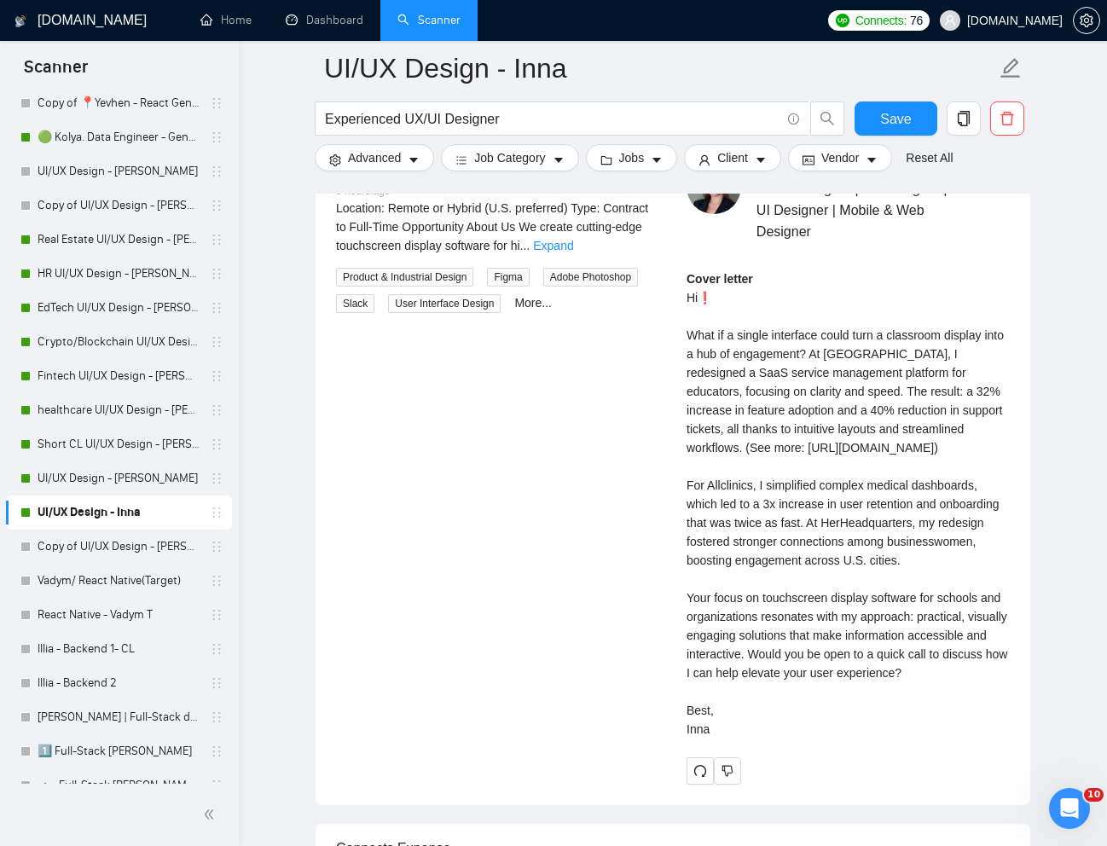
click at [880, 696] on div "Cover letter Hi❗ What if a single interface could turn a classroom display into…" at bounding box center [848, 504] width 323 height 469
click at [110, 368] on link "Fintech UI/UX Design - [PERSON_NAME]" at bounding box center [119, 376] width 162 height 34
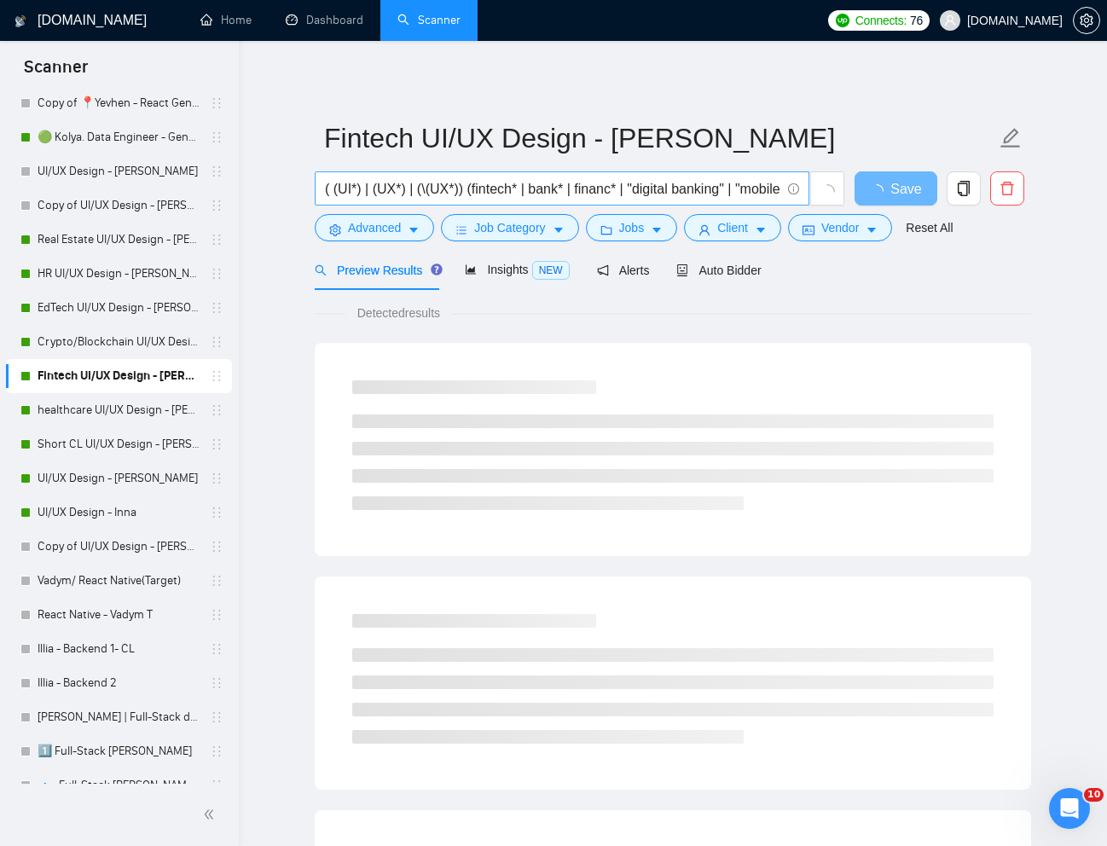
click at [657, 190] on input "( (UI*) | (UX*) | (\(UX*)) (fintech* | bank* | financ* | "digital banking" | "m…" at bounding box center [553, 188] width 456 height 21
paste input "UI Designer for Family Office & Investment Platform Website"
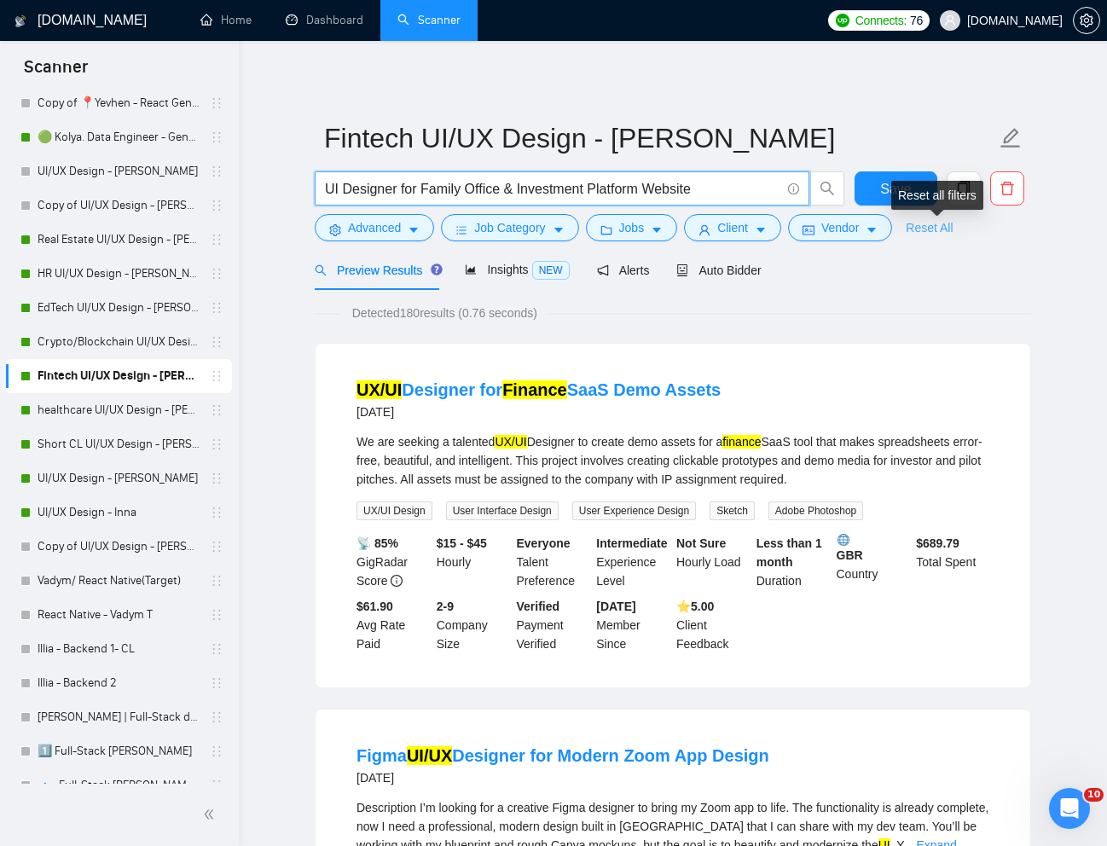
type input "UI Designer for Family Office & Investment Platform Website"
click at [933, 227] on link "Reset All" at bounding box center [929, 227] width 47 height 19
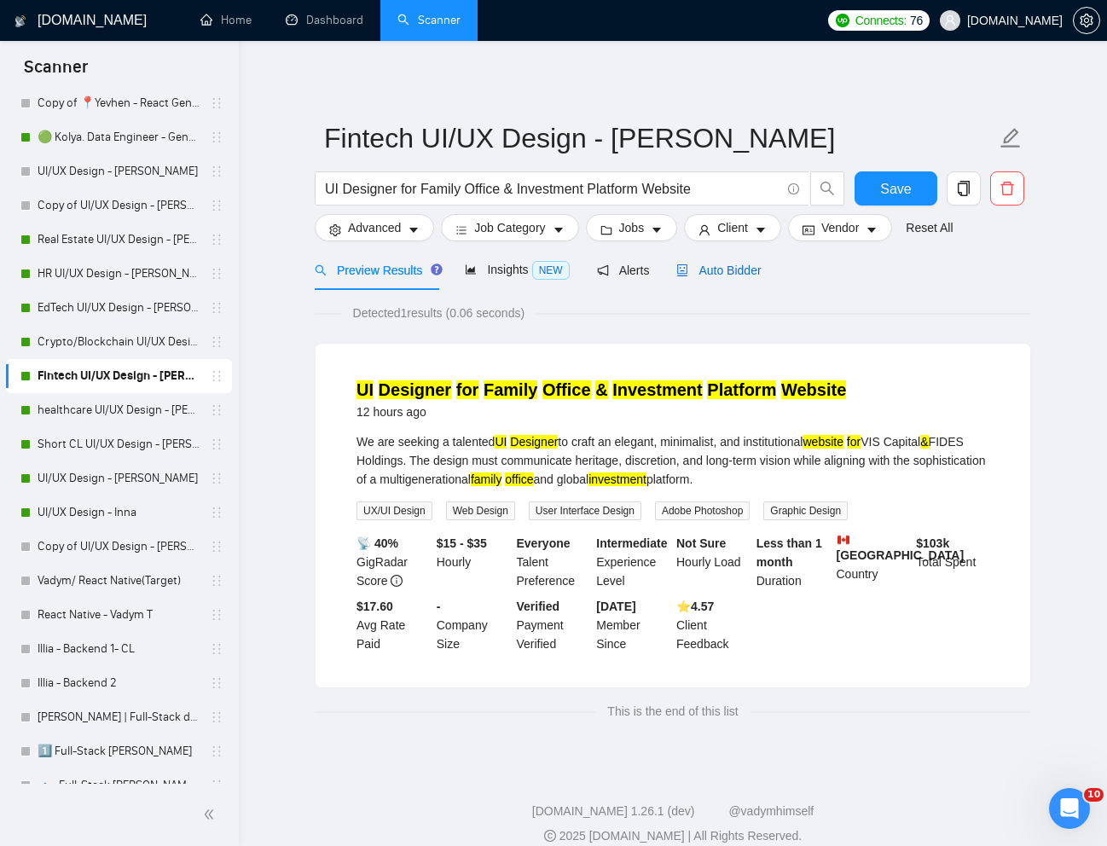
click at [711, 272] on span "Auto Bidder" at bounding box center [718, 271] width 84 height 14
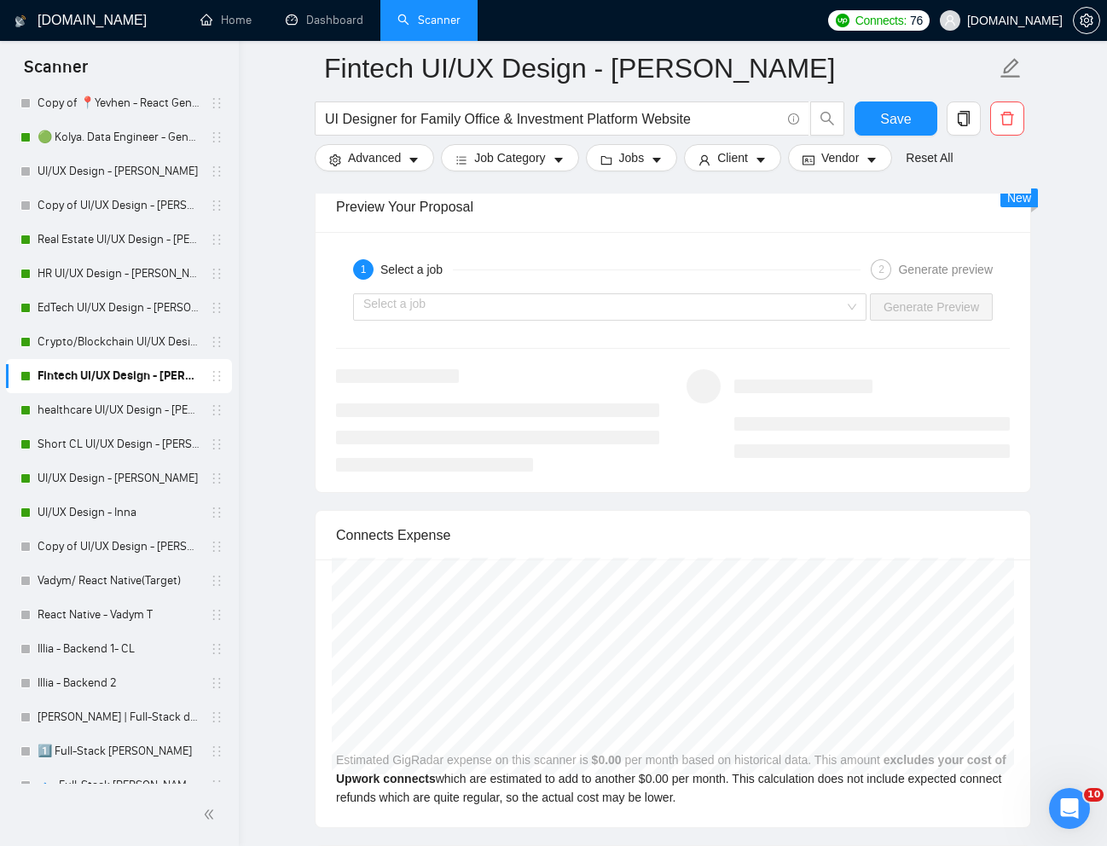
scroll to position [3358, 0]
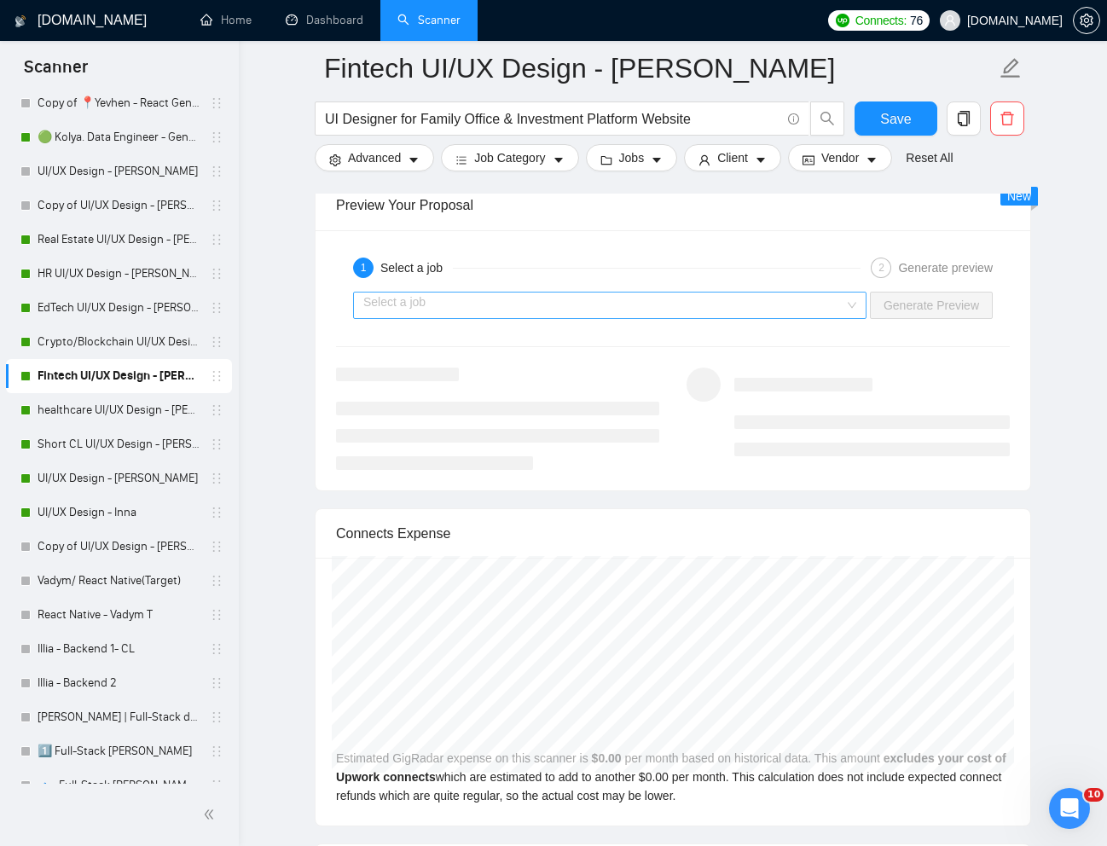
click at [705, 307] on input "search" at bounding box center [603, 306] width 481 height 26
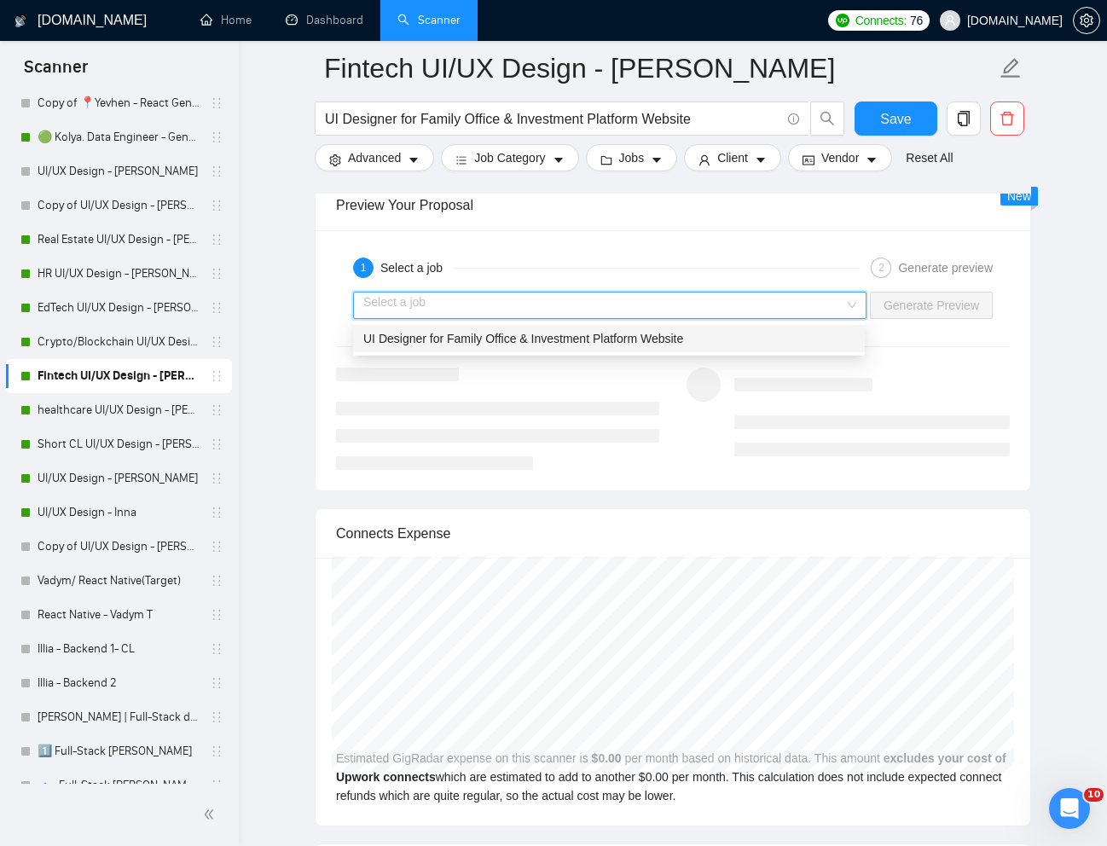
click at [635, 344] on span "UI Designer for Family Office & Investment Platform Website" at bounding box center [523, 339] width 320 height 14
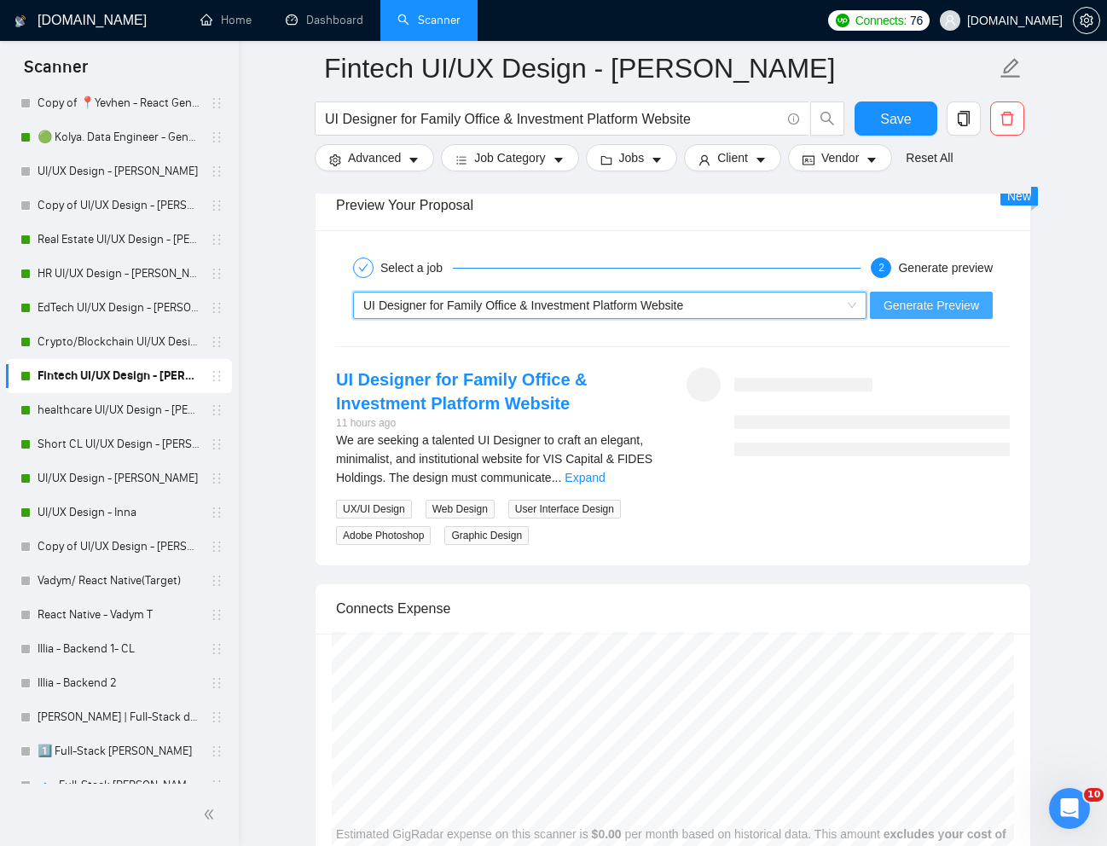
click at [919, 315] on button "Generate Preview" at bounding box center [931, 305] width 123 height 27
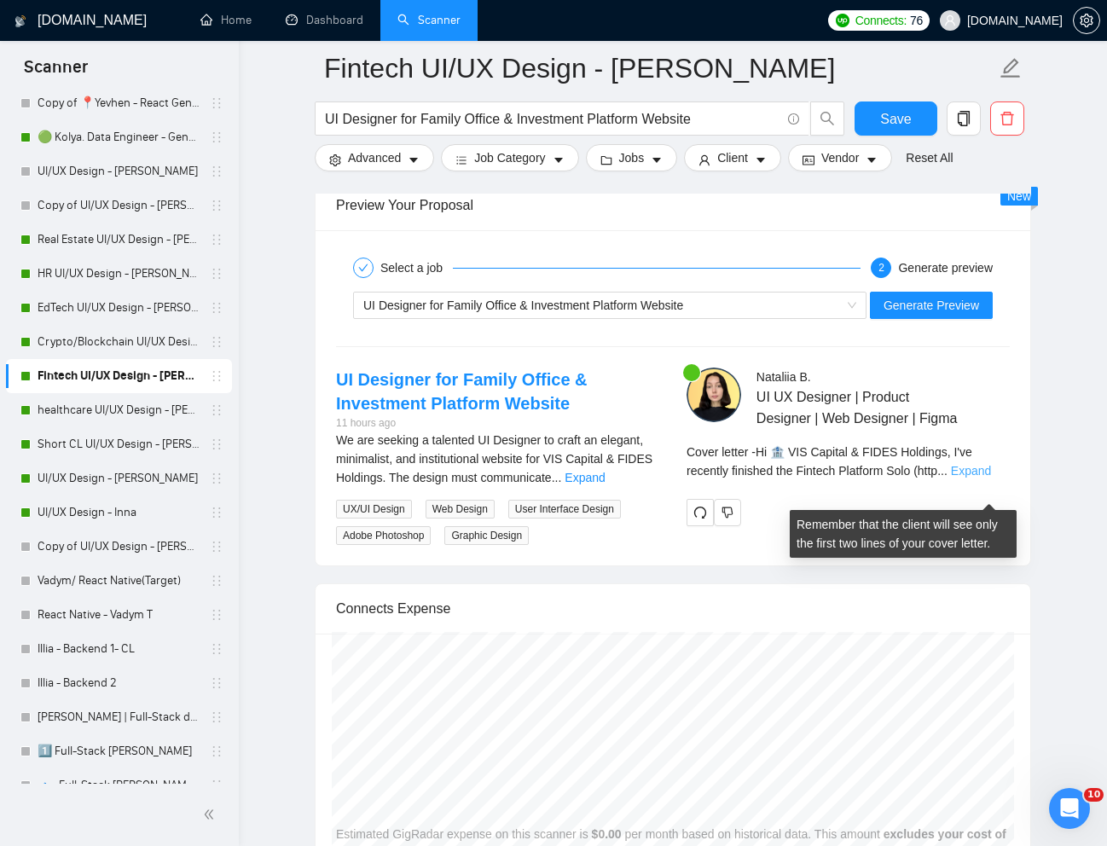
click at [978, 478] on link "Expand" at bounding box center [971, 471] width 40 height 14
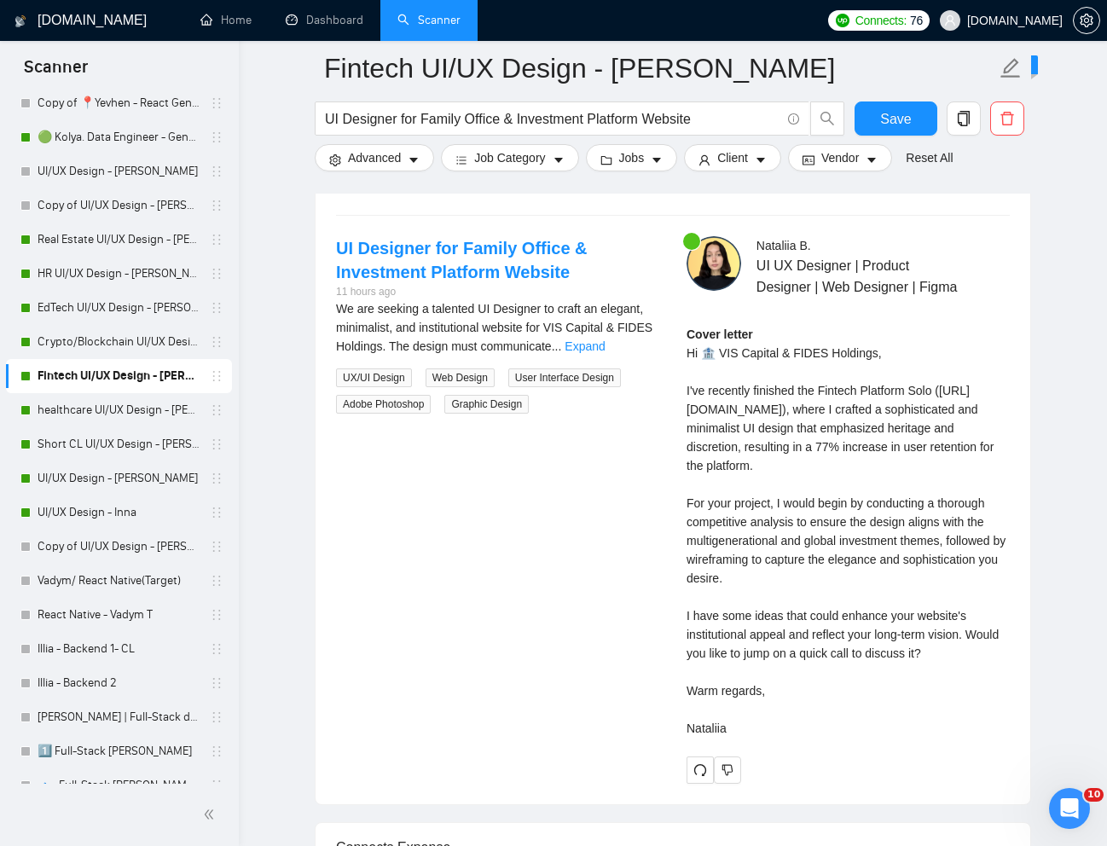
scroll to position [3492, 0]
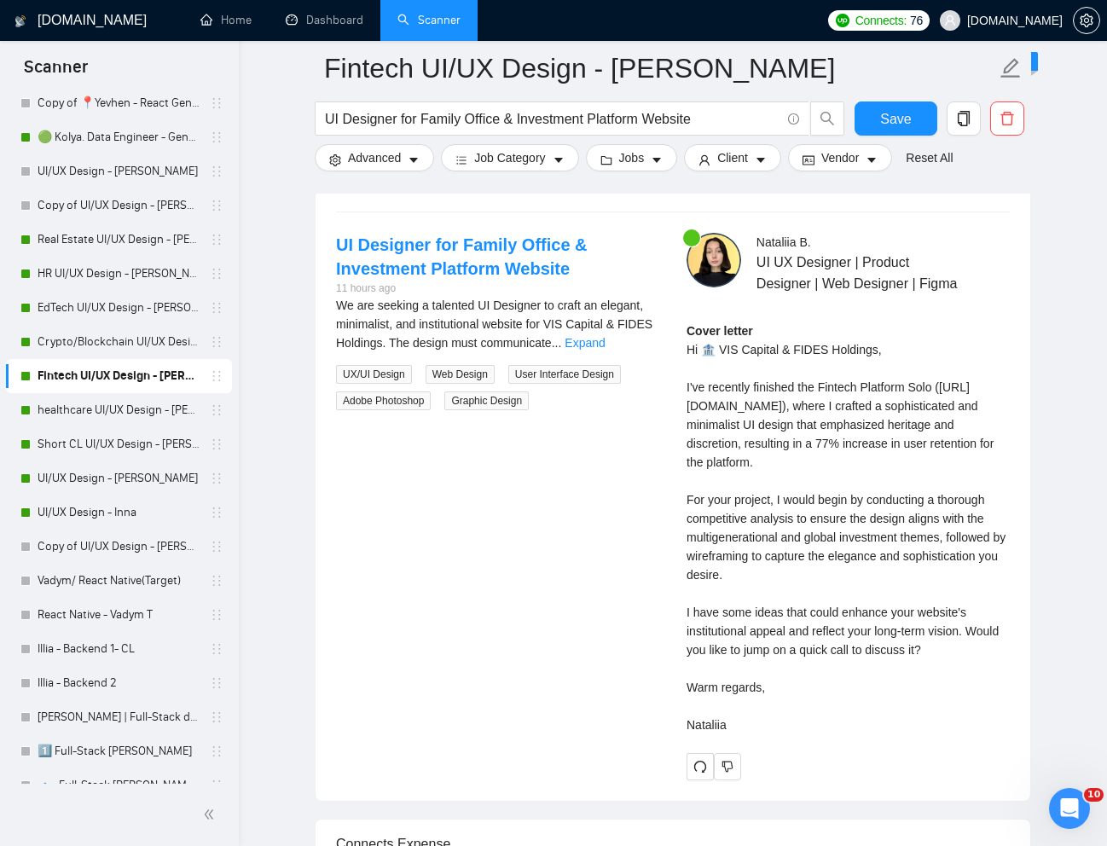
drag, startPoint x: 689, startPoint y: 406, endPoint x: 760, endPoint y: 740, distance: 341.0
click at [760, 734] on div "Cover letter Hi 🏦 VIS Capital & FIDES Holdings, I've recently finished the Fint…" at bounding box center [848, 528] width 323 height 413
copy div "ve recently finished the Fintech Platform Solo ([URL][DOMAIN_NAME]), where I cr…"
